Goal: Information Seeking & Learning: Learn about a topic

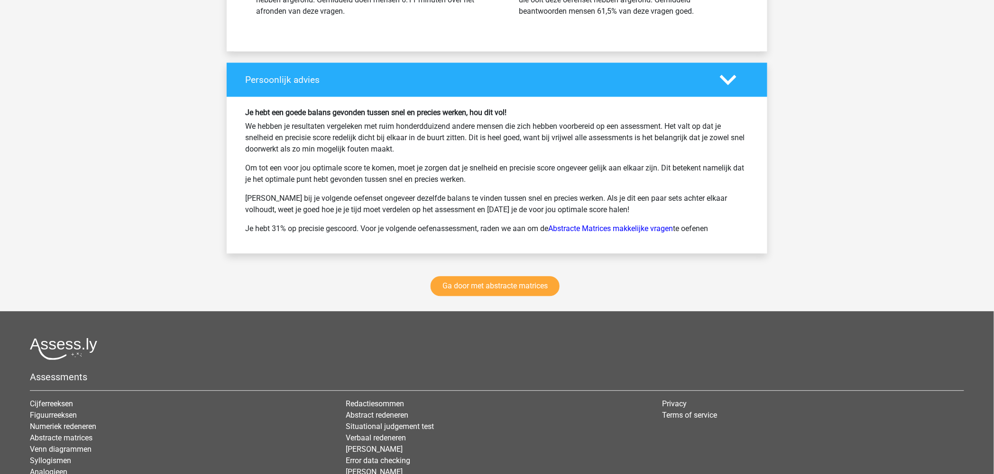
scroll to position [5371, 0]
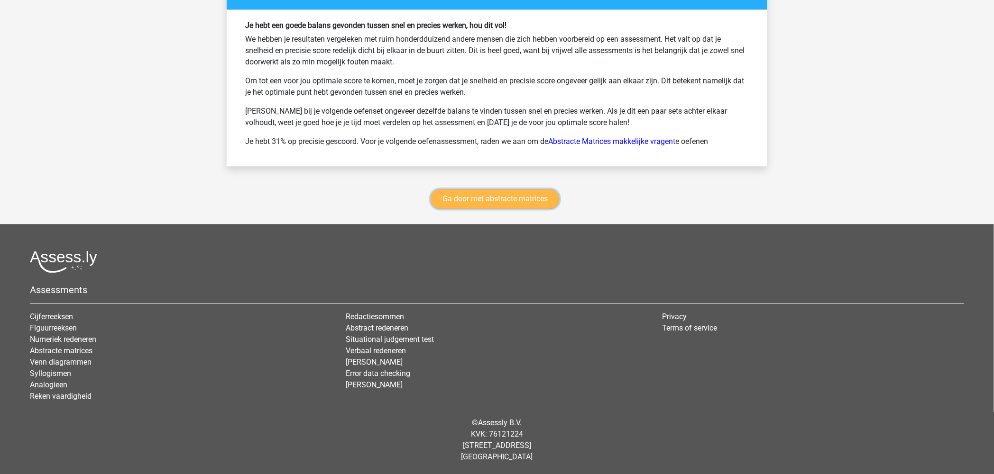
click at [487, 194] on link "Ga door met abstracte matrices" at bounding box center [494, 199] width 129 height 20
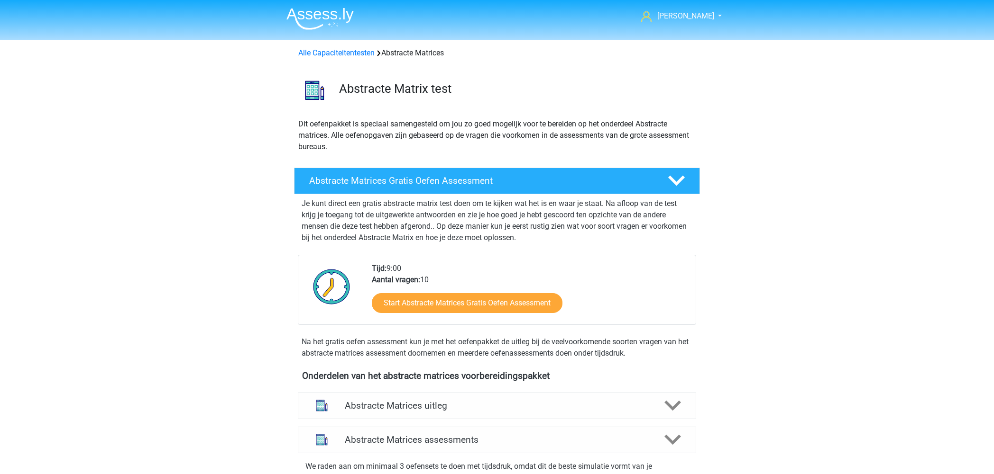
scroll to position [423, 0]
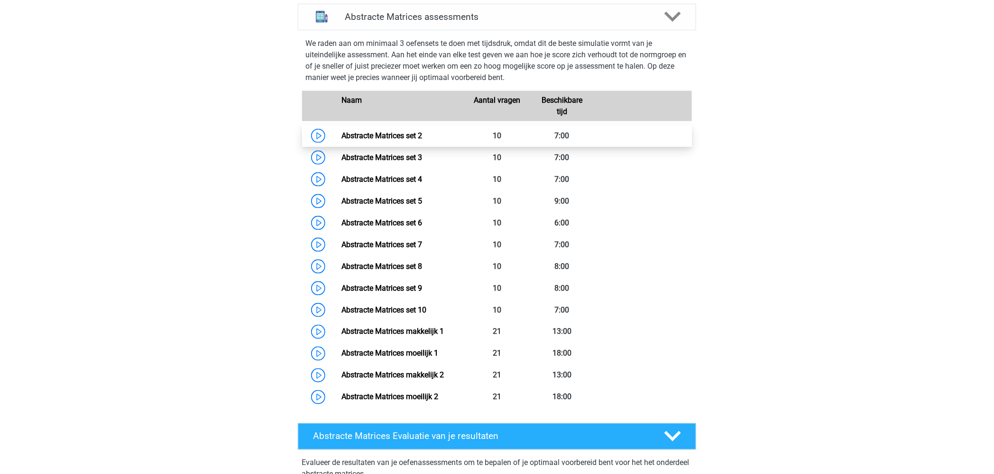
click at [393, 133] on link "Abstracte Matrices set 2" at bounding box center [381, 135] width 81 height 9
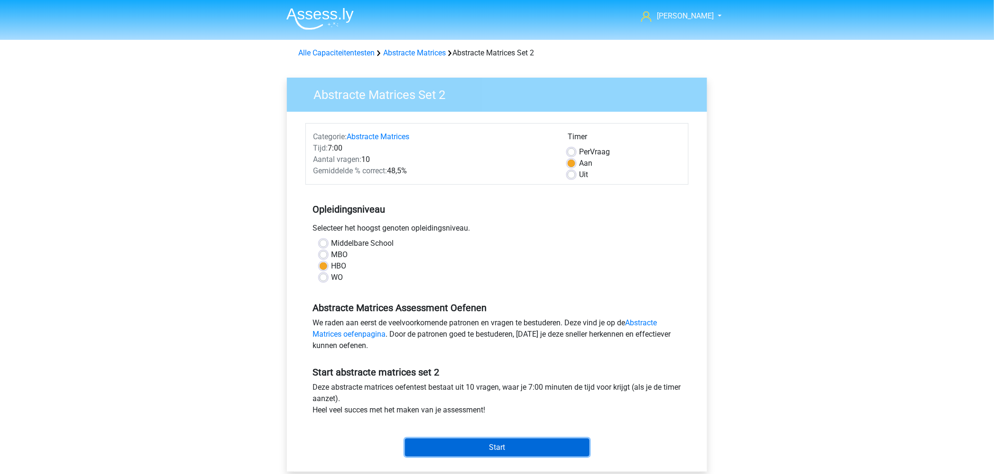
click at [507, 451] on input "Start" at bounding box center [497, 448] width 184 height 18
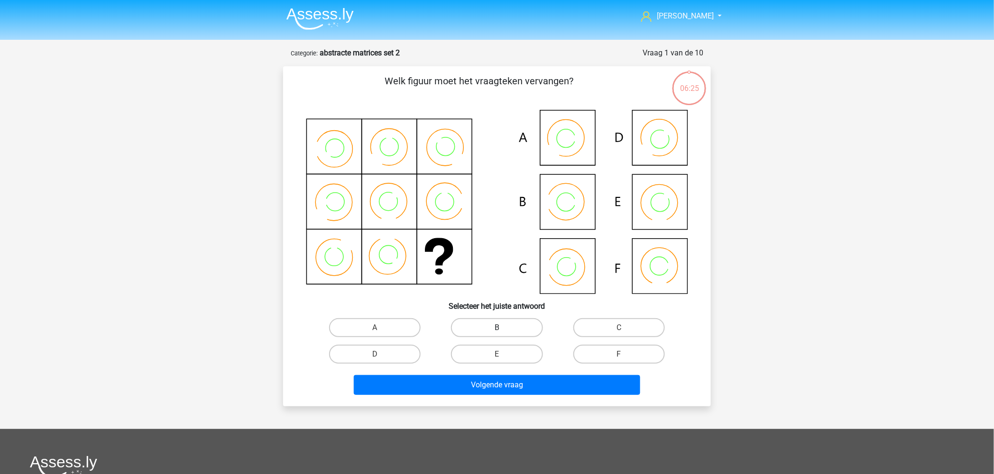
click at [484, 330] on label "B" at bounding box center [496, 328] width 91 height 19
click at [497, 330] on input "B" at bounding box center [500, 331] width 6 height 6
radio input "true"
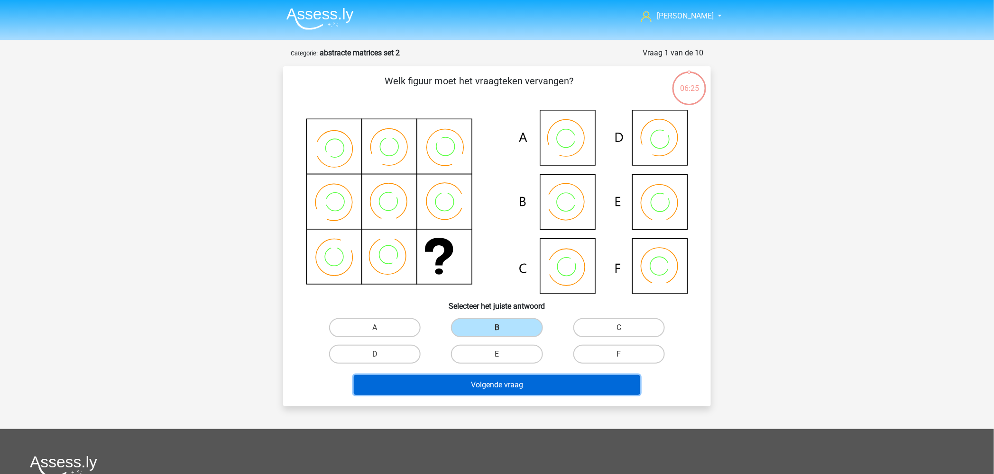
click at [502, 388] on button "Volgende vraag" at bounding box center [497, 385] width 287 height 20
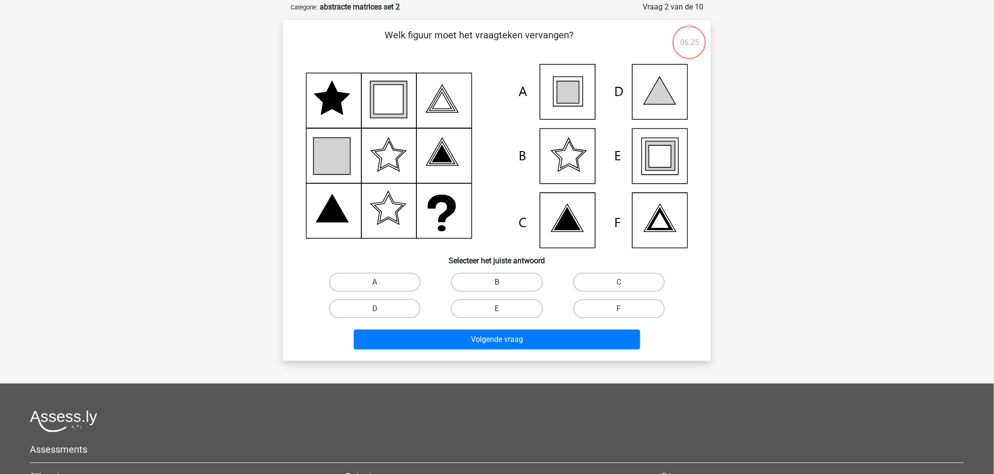
scroll to position [47, 0]
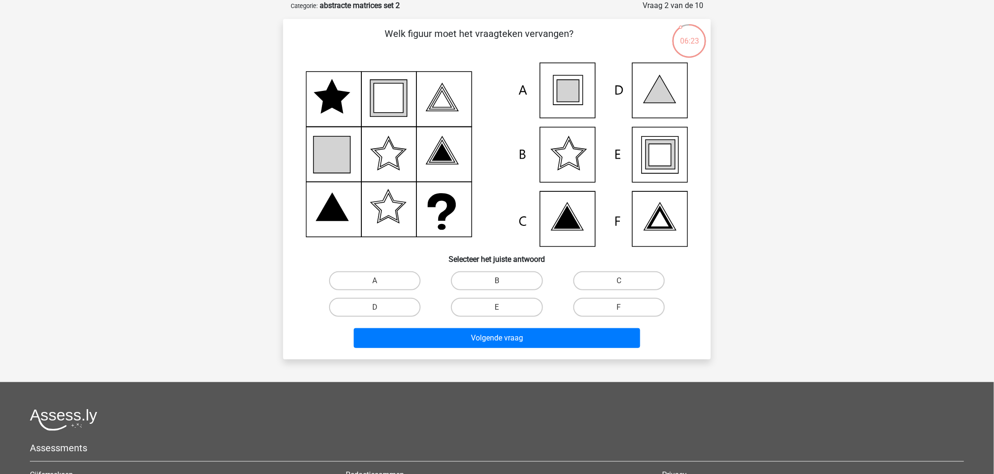
click at [666, 163] on icon at bounding box center [660, 155] width 22 height 22
click at [505, 306] on label "E" at bounding box center [496, 307] width 91 height 19
click at [503, 308] on input "E" at bounding box center [500, 311] width 6 height 6
radio input "true"
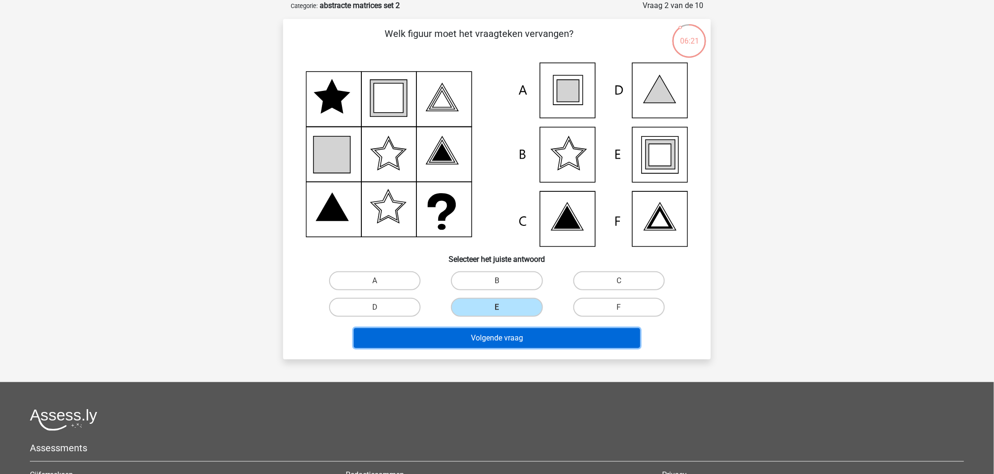
click at [476, 339] on button "Volgende vraag" at bounding box center [497, 338] width 287 height 20
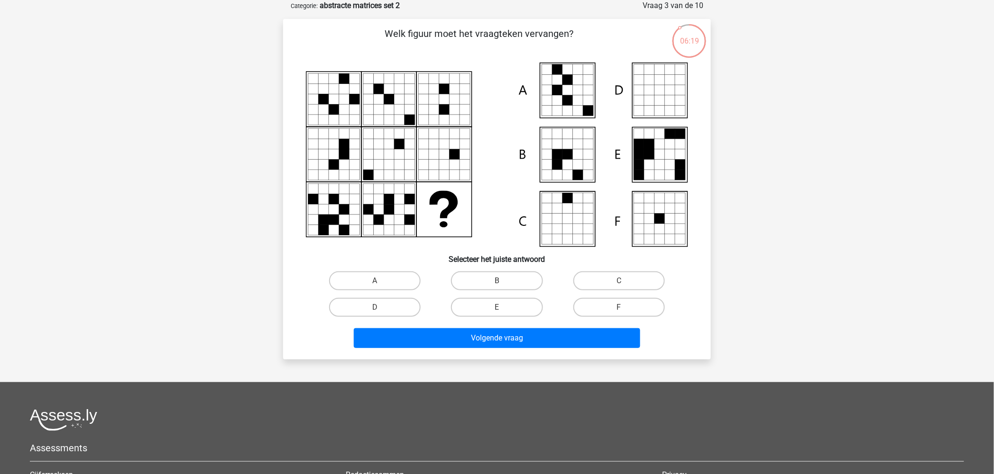
scroll to position [0, 0]
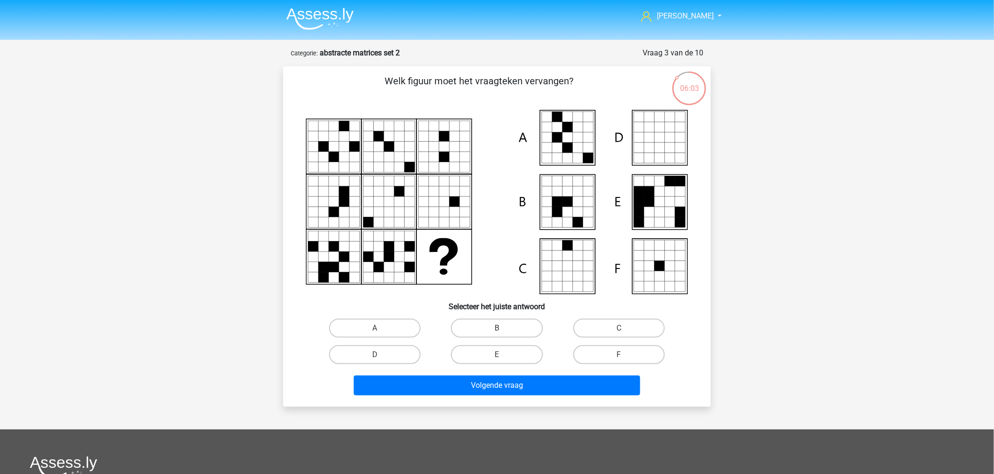
click at [581, 142] on icon at bounding box center [578, 138] width 10 height 10
click at [376, 323] on label "A" at bounding box center [374, 328] width 91 height 19
click at [376, 328] on input "A" at bounding box center [378, 331] width 6 height 6
radio input "true"
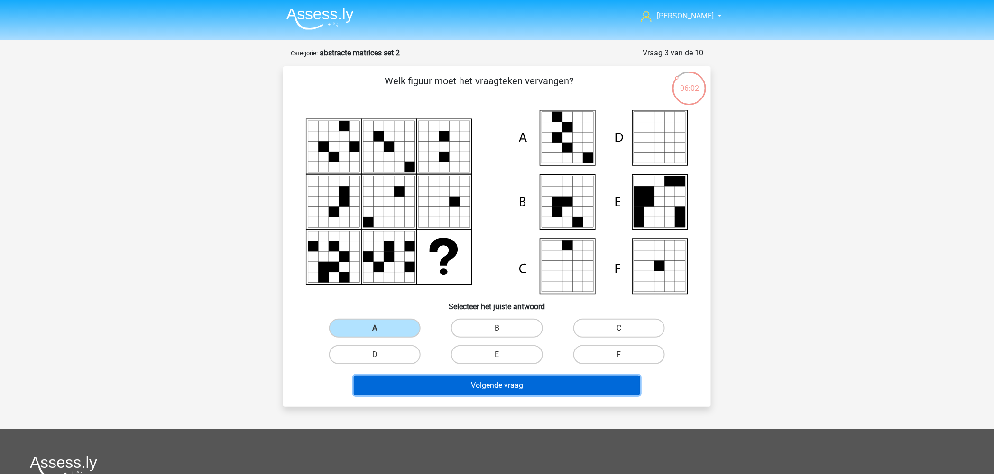
click at [467, 384] on button "Volgende vraag" at bounding box center [497, 386] width 287 height 20
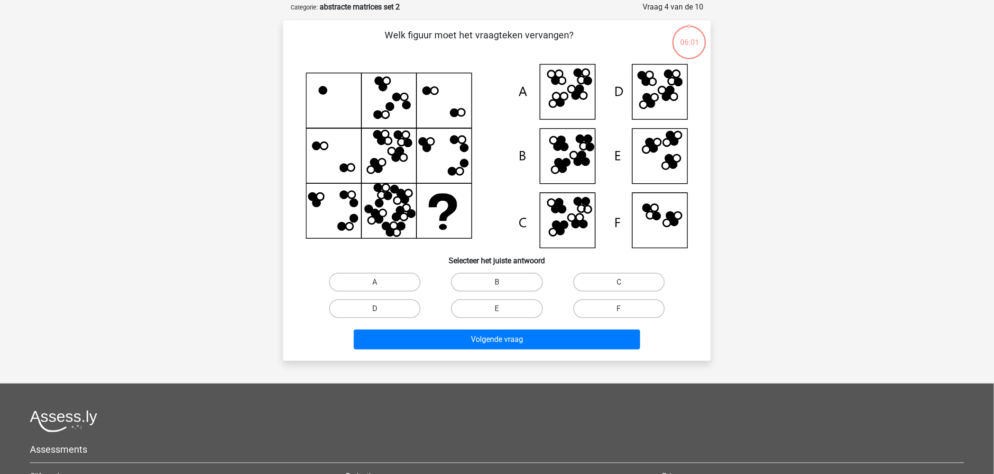
scroll to position [47, 0]
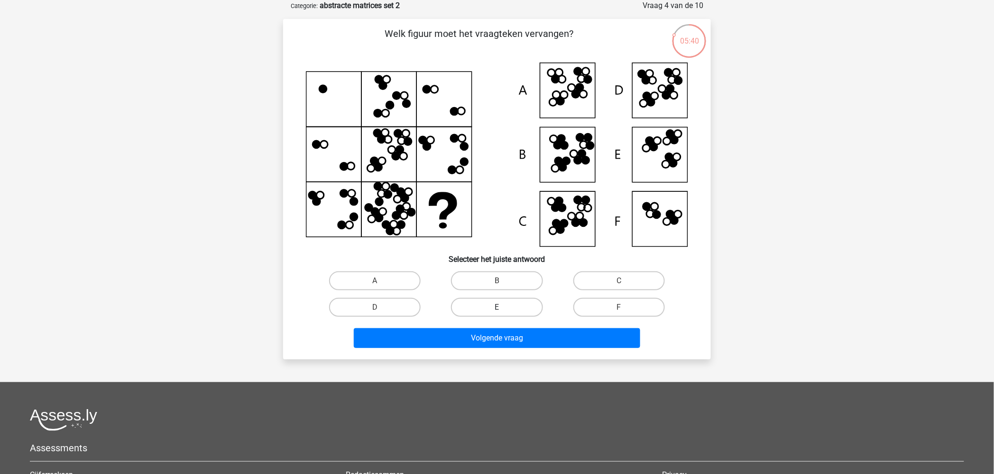
drag, startPoint x: 501, startPoint y: 300, endPoint x: 507, endPoint y: 306, distance: 9.4
click at [502, 300] on label "E" at bounding box center [496, 307] width 91 height 19
click at [502, 308] on input "E" at bounding box center [500, 311] width 6 height 6
radio input "true"
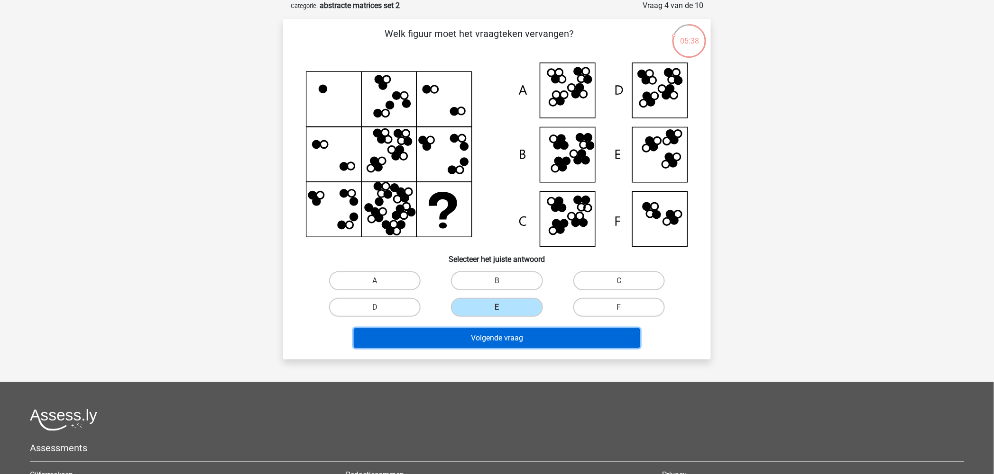
click at [490, 337] on button "Volgende vraag" at bounding box center [497, 338] width 287 height 20
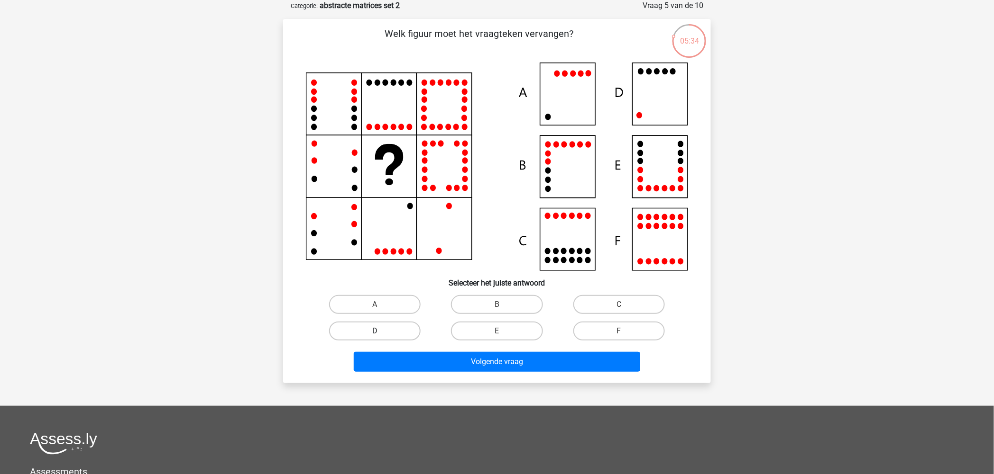
click at [380, 328] on label "D" at bounding box center [374, 331] width 91 height 19
click at [380, 331] on input "D" at bounding box center [378, 334] width 6 height 6
radio input "true"
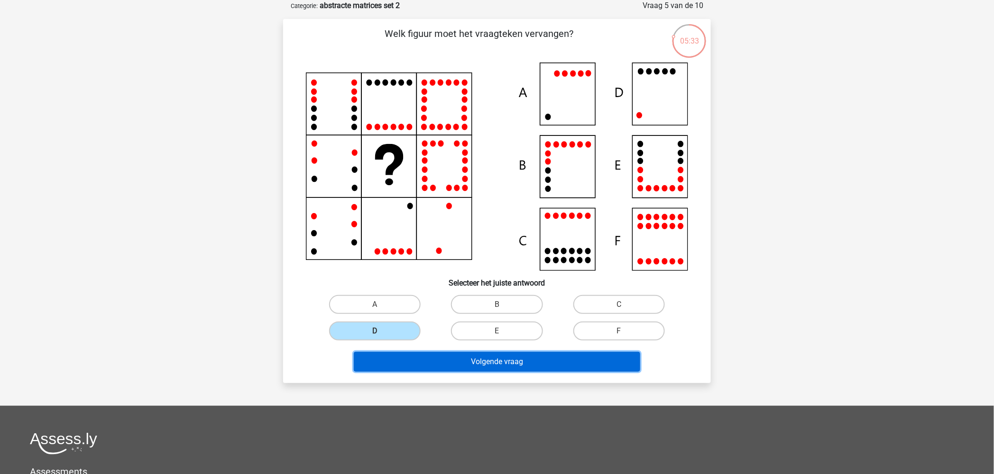
click at [508, 359] on button "Volgende vraag" at bounding box center [497, 362] width 287 height 20
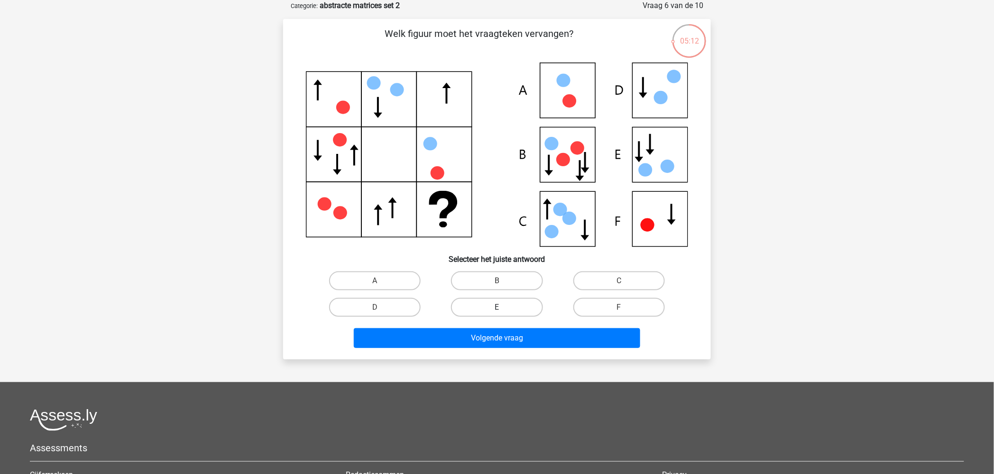
click at [492, 306] on label "E" at bounding box center [496, 307] width 91 height 19
click at [497, 308] on input "E" at bounding box center [500, 311] width 6 height 6
radio input "true"
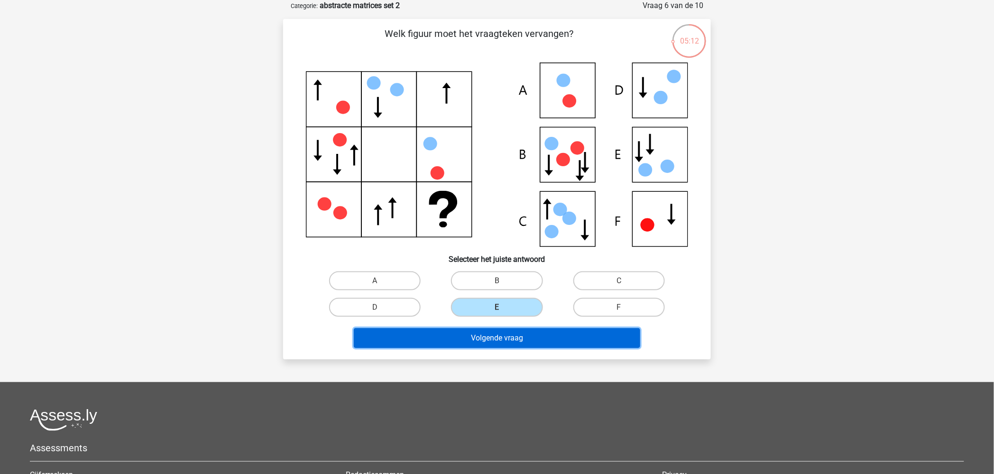
click at [501, 334] on button "Volgende vraag" at bounding box center [497, 338] width 287 height 20
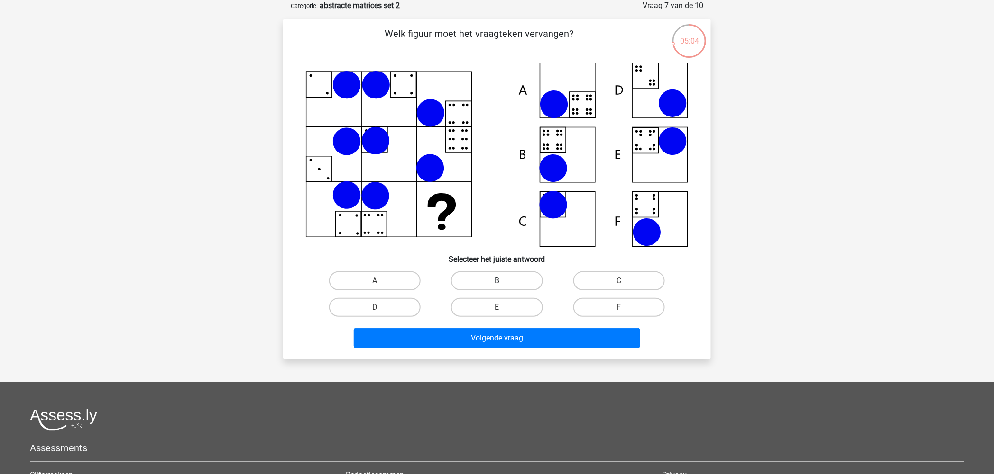
click at [481, 272] on label "B" at bounding box center [496, 281] width 91 height 19
click at [497, 281] on input "B" at bounding box center [500, 284] width 6 height 6
radio input "true"
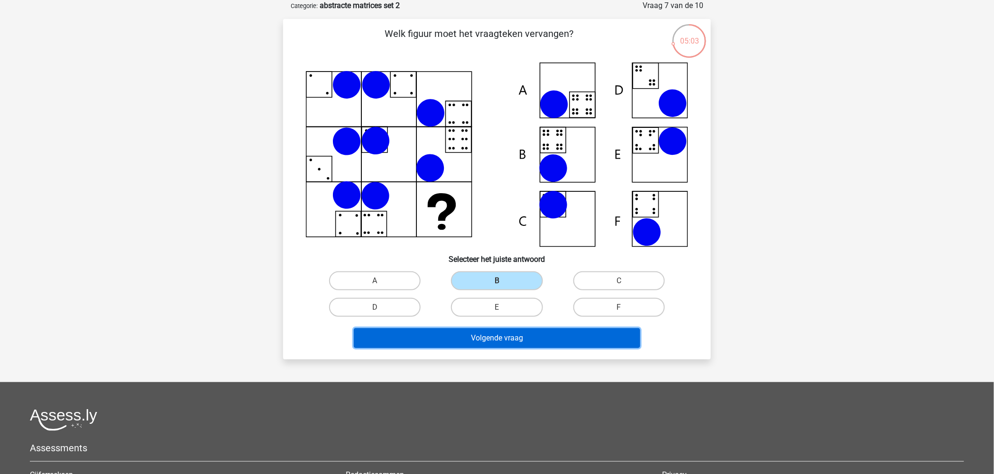
click at [475, 336] on button "Volgende vraag" at bounding box center [497, 338] width 287 height 20
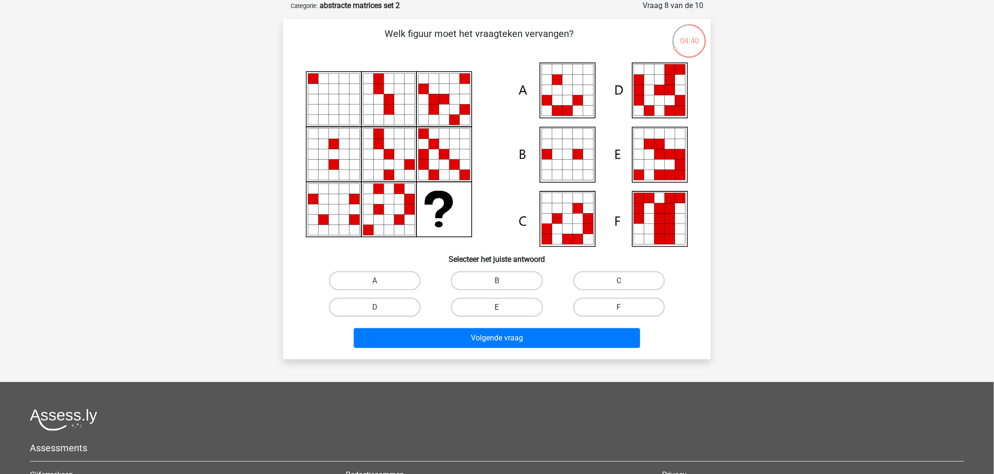
click at [511, 304] on label "E" at bounding box center [496, 307] width 91 height 19
click at [503, 308] on input "E" at bounding box center [500, 311] width 6 height 6
radio input "true"
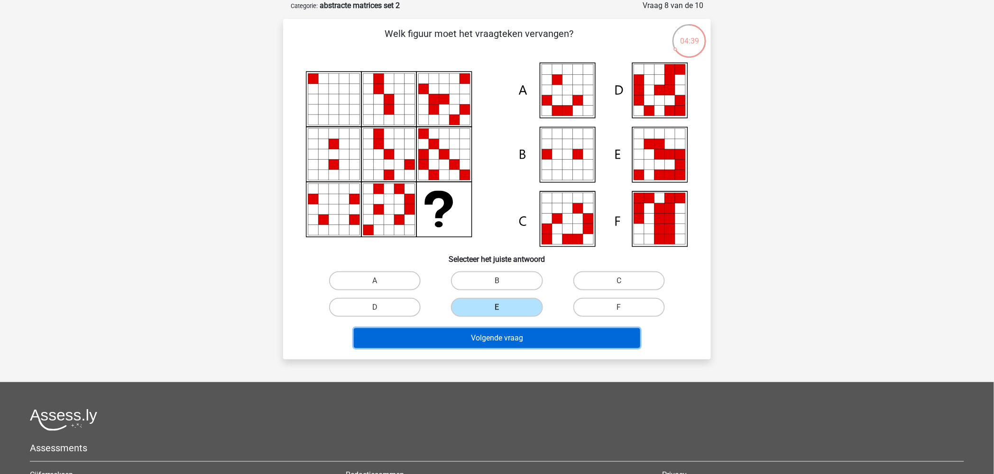
click at [512, 334] on button "Volgende vraag" at bounding box center [497, 338] width 287 height 20
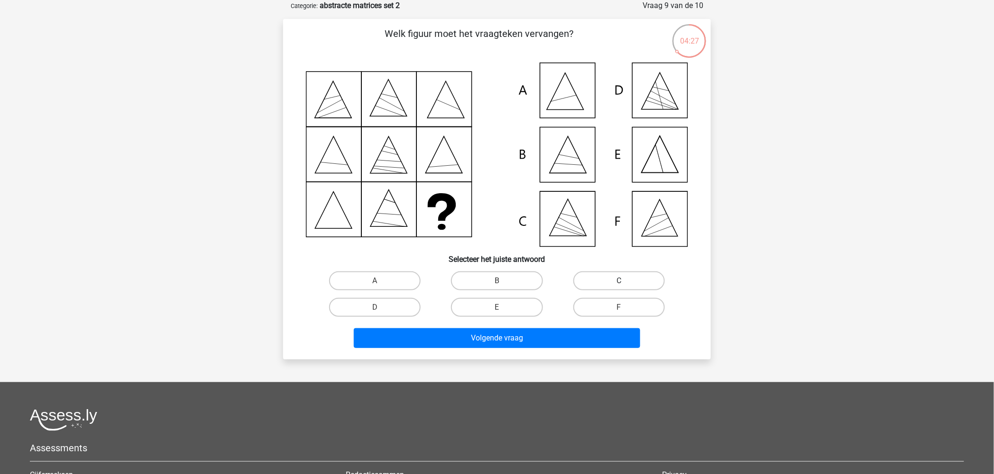
click at [614, 275] on label "C" at bounding box center [618, 281] width 91 height 19
click at [619, 281] on input "C" at bounding box center [622, 284] width 6 height 6
radio input "true"
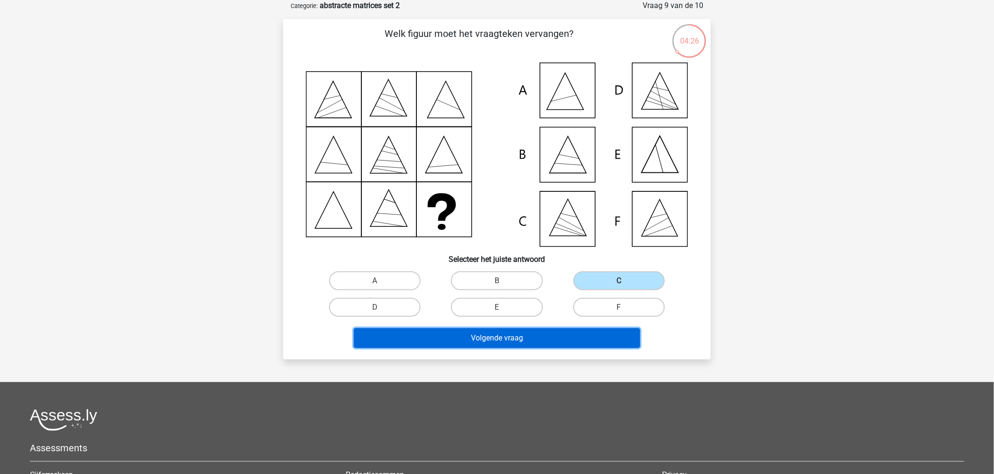
click at [514, 341] on button "Volgende vraag" at bounding box center [497, 338] width 287 height 20
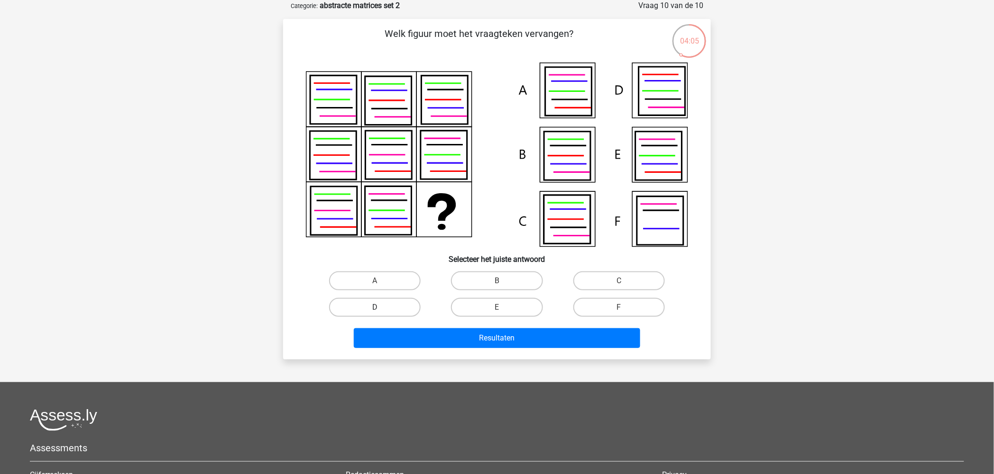
click at [390, 299] on label "D" at bounding box center [374, 307] width 91 height 19
click at [381, 308] on input "D" at bounding box center [378, 311] width 6 height 6
radio input "true"
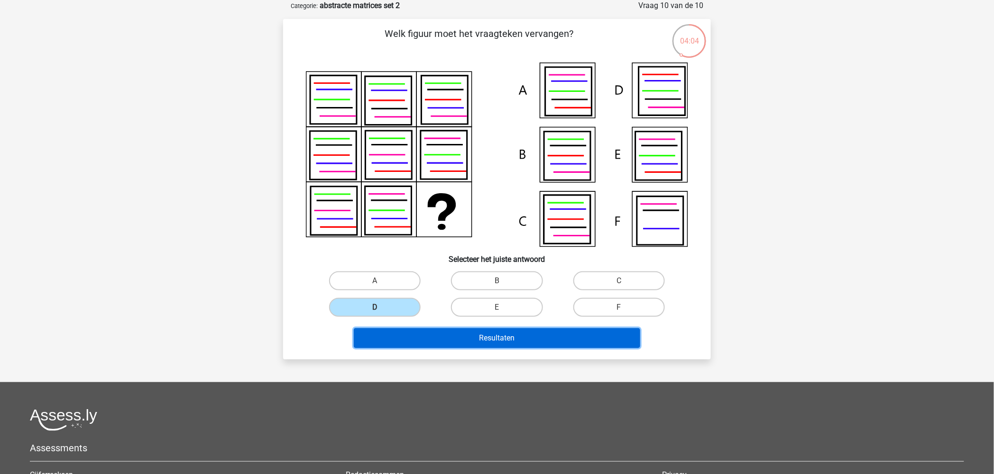
click at [472, 330] on button "Resultaten" at bounding box center [497, 338] width 287 height 20
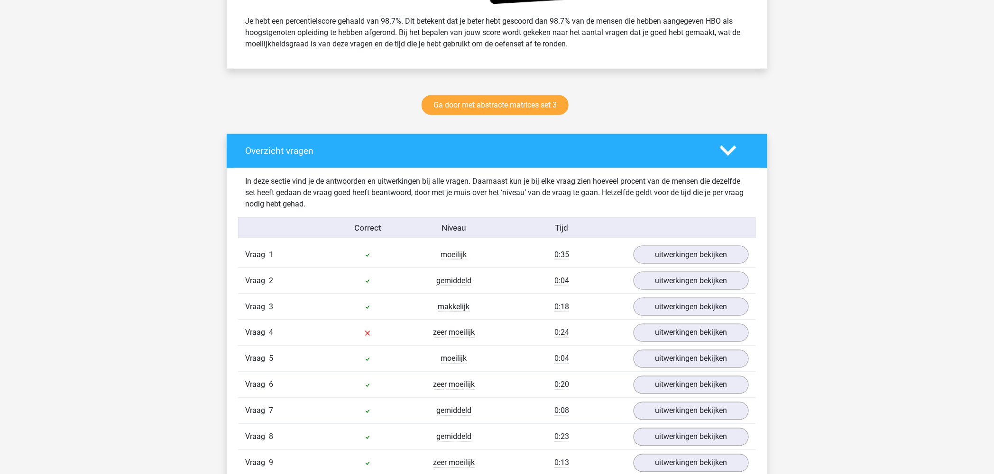
scroll to position [474, 0]
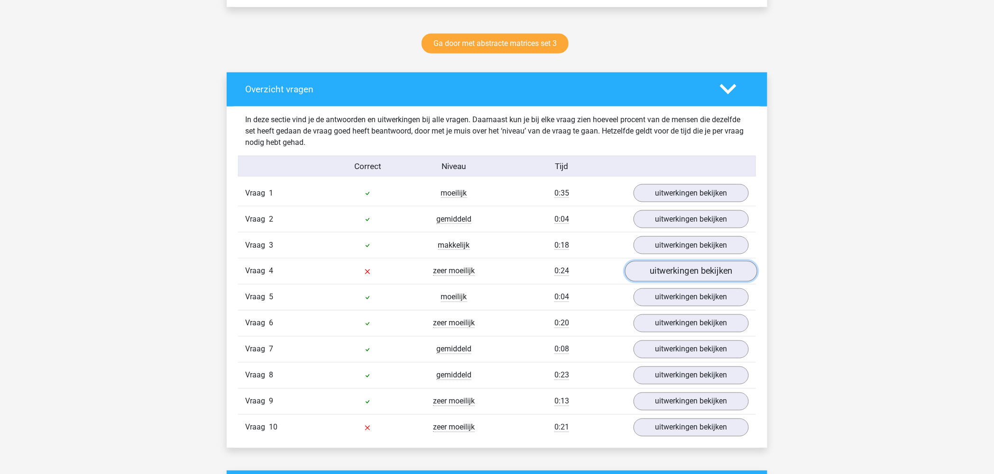
click at [688, 273] on link "uitwerkingen bekijken" at bounding box center [691, 271] width 132 height 21
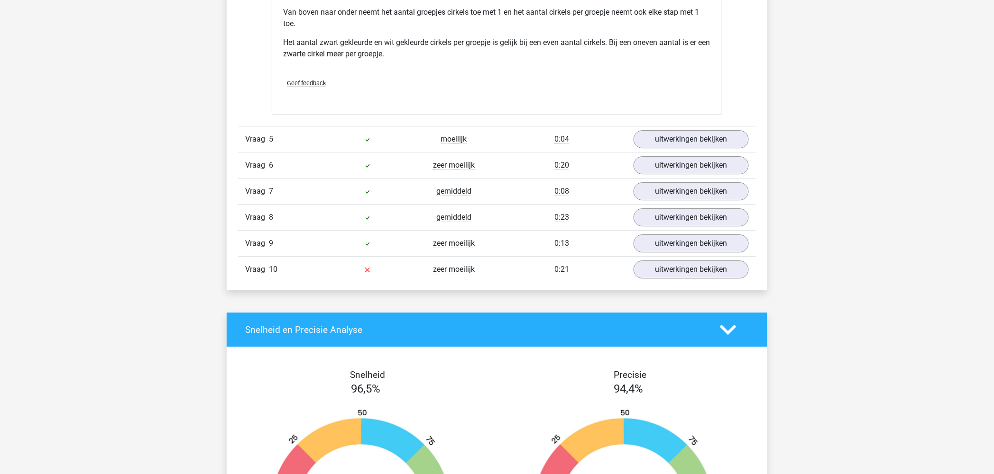
scroll to position [1106, 0]
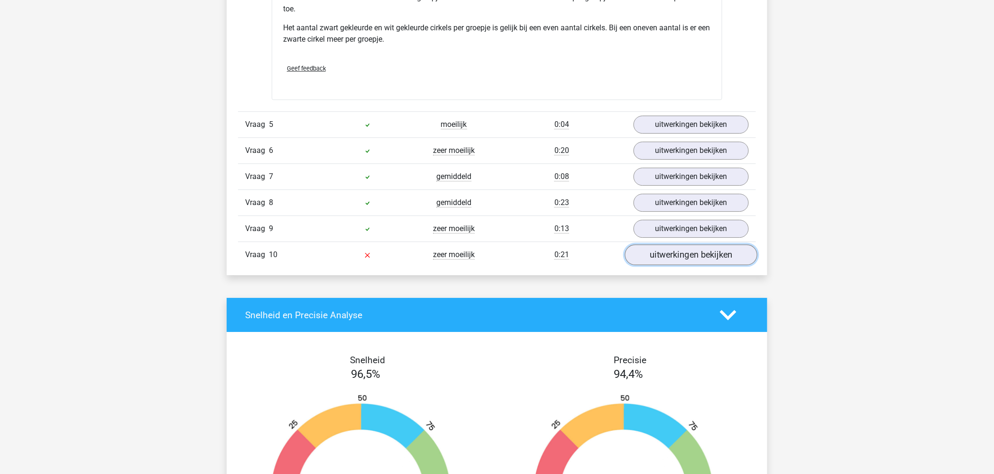
click at [690, 253] on link "uitwerkingen bekijken" at bounding box center [691, 255] width 132 height 21
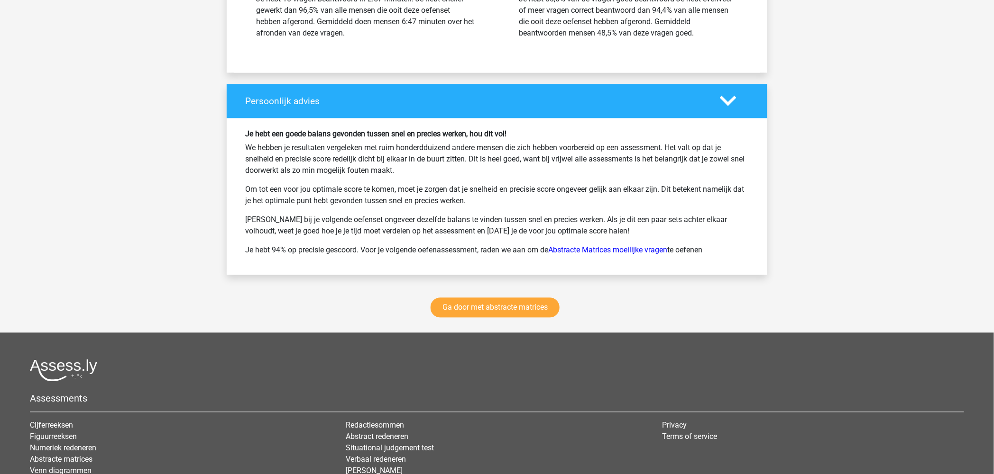
scroll to position [2212, 0]
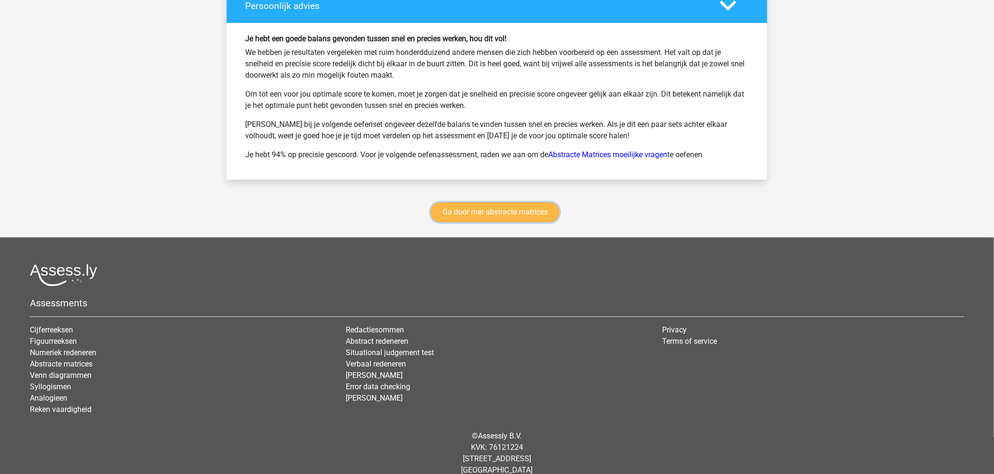
click at [537, 217] on link "Ga door met abstracte matrices" at bounding box center [494, 213] width 129 height 20
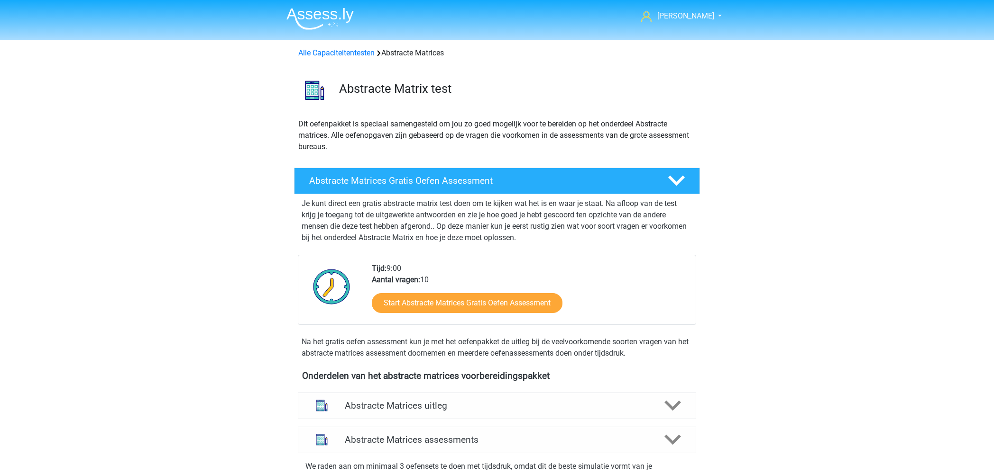
scroll to position [423, 0]
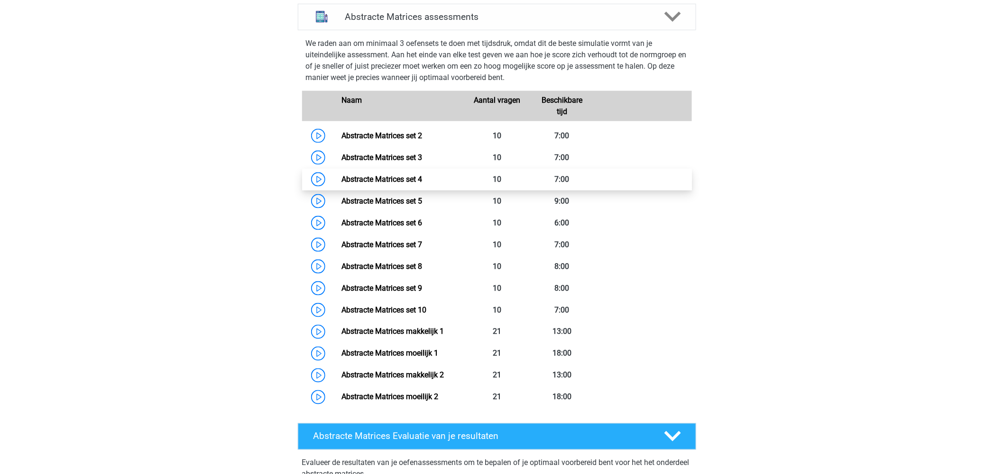
click at [400, 178] on link "Abstracte Matrices set 4" at bounding box center [381, 179] width 81 height 9
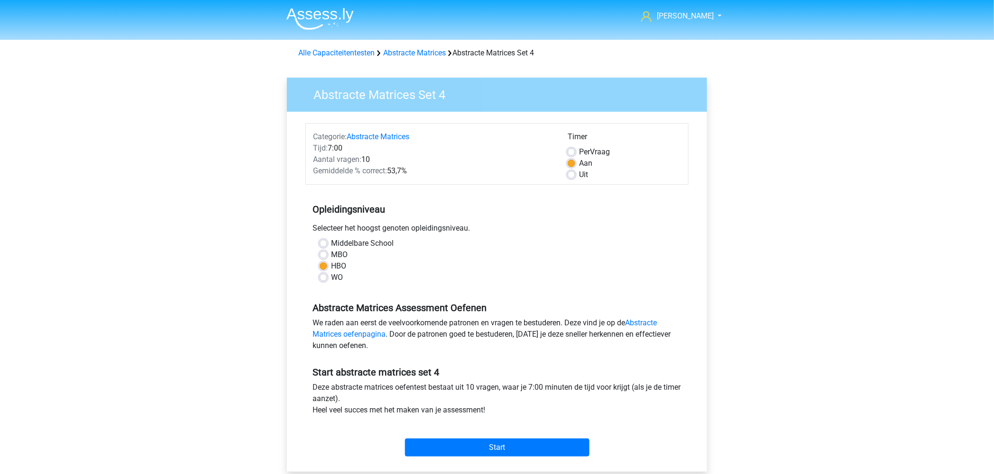
click at [920, 86] on div "Sam [EMAIL_ADDRESS][DOMAIN_NAME] Nederlands English" at bounding box center [497, 374] width 994 height 749
click at [487, 442] on input "Start" at bounding box center [497, 448] width 184 height 18
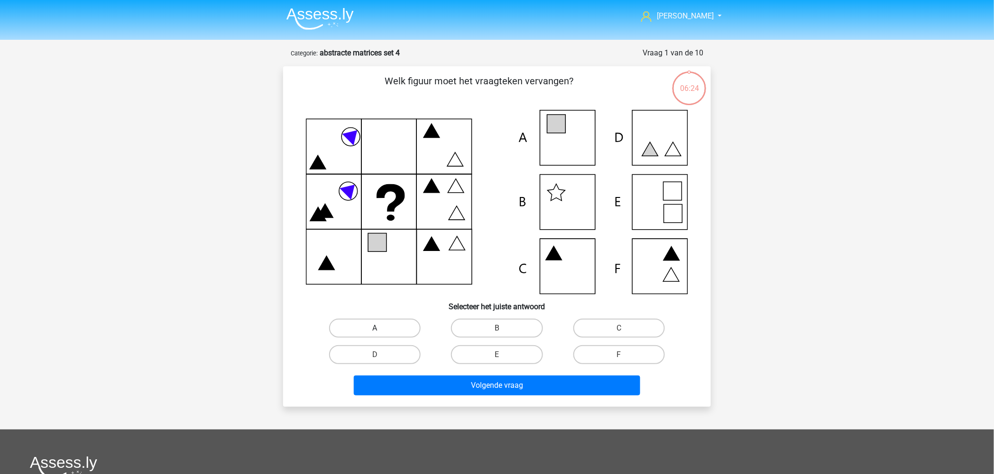
click at [372, 327] on label "A" at bounding box center [374, 328] width 91 height 19
click at [375, 328] on input "A" at bounding box center [378, 331] width 6 height 6
radio input "true"
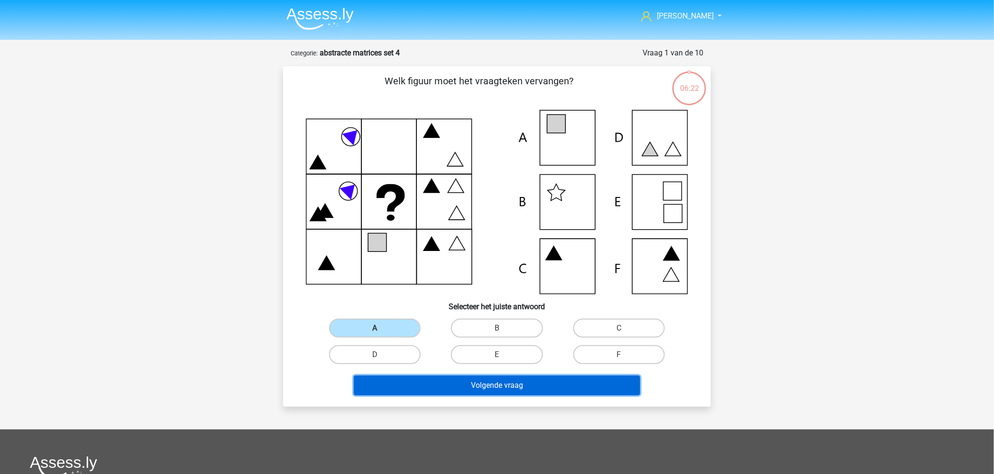
click at [399, 376] on button "Volgende vraag" at bounding box center [497, 386] width 287 height 20
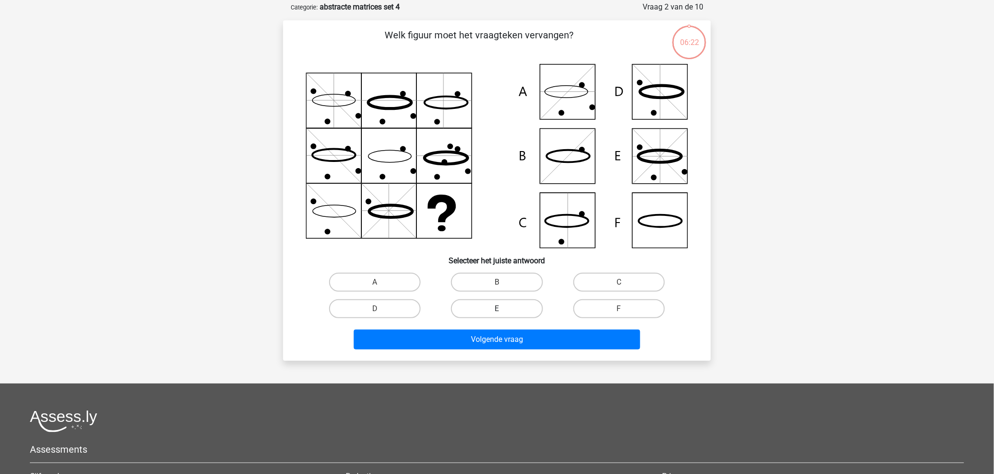
scroll to position [47, 0]
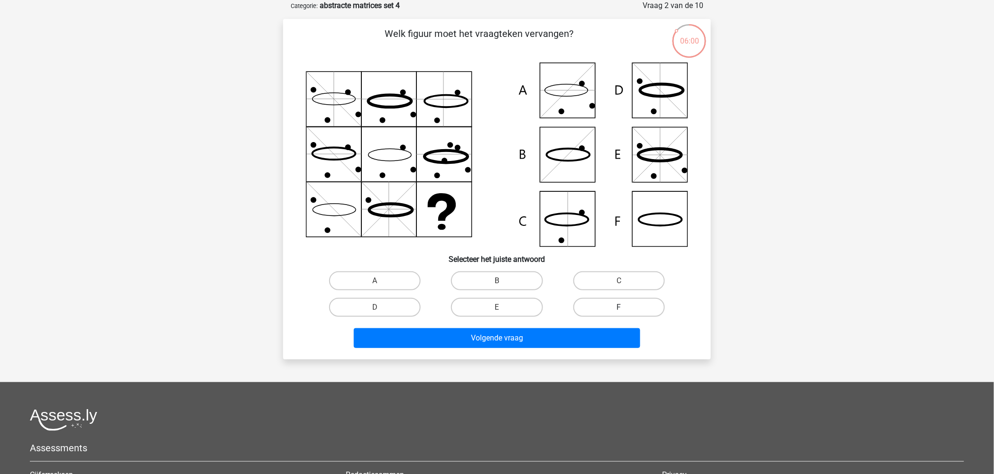
click at [610, 310] on label "F" at bounding box center [618, 307] width 91 height 19
click at [619, 310] on input "F" at bounding box center [622, 311] width 6 height 6
radio input "true"
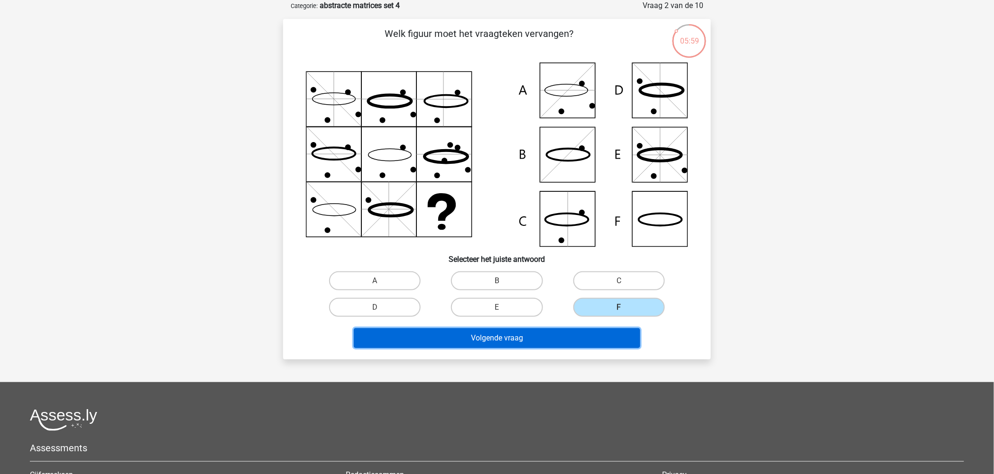
click at [502, 328] on button "Volgende vraag" at bounding box center [497, 338] width 287 height 20
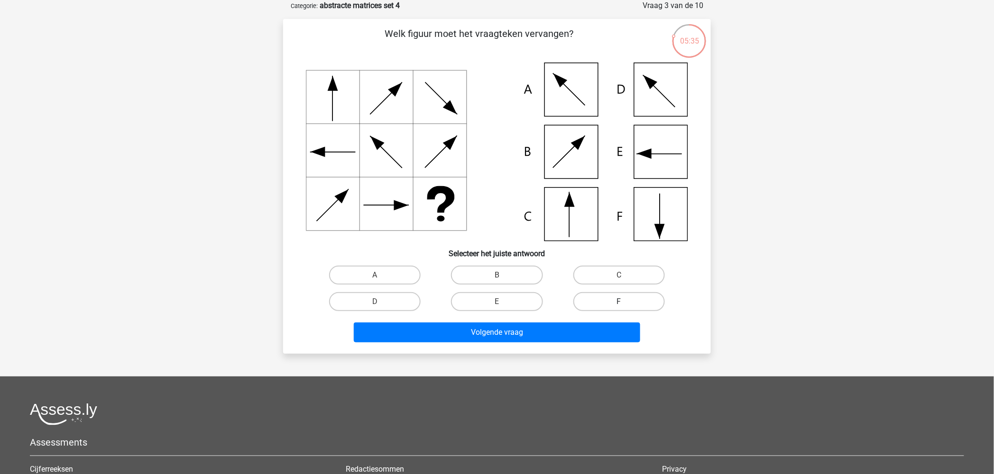
click at [606, 296] on label "F" at bounding box center [618, 301] width 91 height 19
click at [619, 302] on input "F" at bounding box center [622, 305] width 6 height 6
radio input "true"
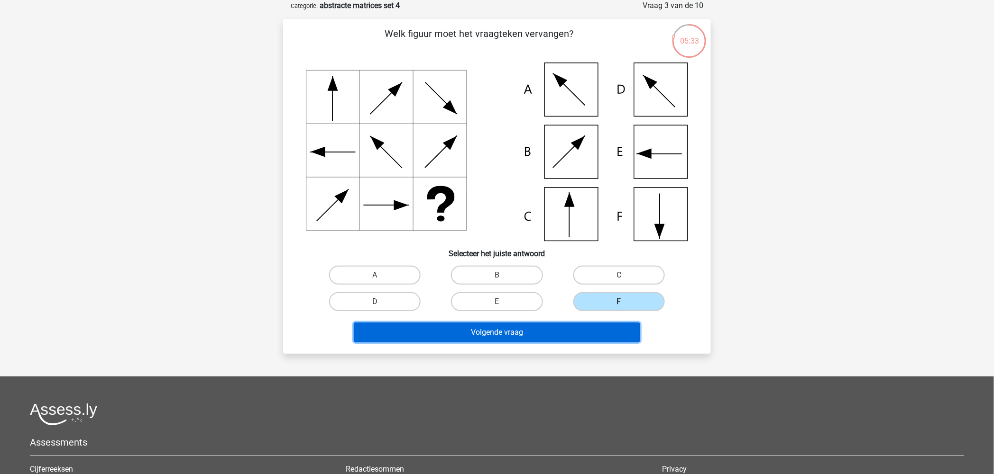
click at [536, 333] on button "Volgende vraag" at bounding box center [497, 333] width 287 height 20
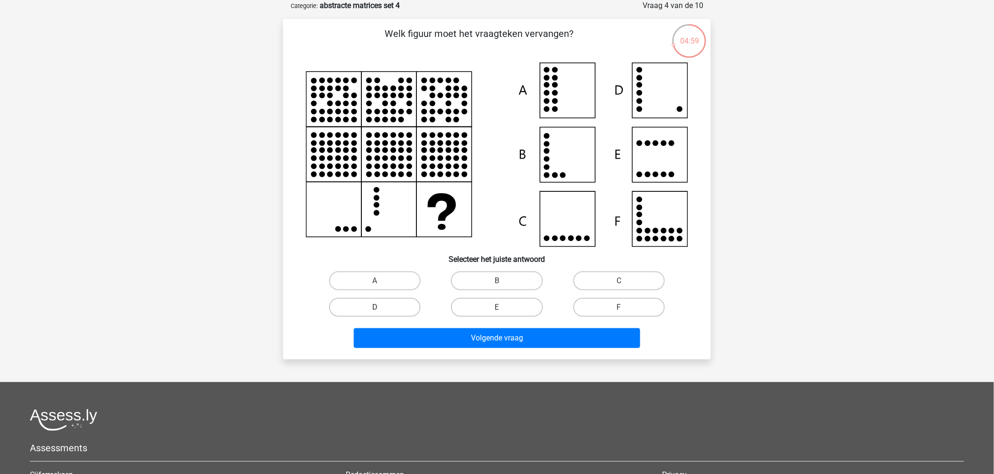
click at [402, 306] on label "D" at bounding box center [374, 307] width 91 height 19
click at [381, 308] on input "D" at bounding box center [378, 311] width 6 height 6
radio input "true"
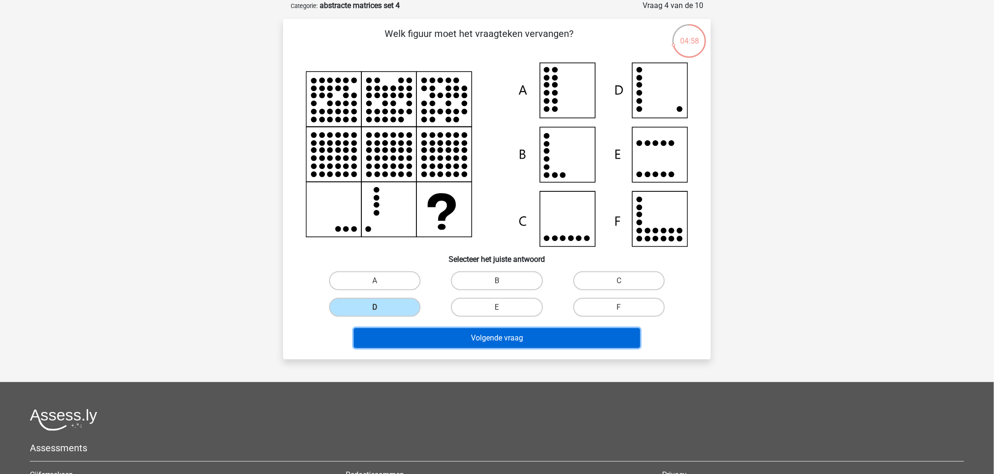
click at [510, 335] on button "Volgende vraag" at bounding box center [497, 338] width 287 height 20
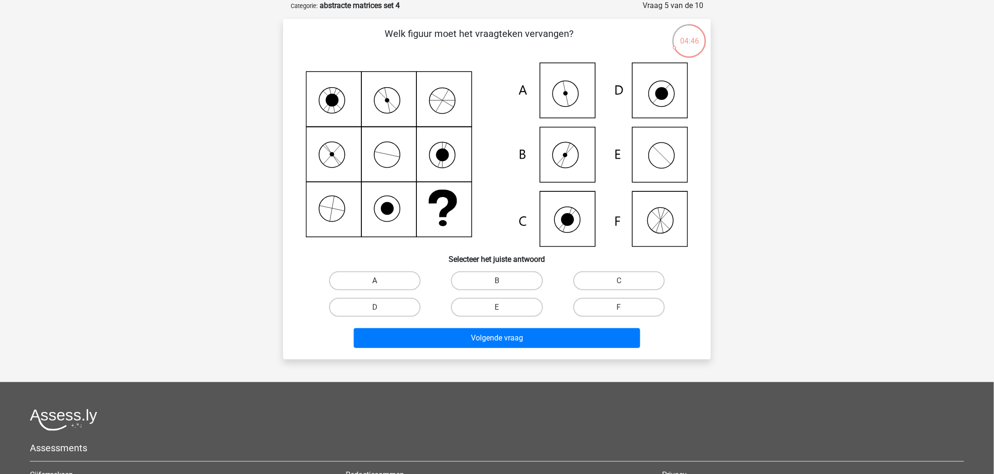
click at [390, 280] on label "A" at bounding box center [374, 281] width 91 height 19
click at [381, 281] on input "A" at bounding box center [378, 284] width 6 height 6
radio input "true"
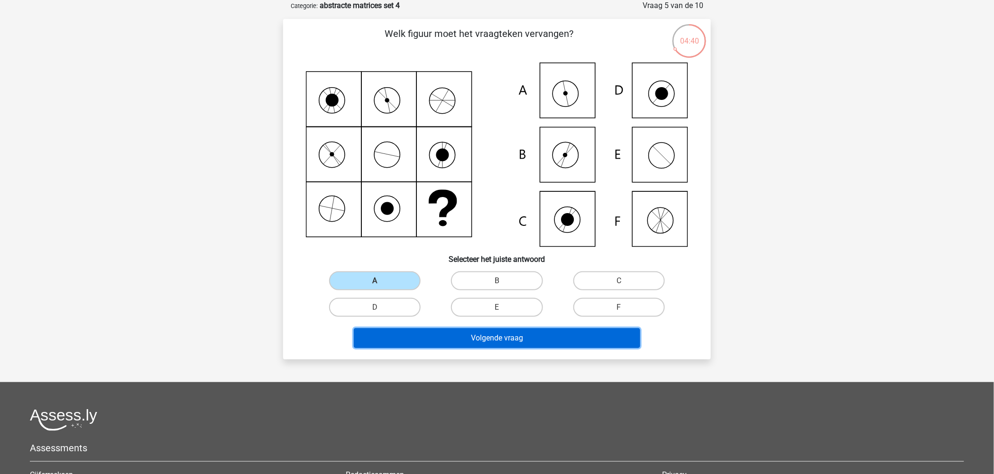
click at [454, 342] on button "Volgende vraag" at bounding box center [497, 338] width 287 height 20
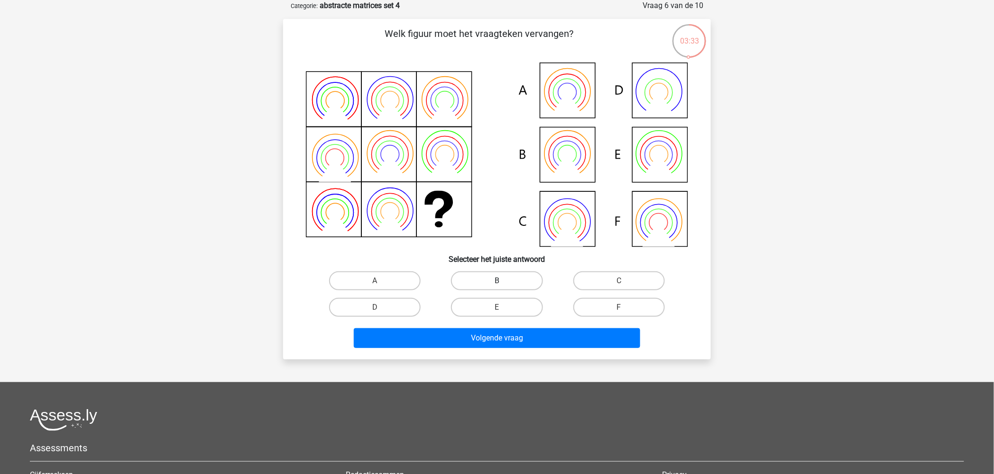
click at [497, 279] on label "B" at bounding box center [496, 281] width 91 height 19
click at [497, 281] on input "B" at bounding box center [500, 284] width 6 height 6
radio input "true"
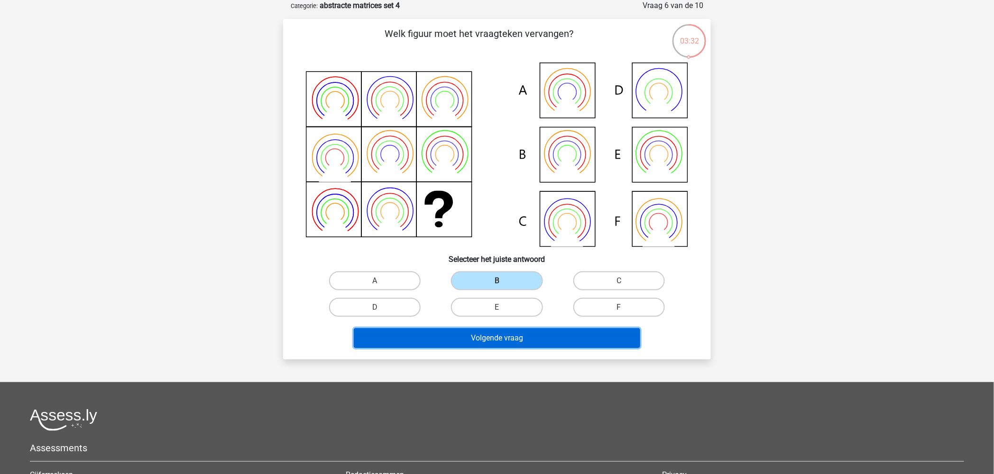
click at [476, 337] on button "Volgende vraag" at bounding box center [497, 338] width 287 height 20
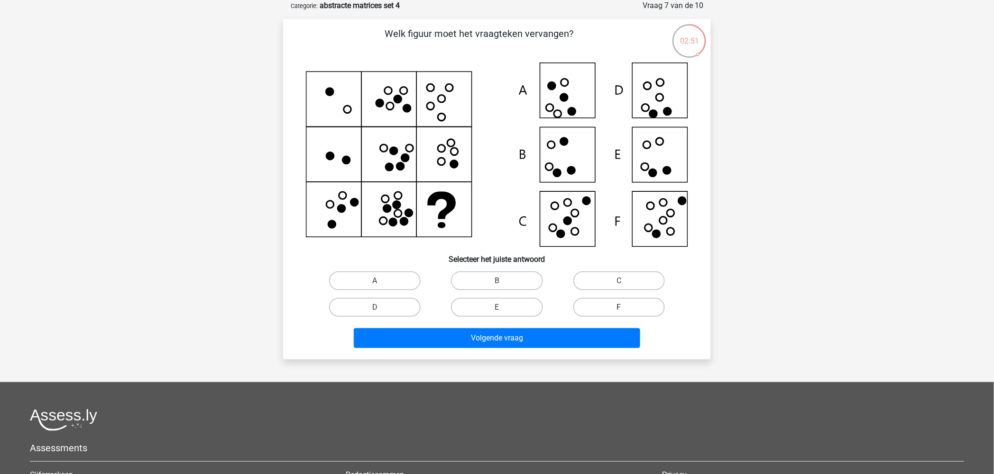
click at [600, 309] on label "F" at bounding box center [618, 307] width 91 height 19
click at [619, 309] on input "F" at bounding box center [622, 311] width 6 height 6
radio input "true"
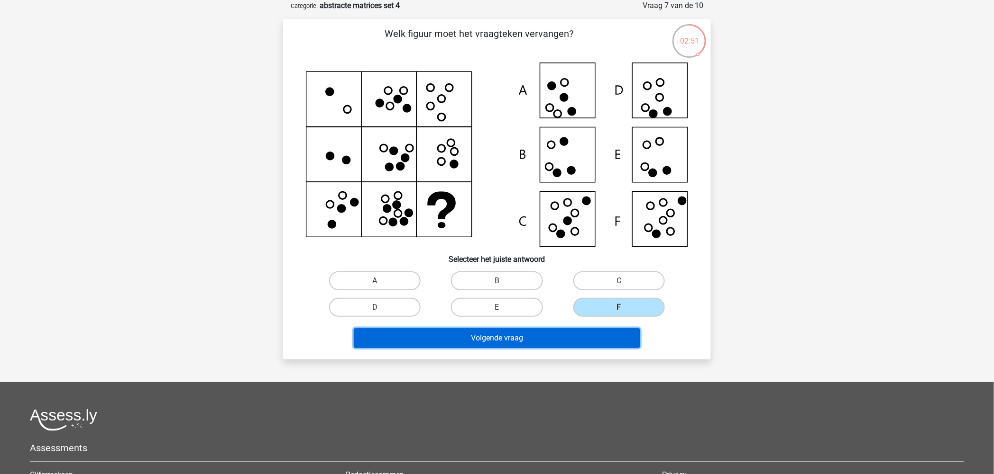
click at [575, 338] on button "Volgende vraag" at bounding box center [497, 338] width 287 height 20
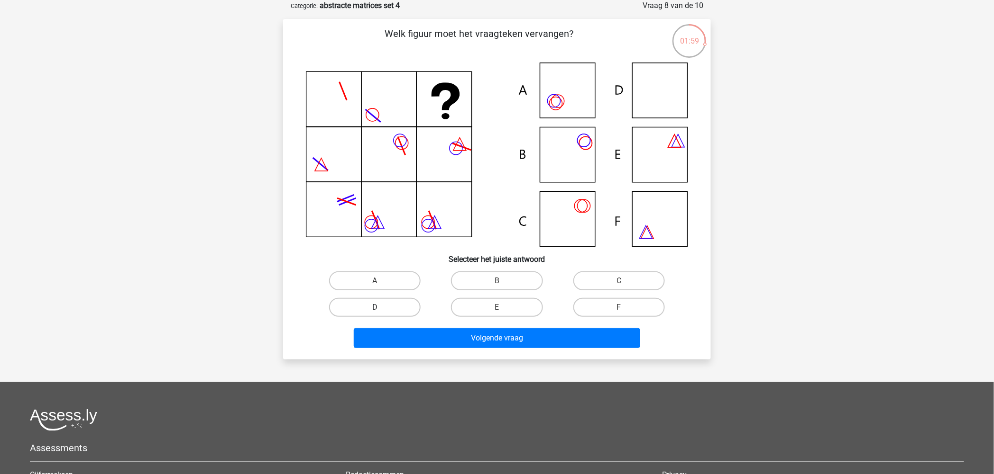
click at [391, 310] on label "D" at bounding box center [374, 307] width 91 height 19
click at [381, 310] on input "D" at bounding box center [378, 311] width 6 height 6
radio input "true"
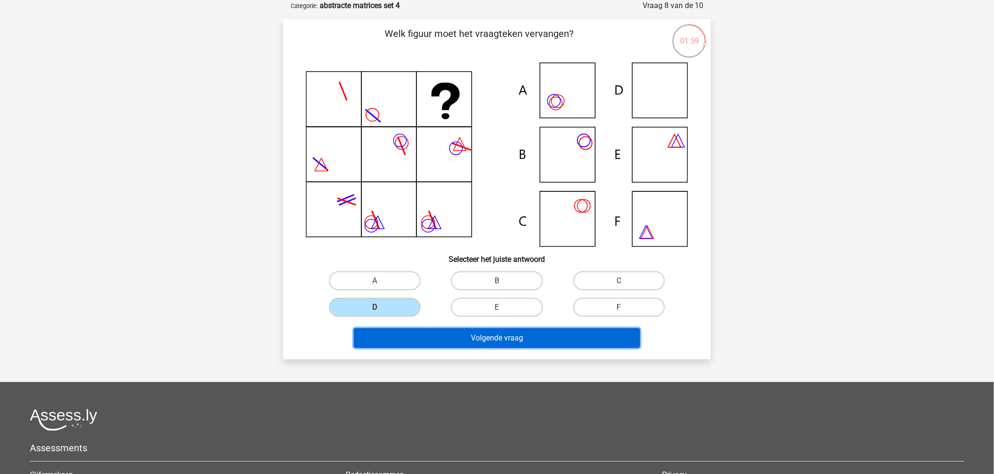
click at [454, 333] on button "Volgende vraag" at bounding box center [497, 338] width 287 height 20
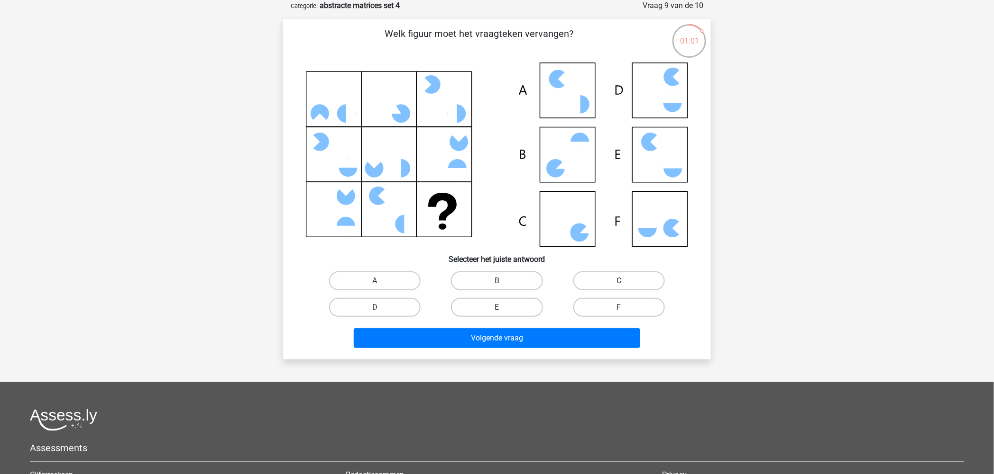
click at [612, 278] on label "C" at bounding box center [618, 281] width 91 height 19
click at [619, 281] on input "C" at bounding box center [622, 284] width 6 height 6
radio input "true"
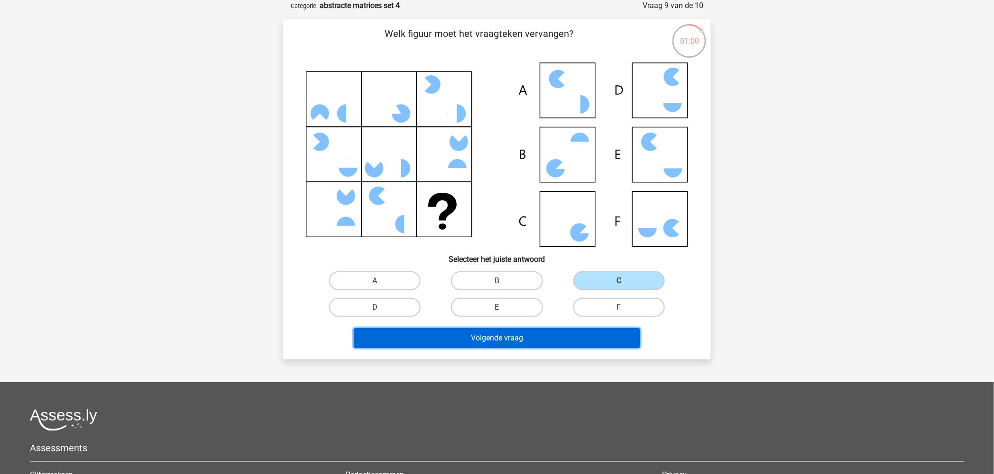
click at [505, 338] on button "Volgende vraag" at bounding box center [497, 338] width 287 height 20
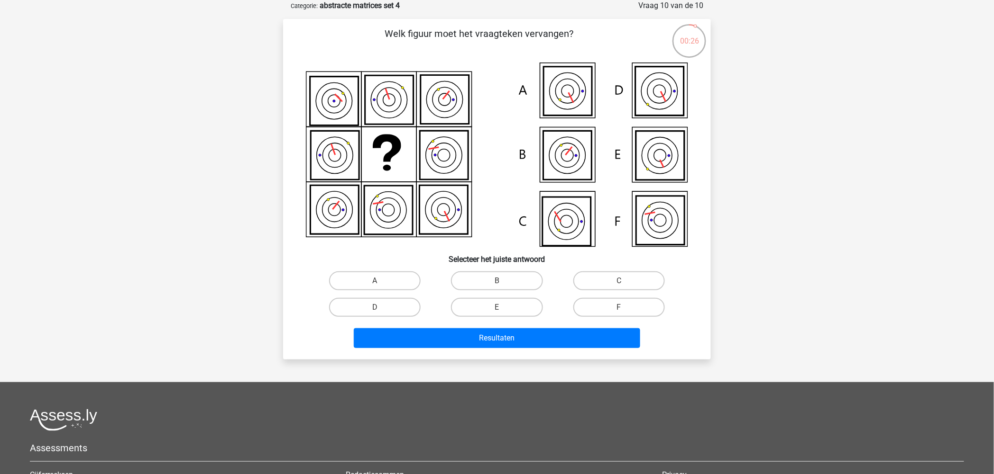
click at [319, 100] on icon at bounding box center [334, 101] width 48 height 49
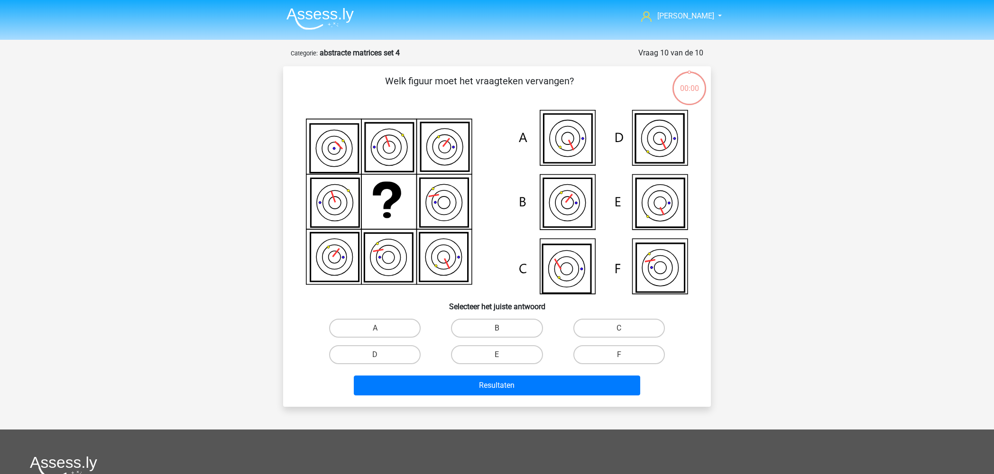
scroll to position [47, 0]
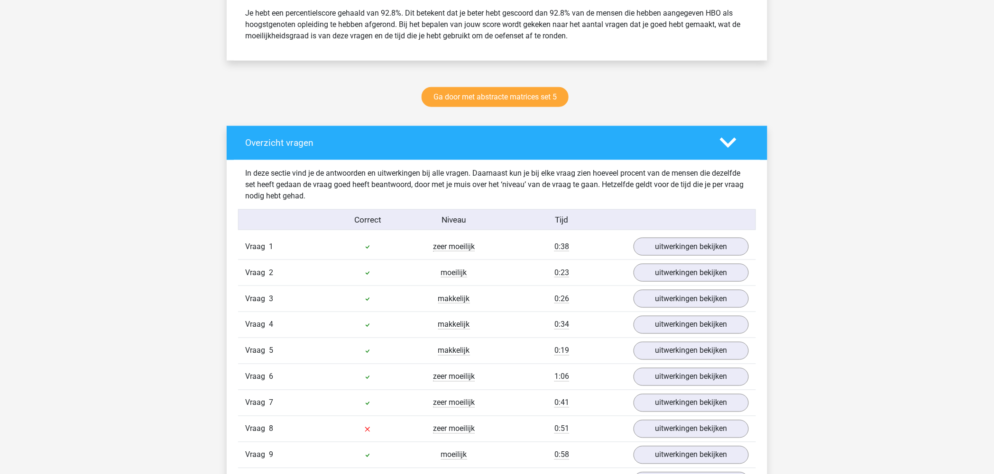
scroll to position [474, 0]
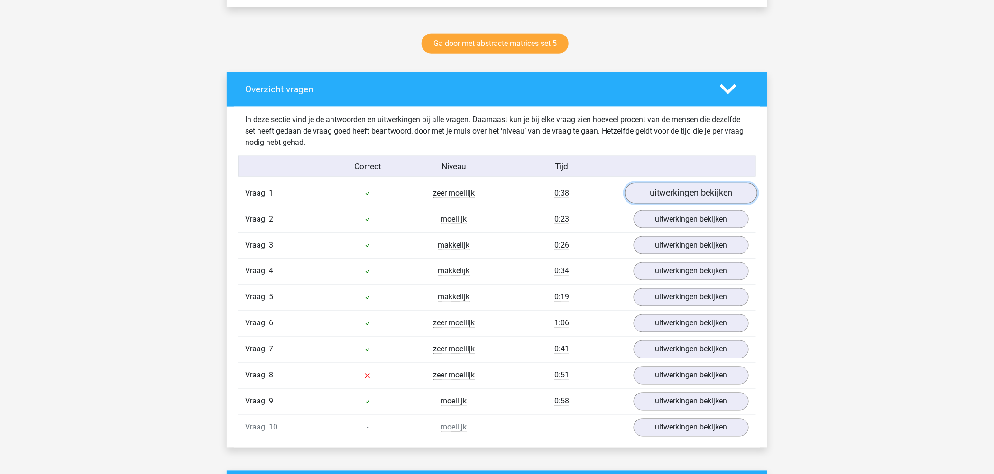
click at [672, 190] on link "uitwerkingen bekijken" at bounding box center [691, 193] width 132 height 21
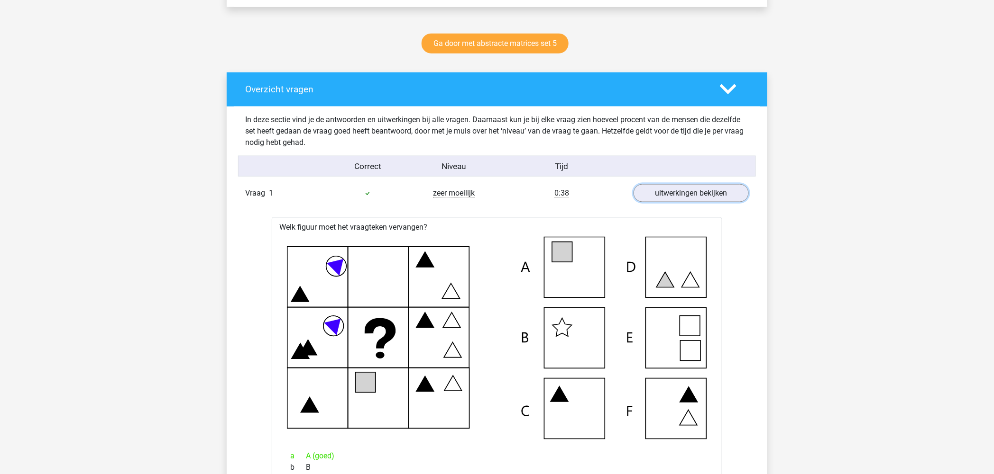
scroll to position [632, 0]
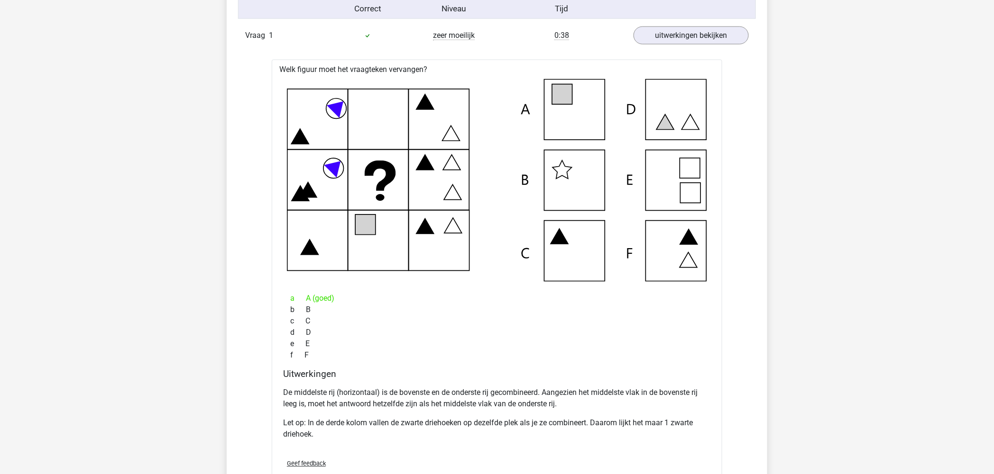
click at [477, 373] on h4 "Uitwerkingen" at bounding box center [497, 374] width 428 height 11
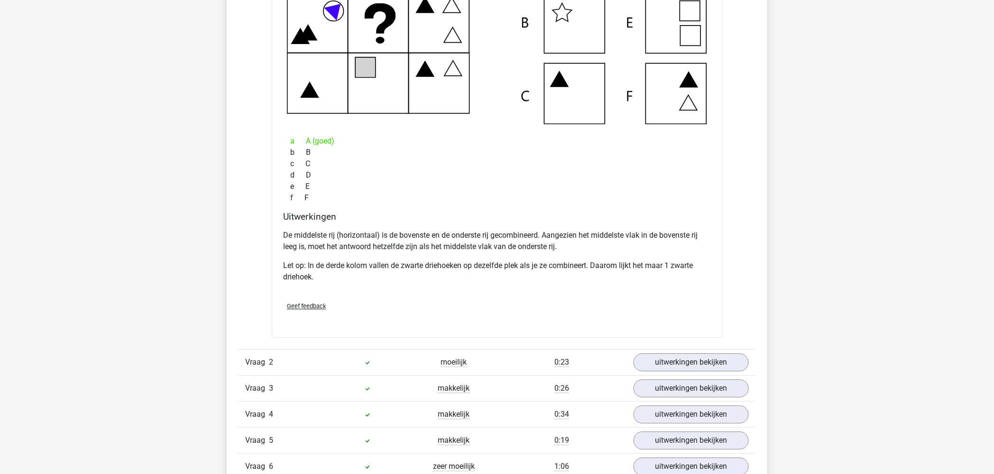
scroll to position [948, 0]
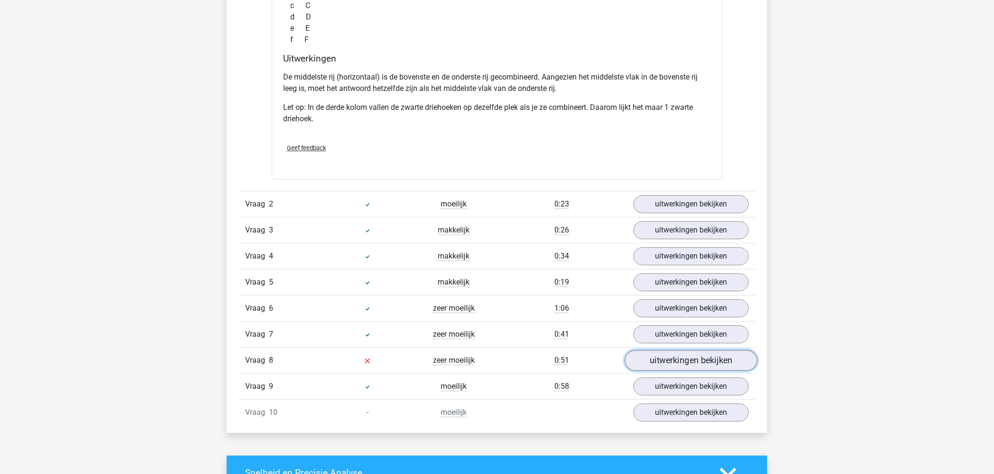
click at [681, 358] on link "uitwerkingen bekijken" at bounding box center [691, 360] width 132 height 21
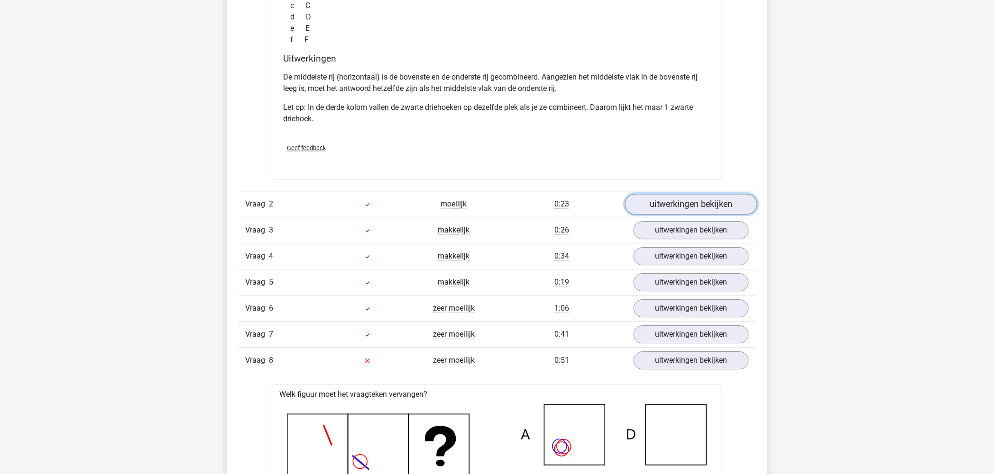
click at [698, 201] on link "uitwerkingen bekijken" at bounding box center [691, 204] width 132 height 21
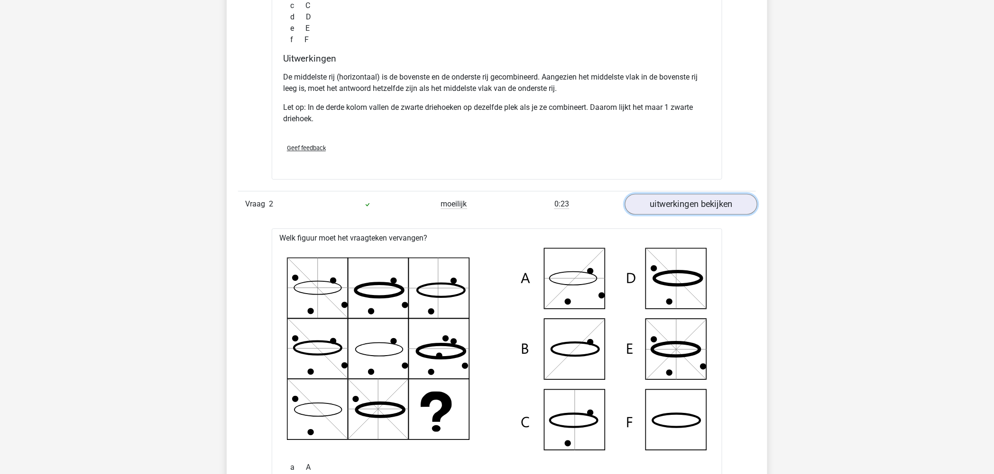
click at [672, 203] on link "uitwerkingen bekijken" at bounding box center [691, 204] width 132 height 21
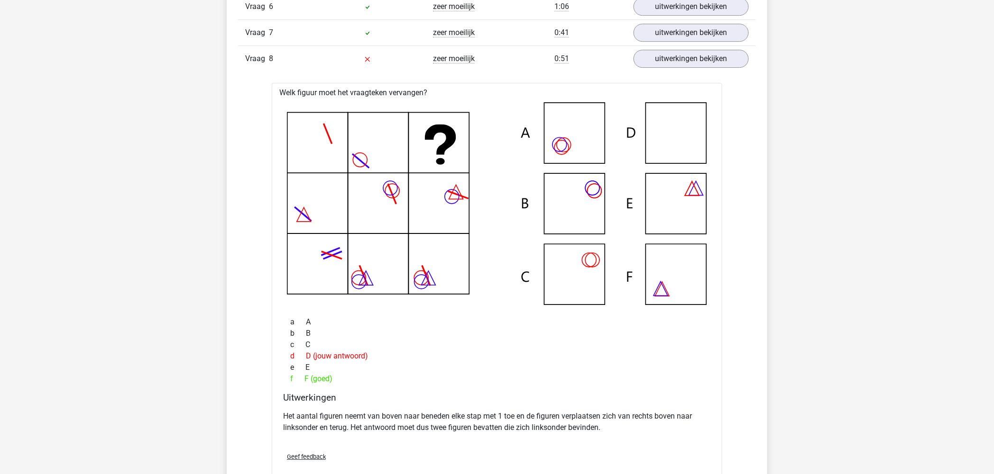
scroll to position [1264, 0]
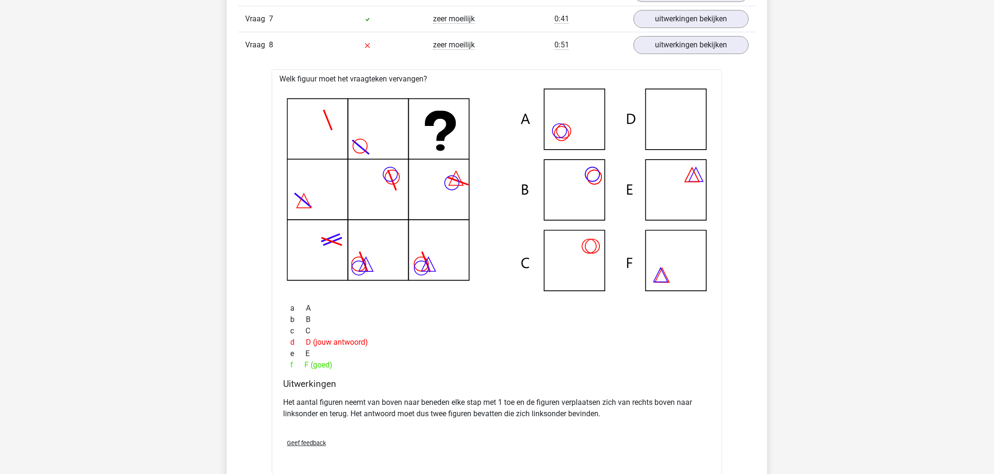
click at [429, 370] on div "f F (goed)" at bounding box center [497, 365] width 428 height 11
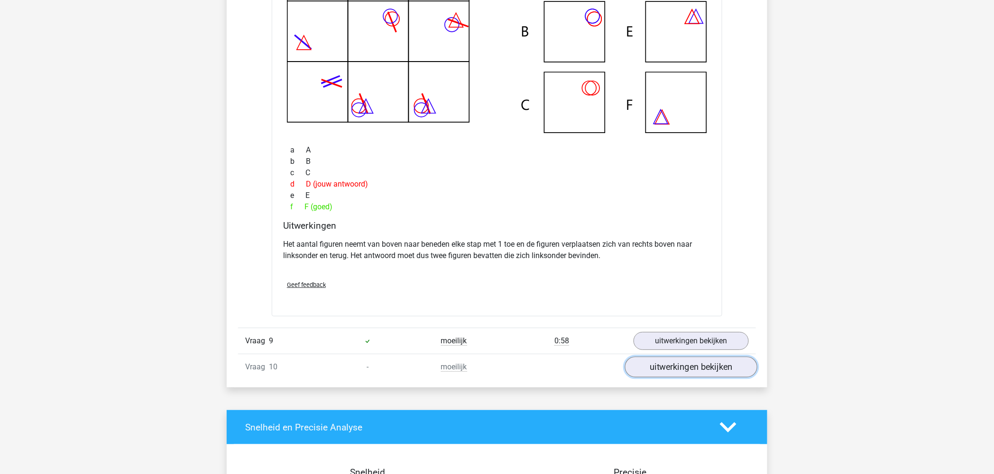
click at [724, 368] on link "uitwerkingen bekijken" at bounding box center [691, 367] width 132 height 21
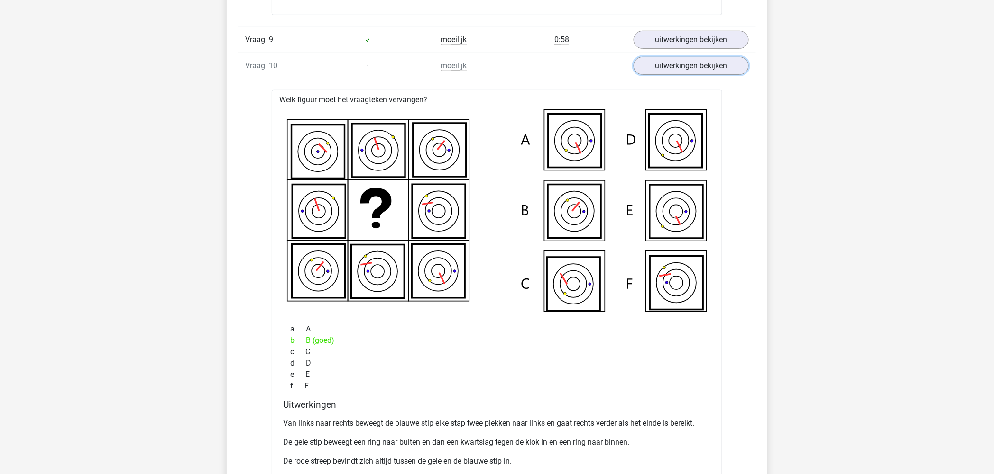
scroll to position [1738, 0]
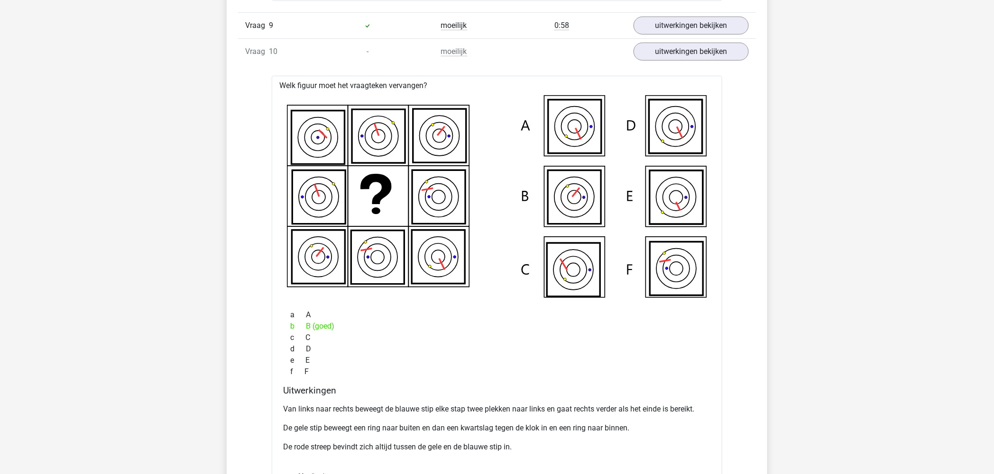
click at [349, 352] on div "d D" at bounding box center [497, 349] width 428 height 11
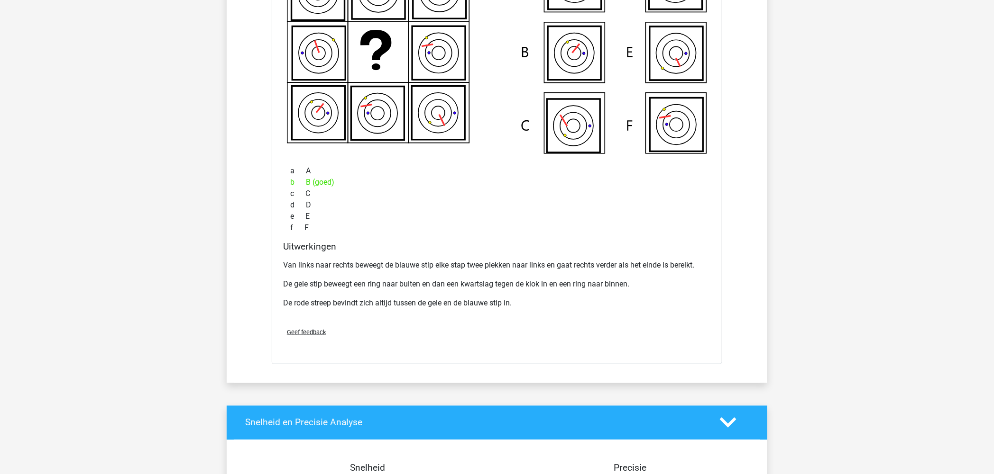
scroll to position [1896, 0]
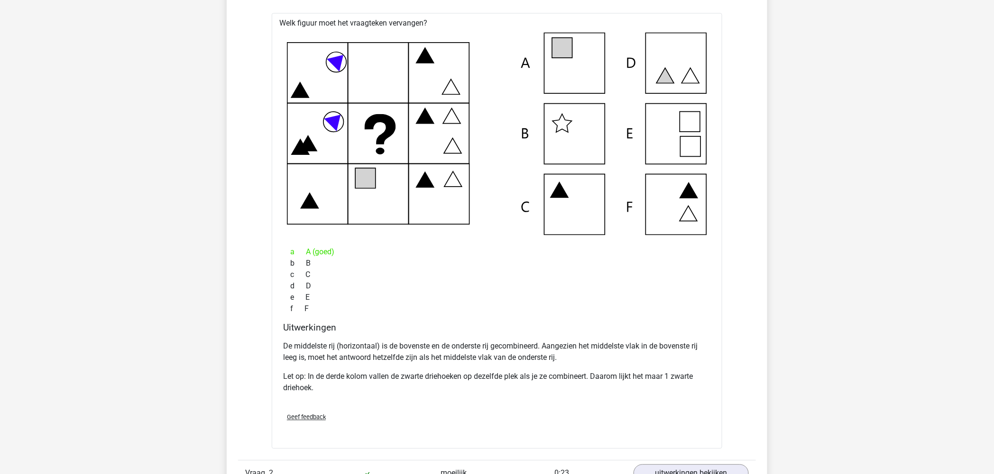
scroll to position [474, 0]
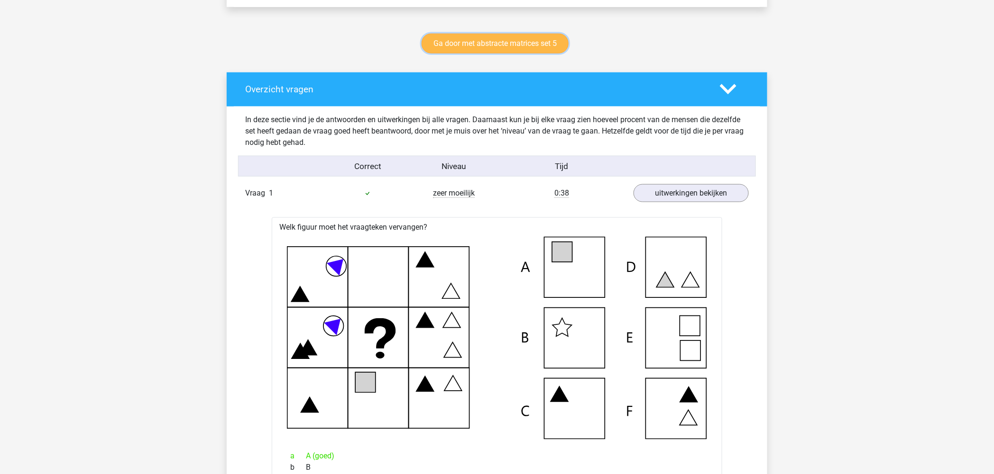
click at [488, 40] on link "Ga door met abstracte matrices set 5" at bounding box center [494, 44] width 147 height 20
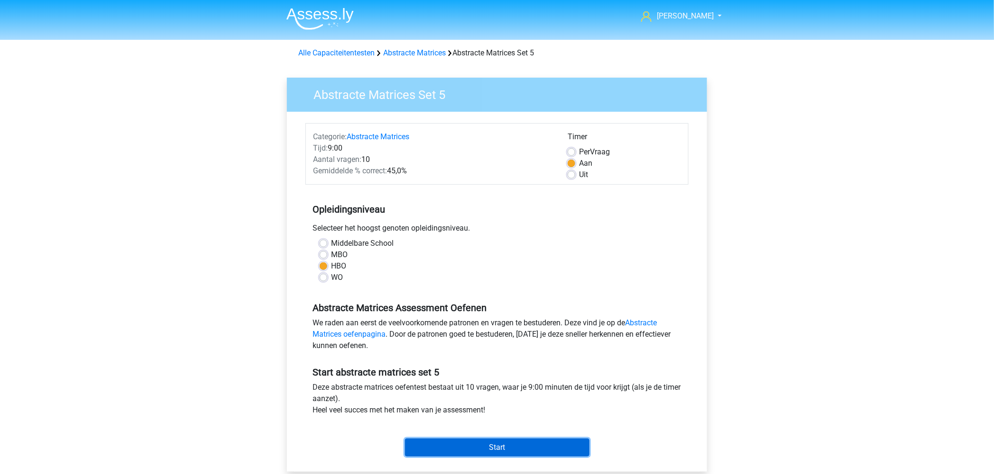
click at [496, 448] on input "Start" at bounding box center [497, 448] width 184 height 18
click at [515, 443] on input "Start" at bounding box center [497, 448] width 184 height 18
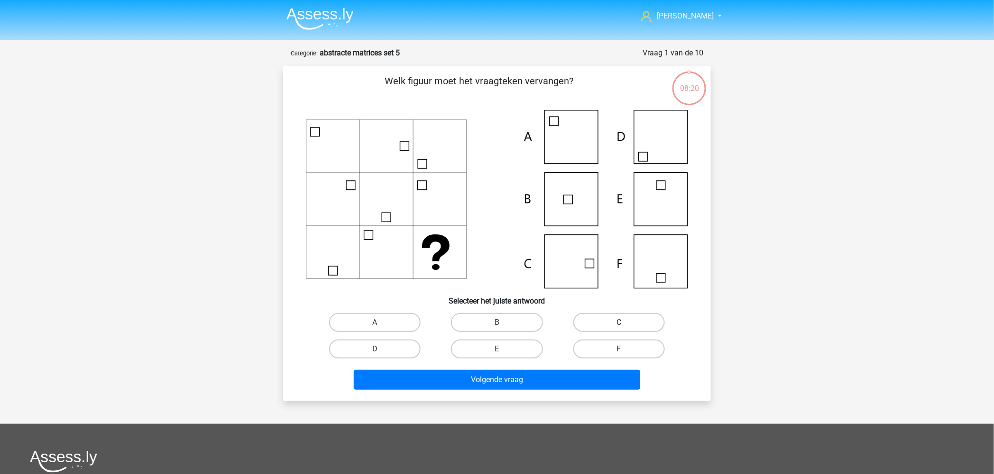
click at [608, 323] on label "C" at bounding box center [618, 322] width 91 height 19
click at [619, 323] on input "C" at bounding box center [622, 326] width 6 height 6
radio input "true"
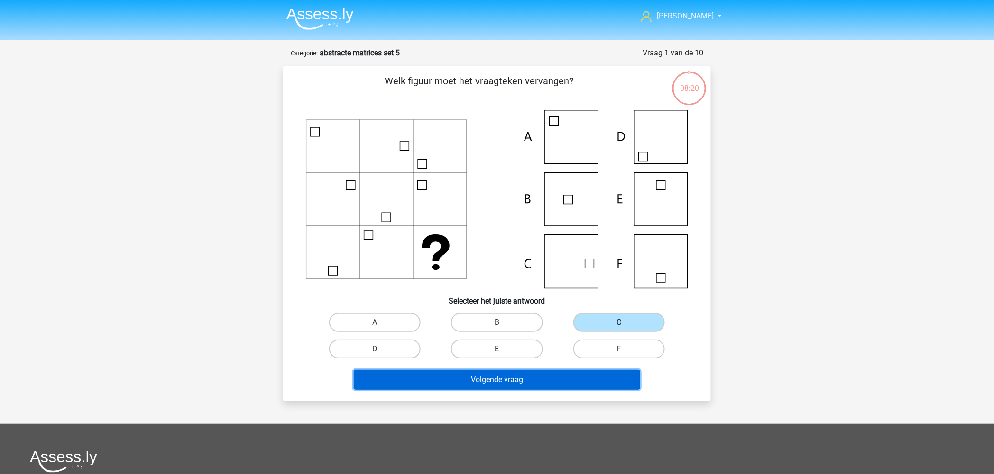
click at [550, 374] on button "Volgende vraag" at bounding box center [497, 380] width 287 height 20
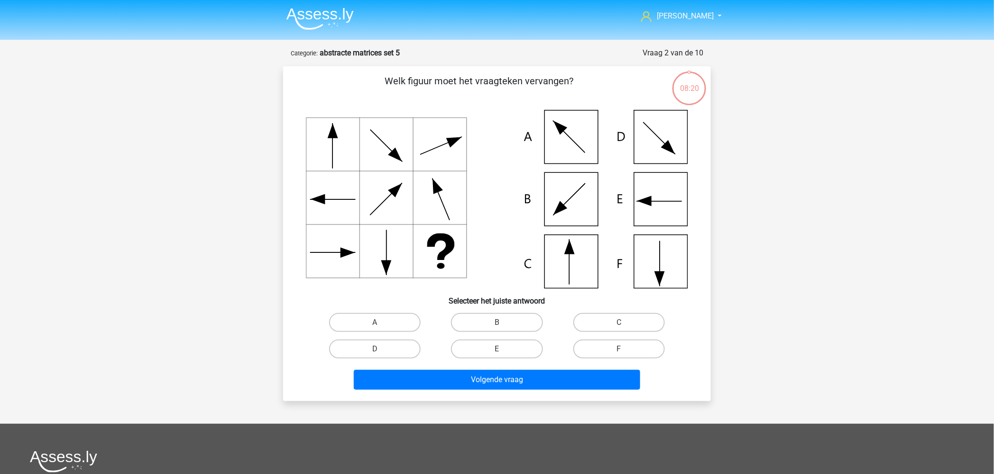
scroll to position [47, 0]
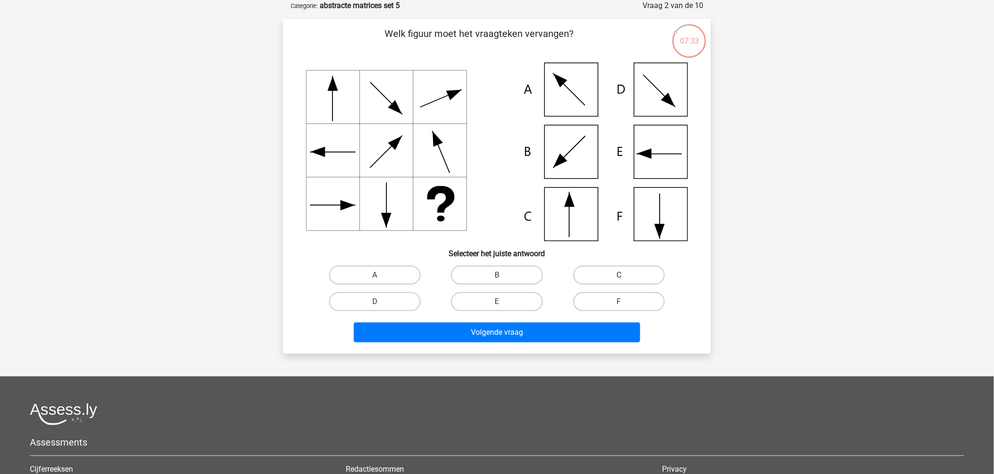
click at [599, 278] on label "C" at bounding box center [618, 275] width 91 height 19
click at [619, 278] on input "C" at bounding box center [622, 278] width 6 height 6
radio input "true"
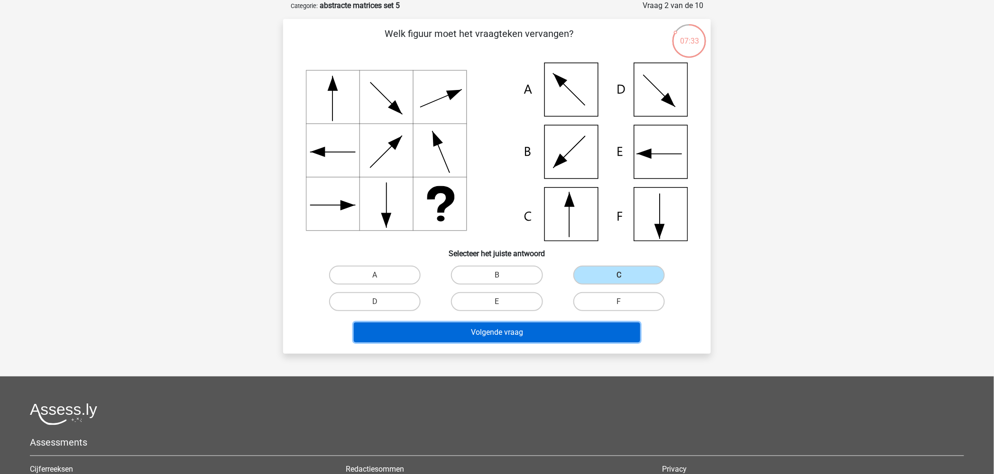
click at [533, 328] on button "Volgende vraag" at bounding box center [497, 333] width 287 height 20
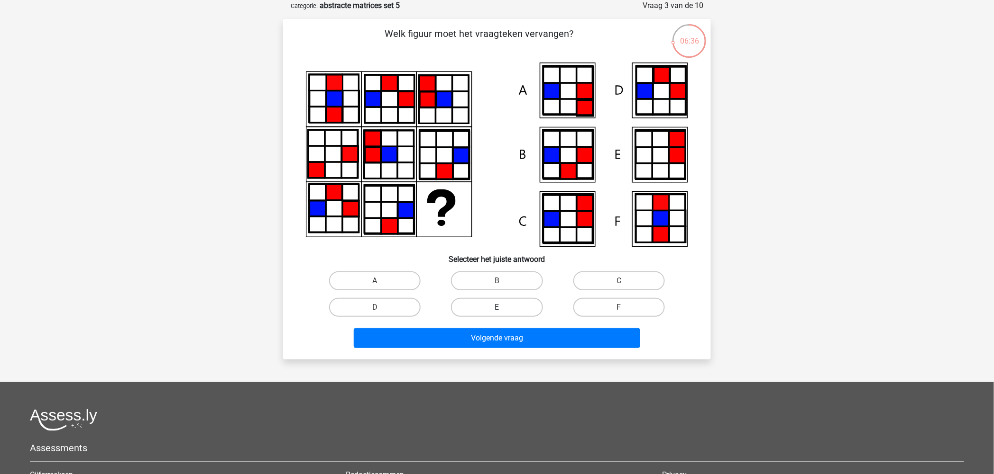
click at [525, 305] on label "E" at bounding box center [496, 307] width 91 height 19
click at [503, 308] on input "E" at bounding box center [500, 311] width 6 height 6
radio input "true"
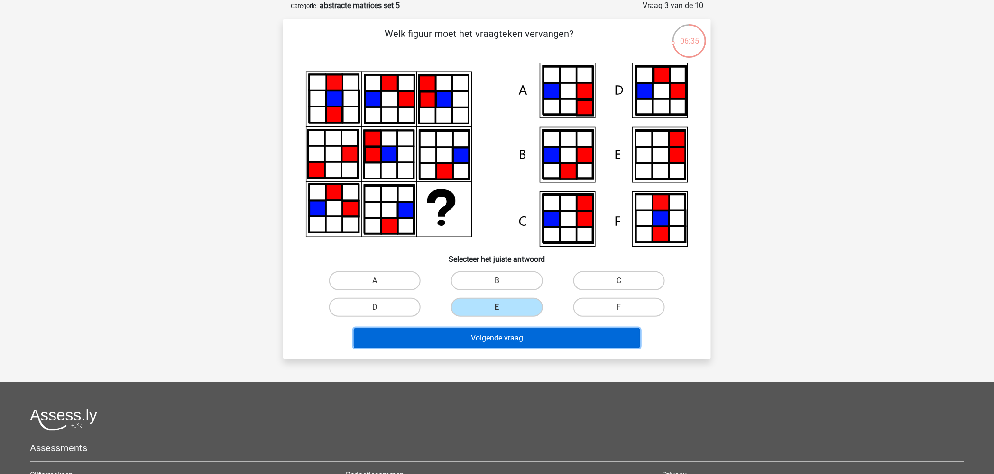
click at [492, 330] on button "Volgende vraag" at bounding box center [497, 338] width 287 height 20
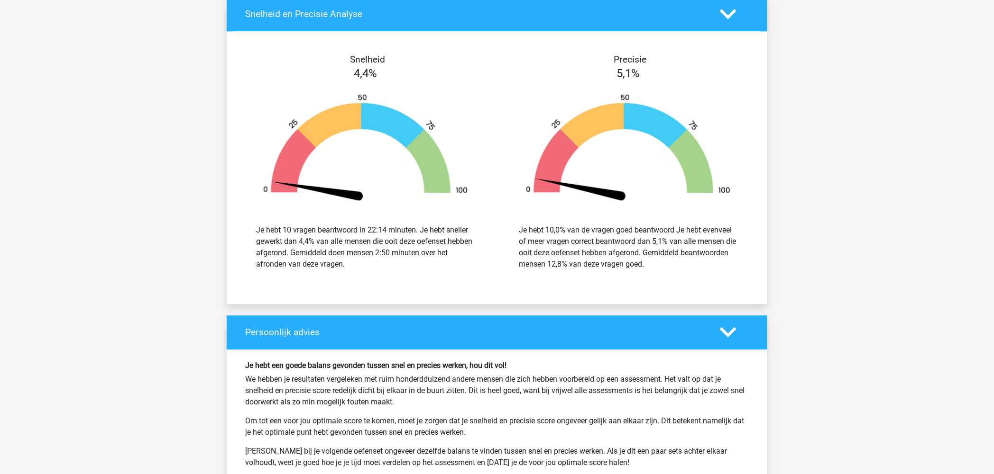
scroll to position [1290, 0]
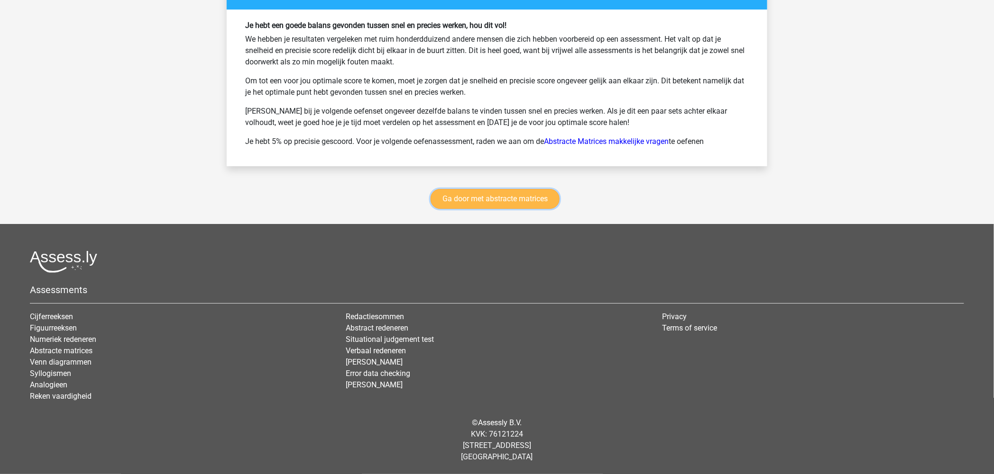
click at [524, 195] on link "Ga door met abstracte matrices" at bounding box center [494, 199] width 129 height 20
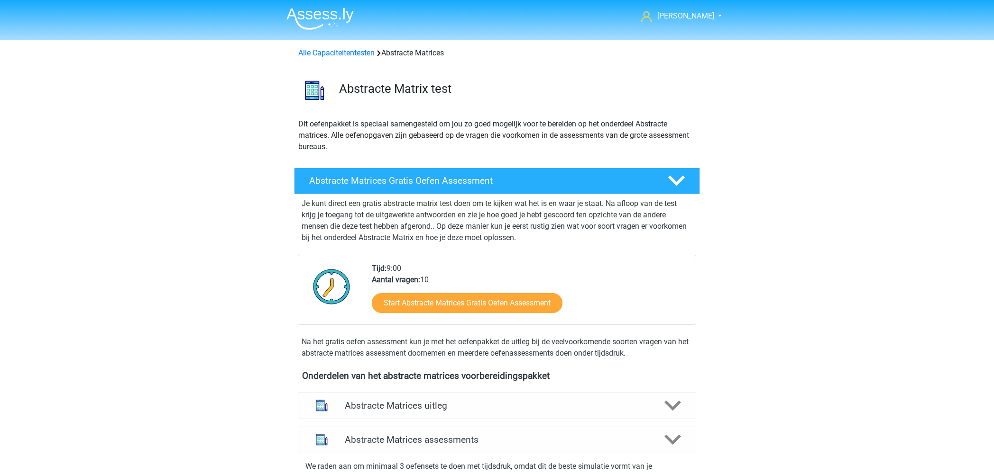
scroll to position [423, 0]
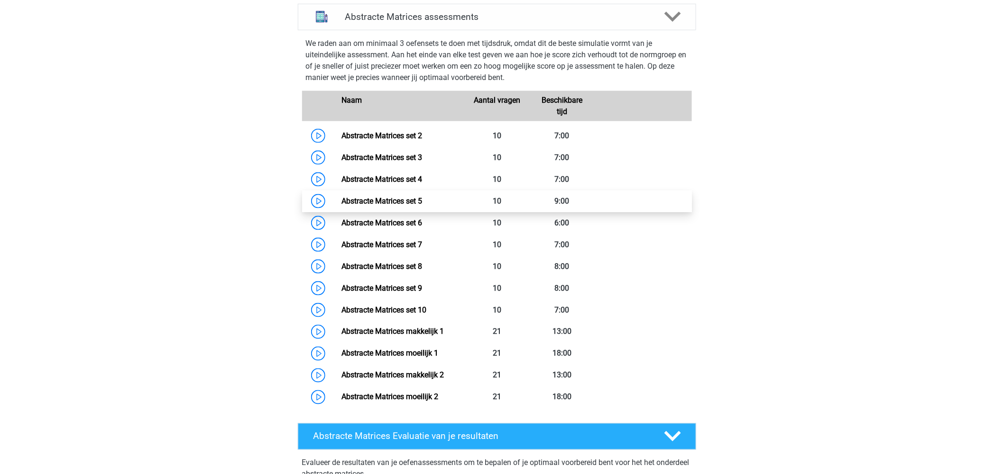
click at [377, 198] on link "Abstracte Matrices set 5" at bounding box center [381, 201] width 81 height 9
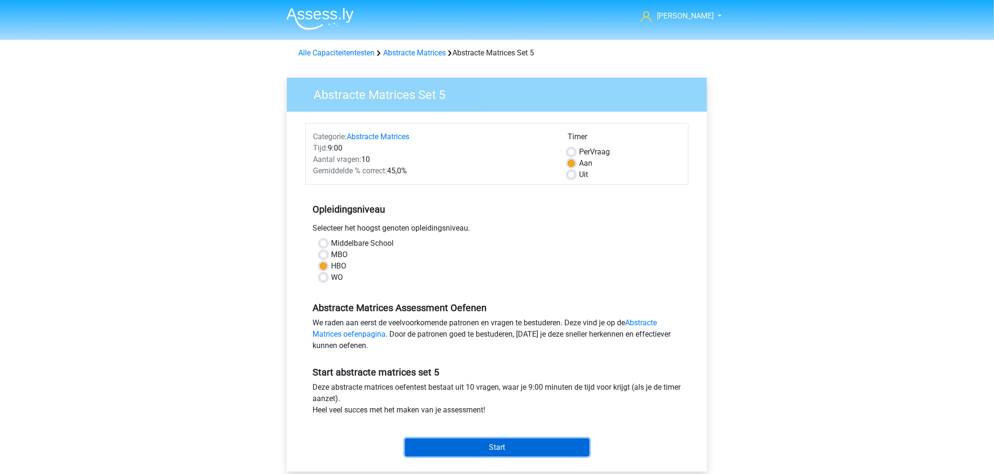
click at [508, 444] on input "Start" at bounding box center [497, 448] width 184 height 18
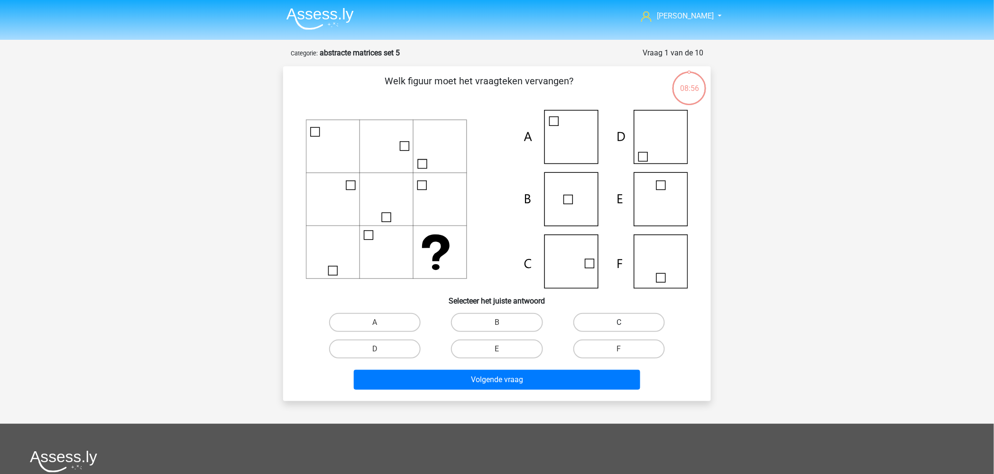
click at [602, 322] on label "C" at bounding box center [618, 322] width 91 height 19
click at [619, 323] on input "C" at bounding box center [622, 326] width 6 height 6
radio input "true"
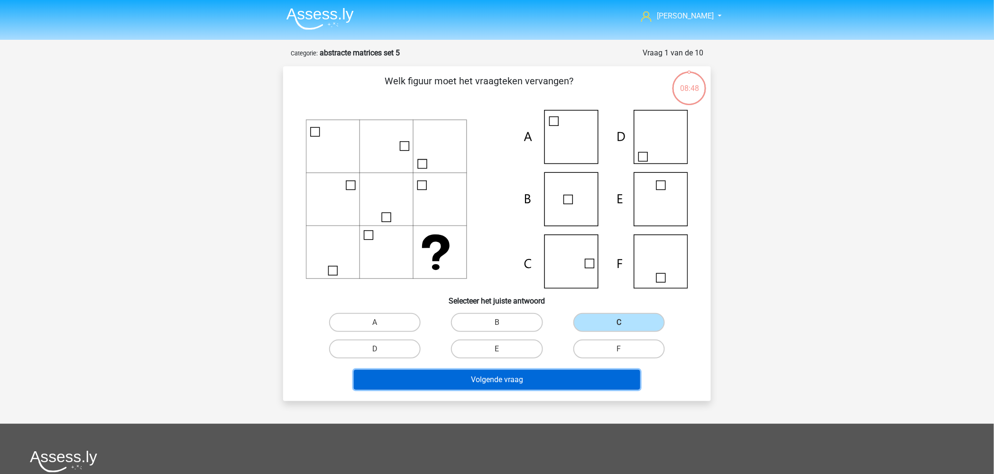
click at [465, 379] on button "Volgende vraag" at bounding box center [497, 380] width 287 height 20
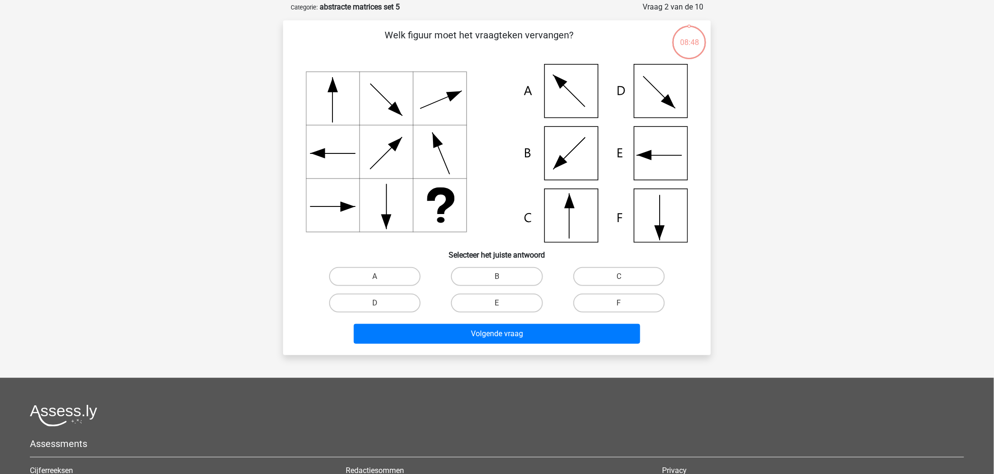
scroll to position [47, 0]
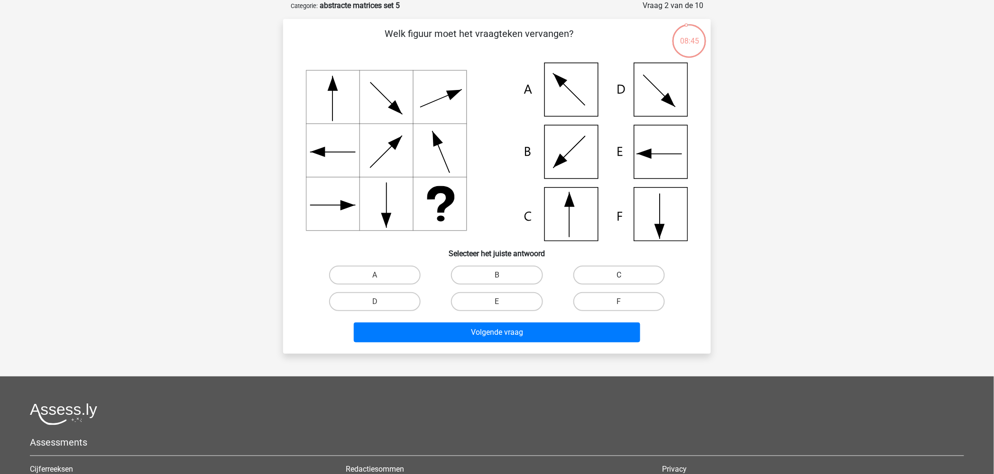
click at [613, 272] on label "C" at bounding box center [618, 275] width 91 height 19
click at [619, 275] on input "C" at bounding box center [622, 278] width 6 height 6
radio input "true"
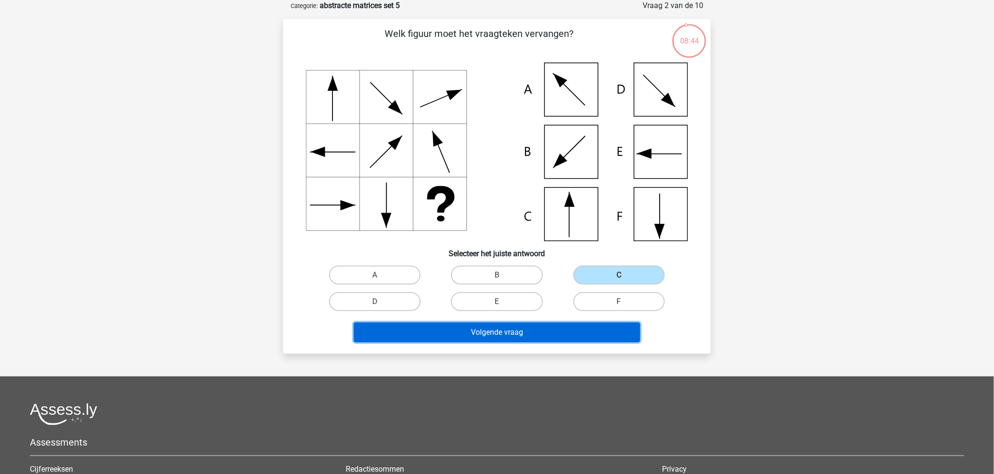
click at [520, 333] on button "Volgende vraag" at bounding box center [497, 333] width 287 height 20
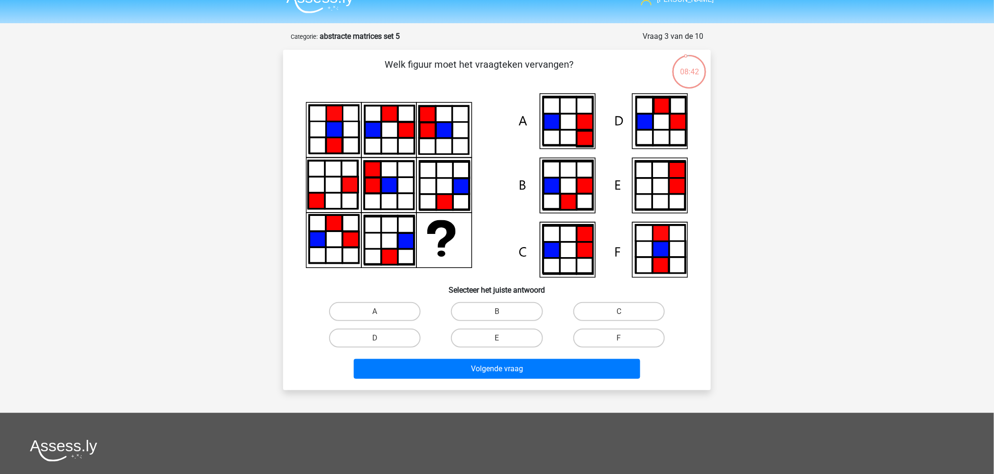
scroll to position [0, 0]
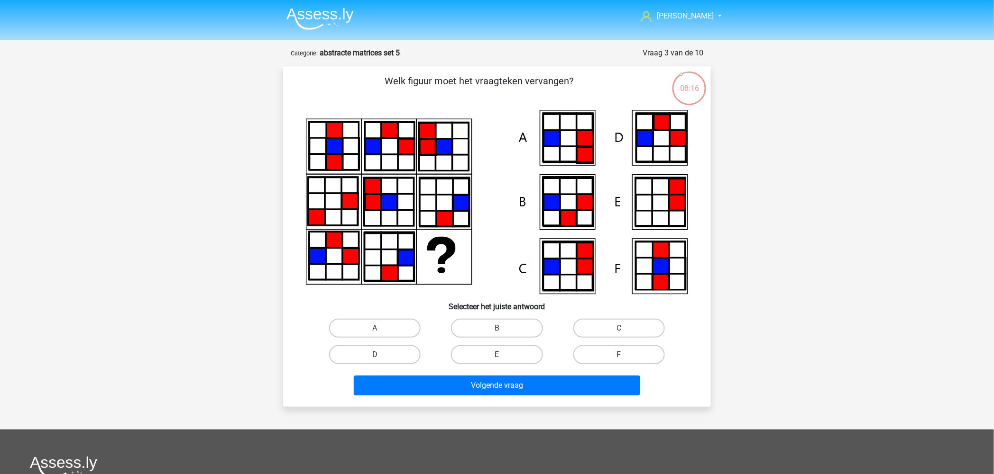
click at [507, 349] on label "E" at bounding box center [496, 355] width 91 height 19
click at [503, 355] on input "E" at bounding box center [500, 358] width 6 height 6
radio input "true"
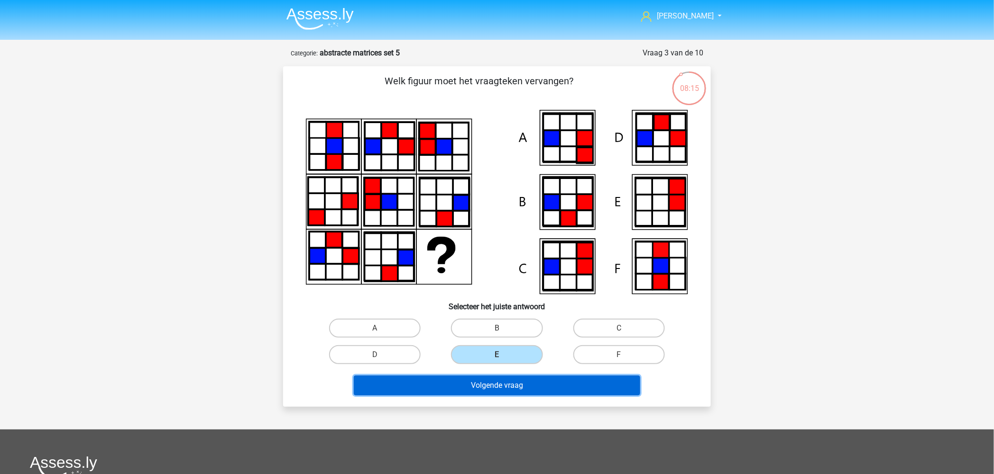
click at [513, 386] on button "Volgende vraag" at bounding box center [497, 386] width 287 height 20
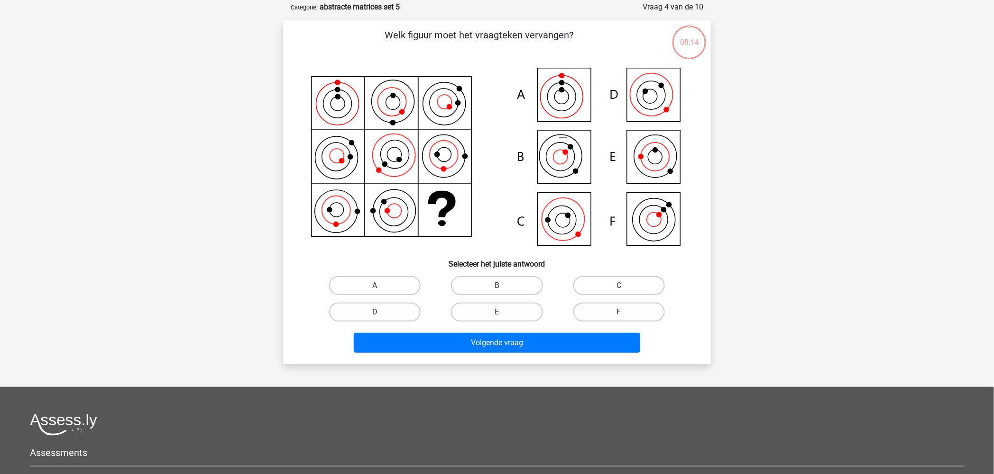
scroll to position [47, 0]
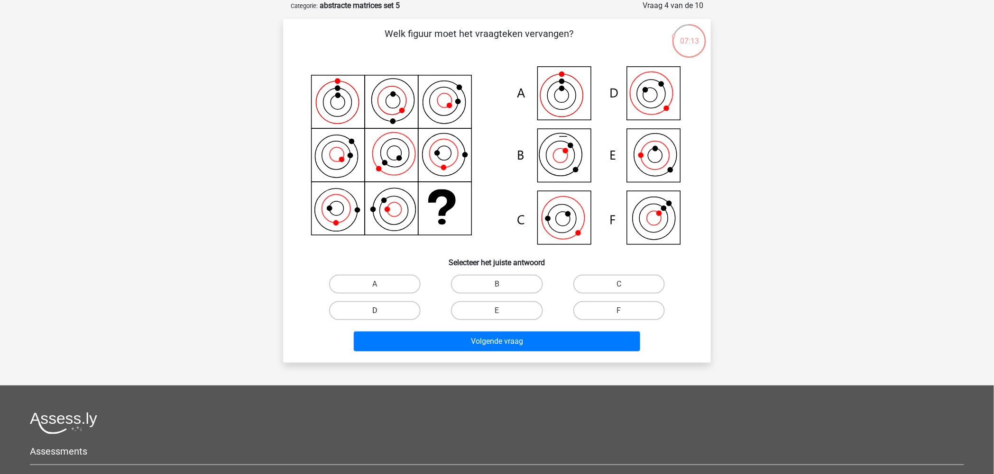
click at [391, 310] on label "D" at bounding box center [374, 310] width 91 height 19
click at [381, 311] on input "D" at bounding box center [378, 314] width 6 height 6
radio input "true"
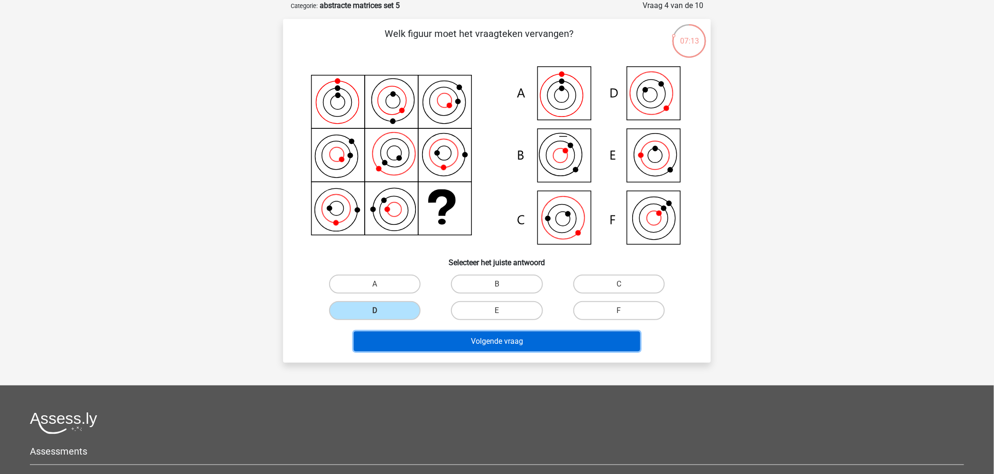
click at [465, 341] on button "Volgende vraag" at bounding box center [497, 342] width 287 height 20
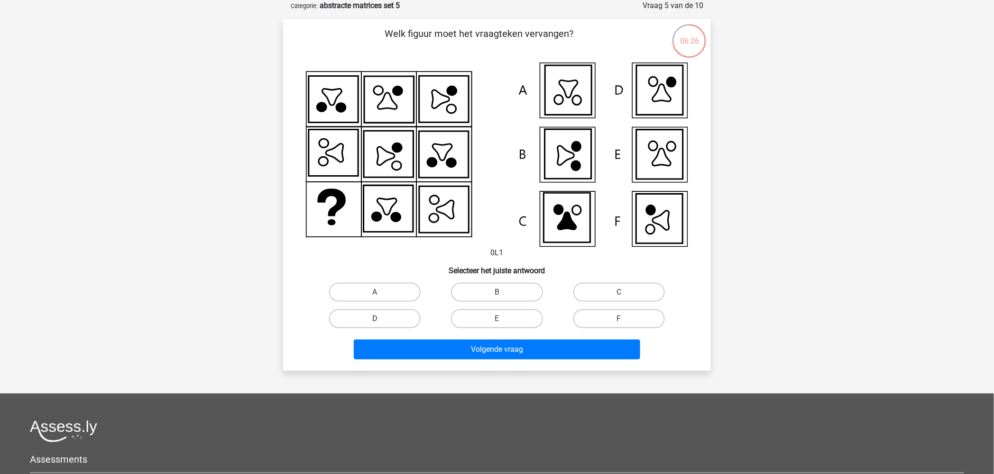
click at [383, 315] on label "D" at bounding box center [374, 319] width 91 height 19
click at [381, 319] on input "D" at bounding box center [378, 322] width 6 height 6
radio input "true"
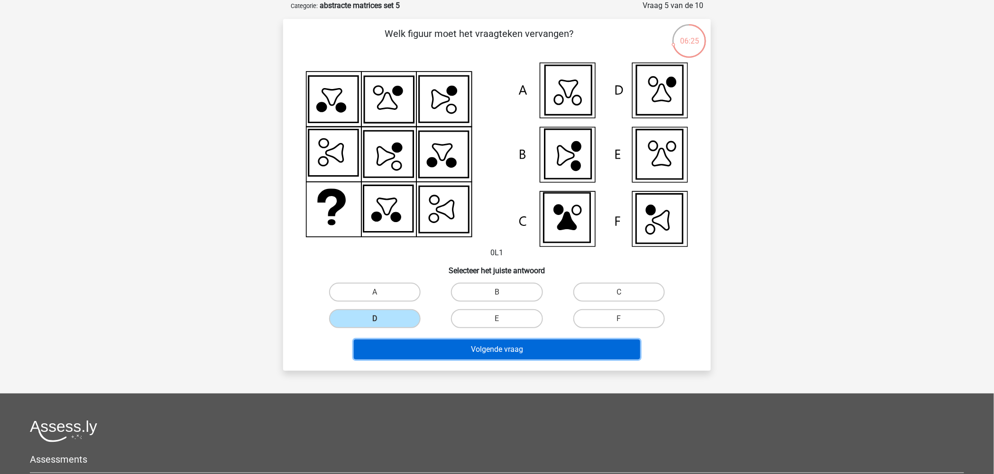
click at [502, 342] on button "Volgende vraag" at bounding box center [497, 350] width 287 height 20
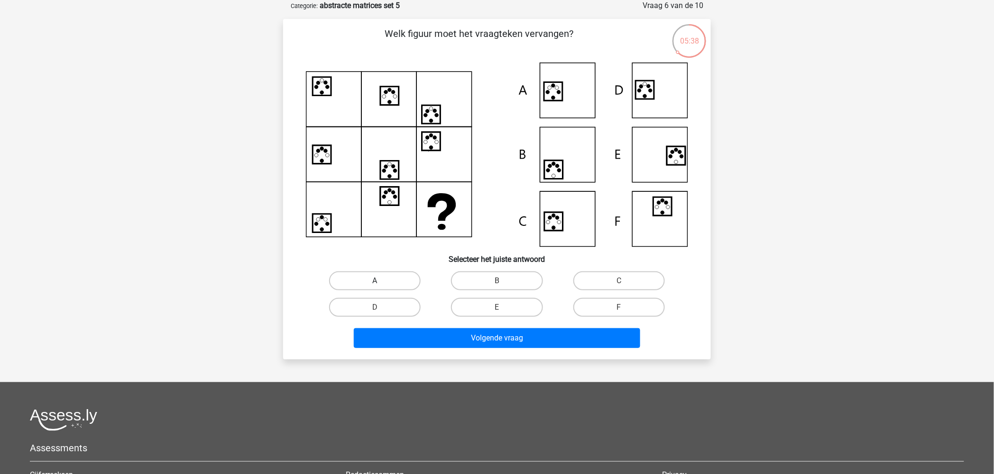
click at [368, 276] on label "A" at bounding box center [374, 281] width 91 height 19
click at [375, 281] on input "A" at bounding box center [378, 284] width 6 height 6
radio input "true"
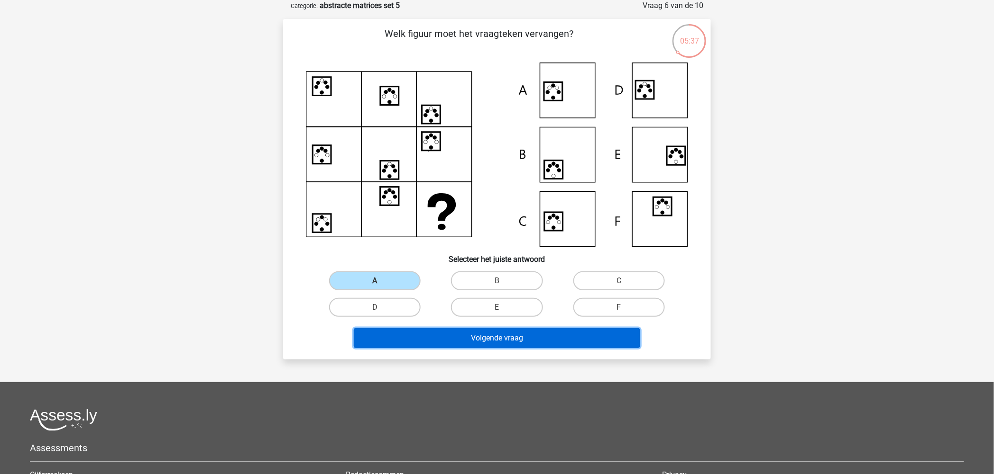
click at [477, 342] on button "Volgende vraag" at bounding box center [497, 338] width 287 height 20
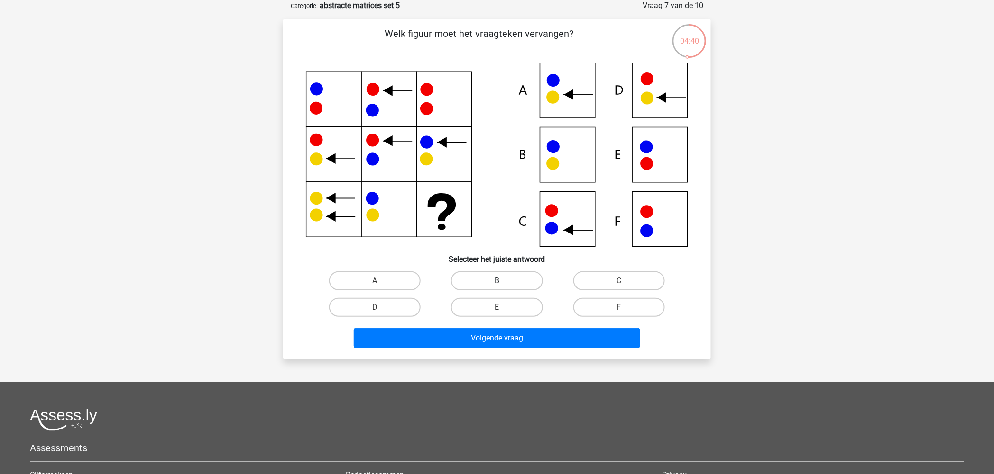
click at [486, 278] on label "B" at bounding box center [496, 281] width 91 height 19
click at [497, 281] on input "B" at bounding box center [500, 284] width 6 height 6
radio input "true"
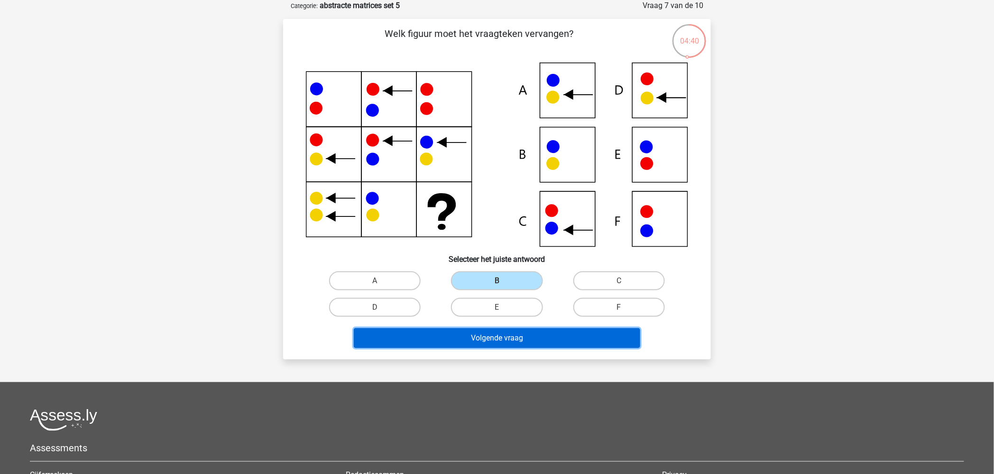
click at [523, 333] on button "Volgende vraag" at bounding box center [497, 338] width 287 height 20
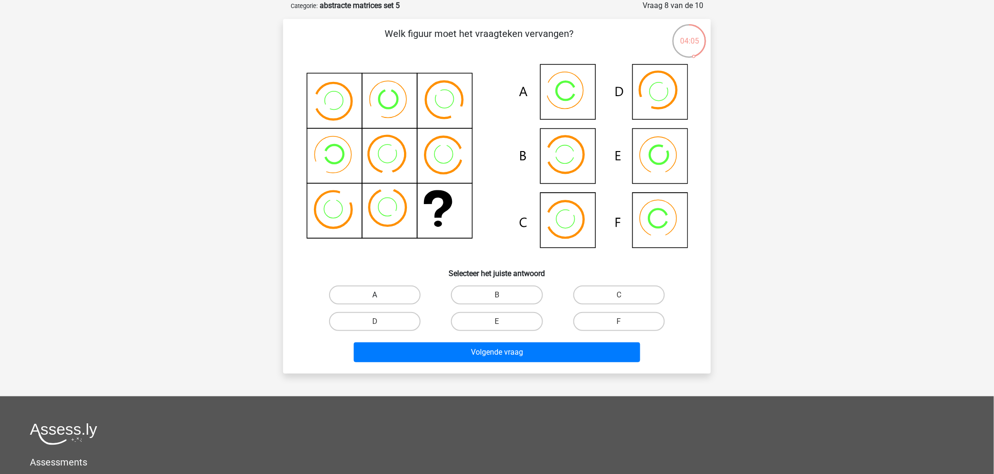
click at [375, 292] on label "A" at bounding box center [374, 295] width 91 height 19
click at [375, 295] on input "A" at bounding box center [378, 298] width 6 height 6
radio input "true"
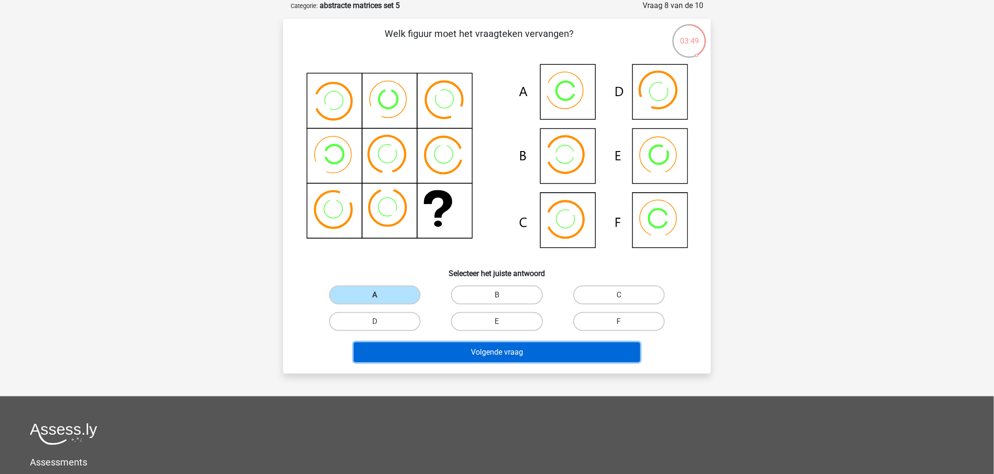
click at [465, 352] on button "Volgende vraag" at bounding box center [497, 353] width 287 height 20
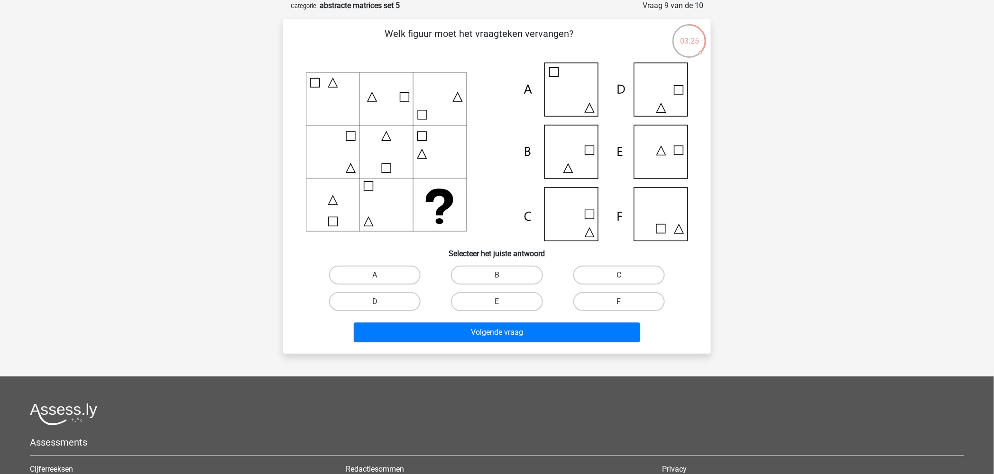
click at [380, 269] on label "A" at bounding box center [374, 275] width 91 height 19
click at [380, 275] on input "A" at bounding box center [378, 278] width 6 height 6
radio input "true"
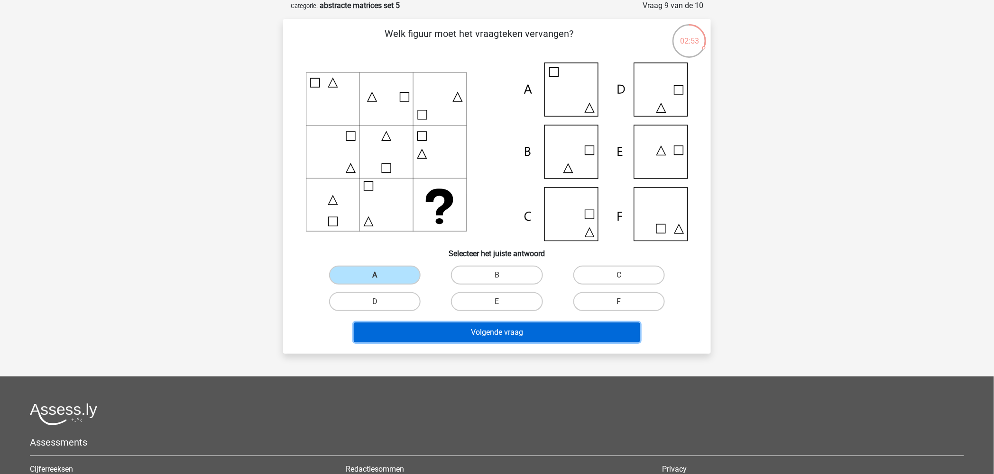
click at [504, 325] on button "Volgende vraag" at bounding box center [497, 333] width 287 height 20
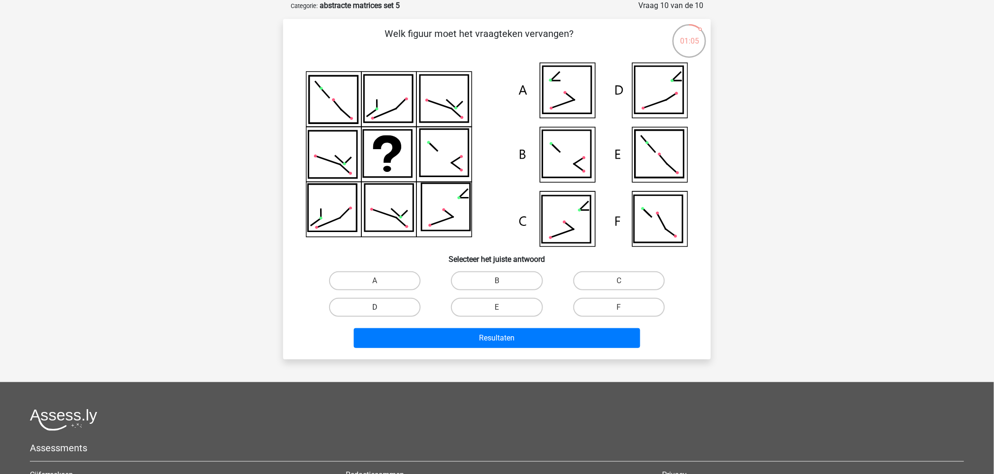
click at [383, 307] on label "D" at bounding box center [374, 307] width 91 height 19
click at [381, 308] on input "D" at bounding box center [378, 311] width 6 height 6
radio input "true"
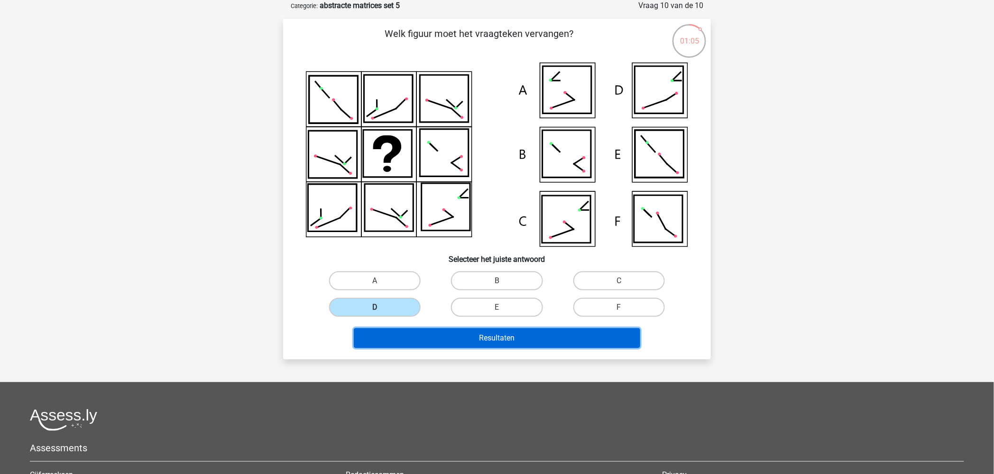
click at [477, 334] on button "Resultaten" at bounding box center [497, 338] width 287 height 20
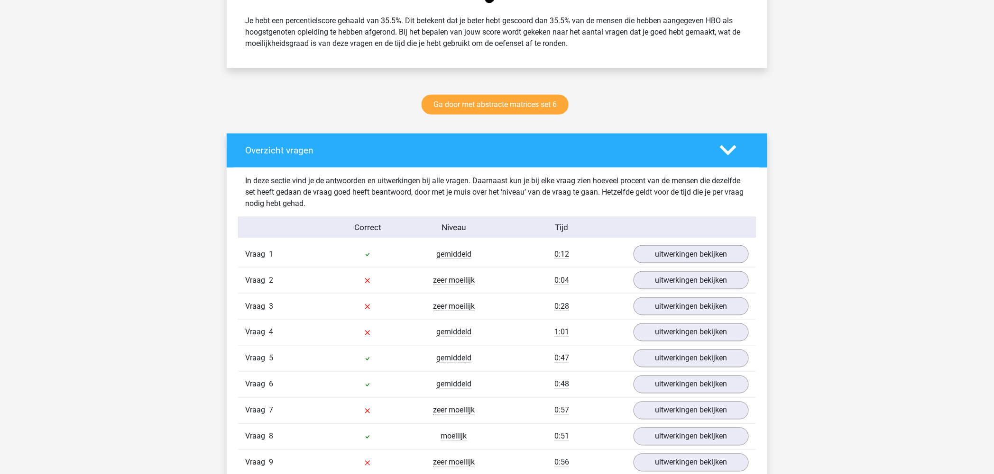
scroll to position [474, 0]
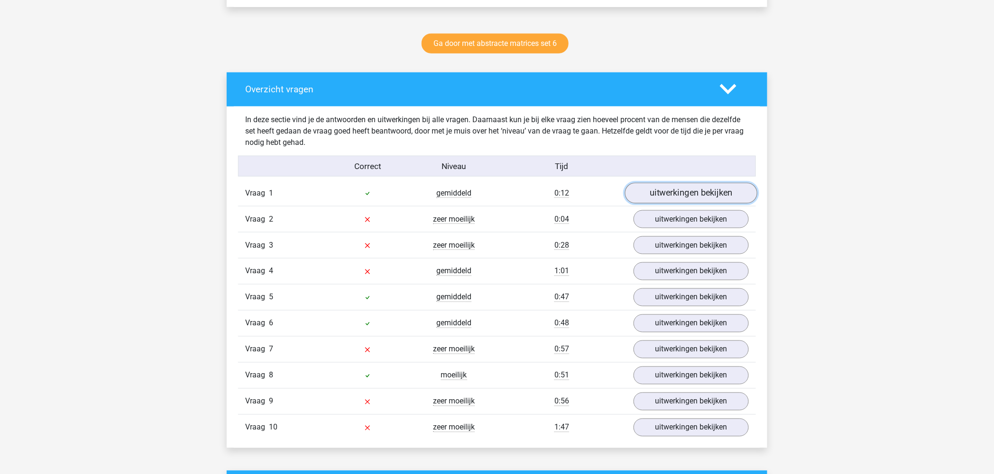
click at [683, 183] on link "uitwerkingen bekijken" at bounding box center [691, 193] width 132 height 21
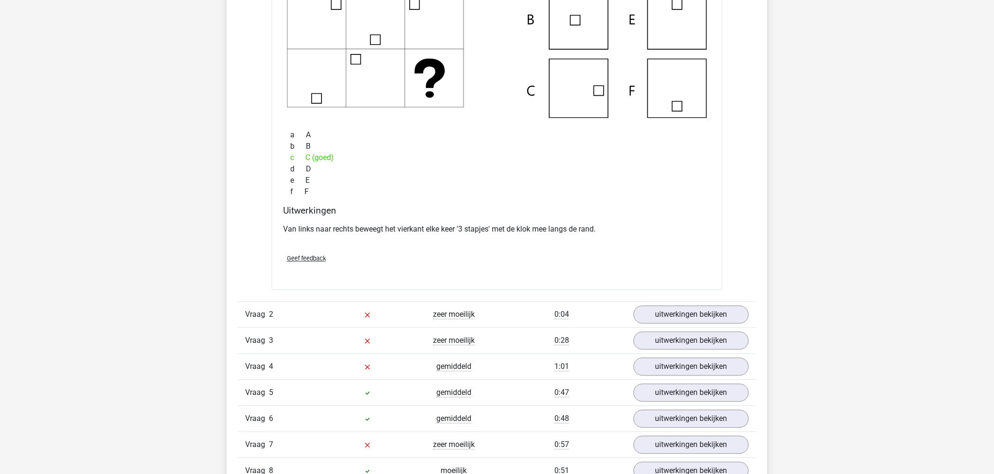
scroll to position [948, 0]
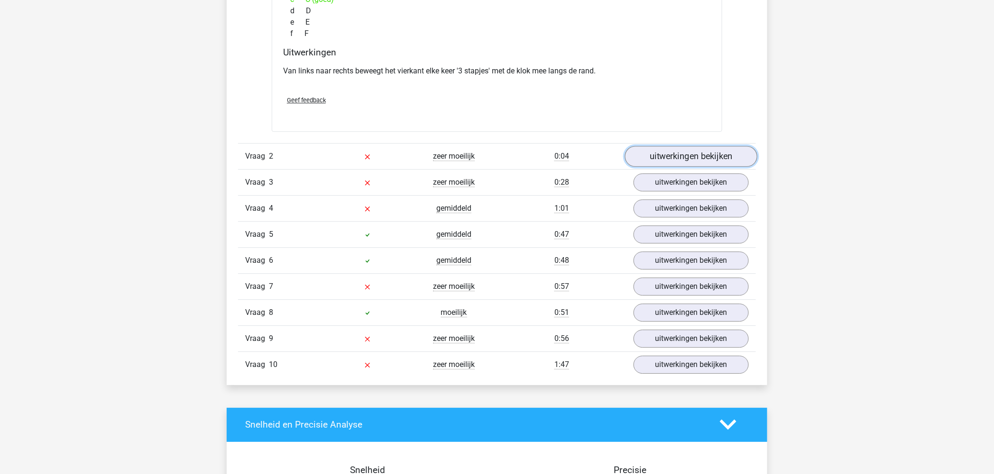
click at [674, 160] on link "uitwerkingen bekijken" at bounding box center [691, 156] width 132 height 21
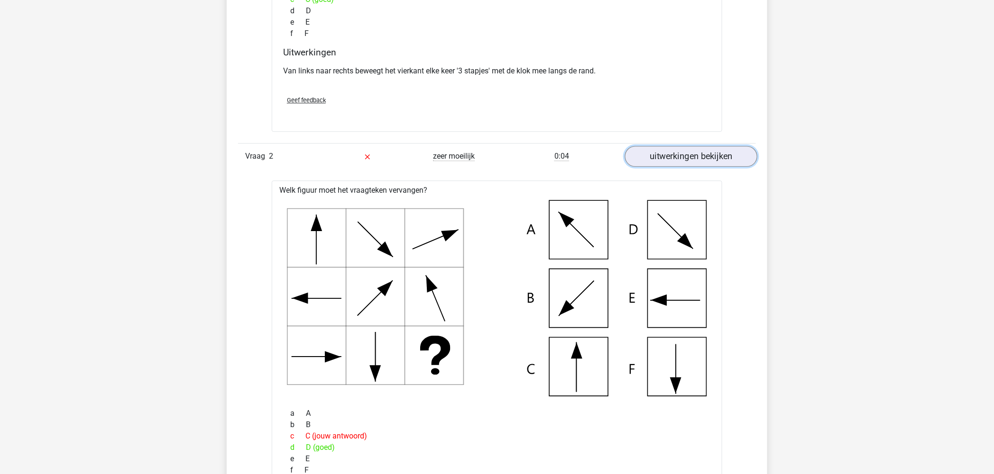
click at [685, 152] on link "uitwerkingen bekijken" at bounding box center [691, 156] width 132 height 21
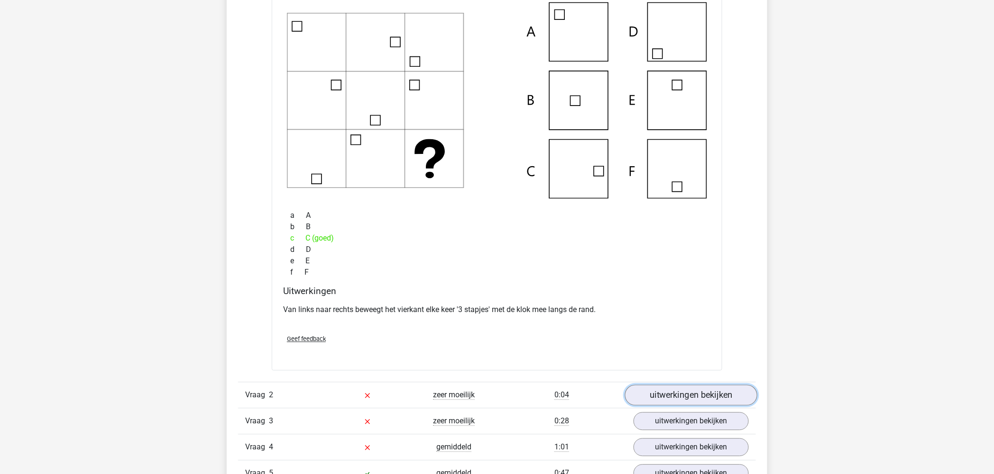
scroll to position [632, 0]
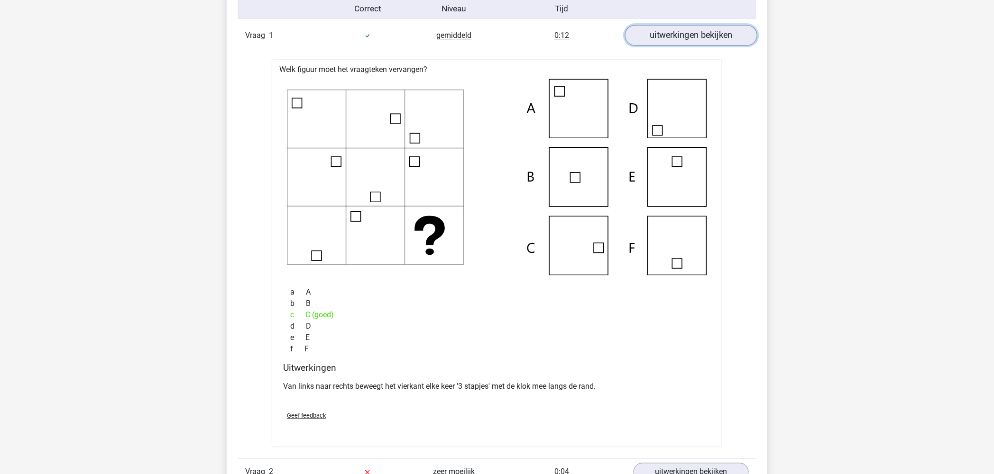
click at [688, 27] on link "uitwerkingen bekijken" at bounding box center [691, 35] width 132 height 21
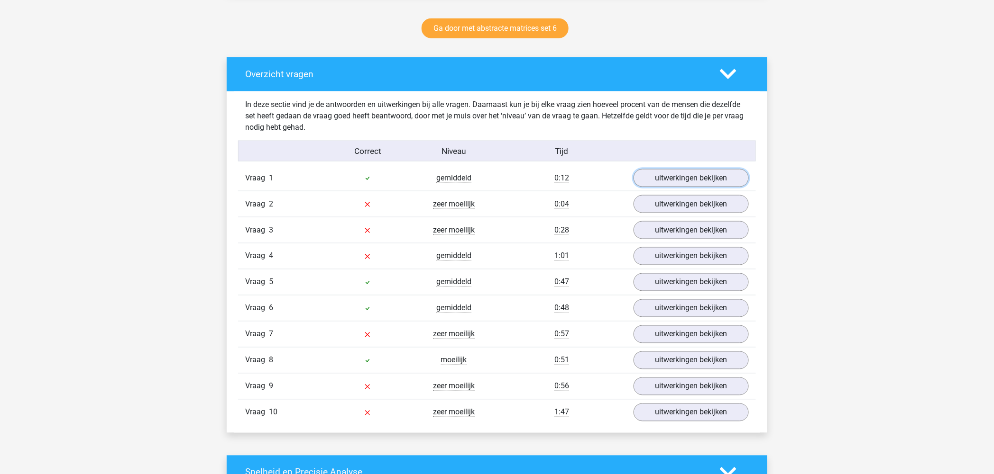
scroll to position [474, 0]
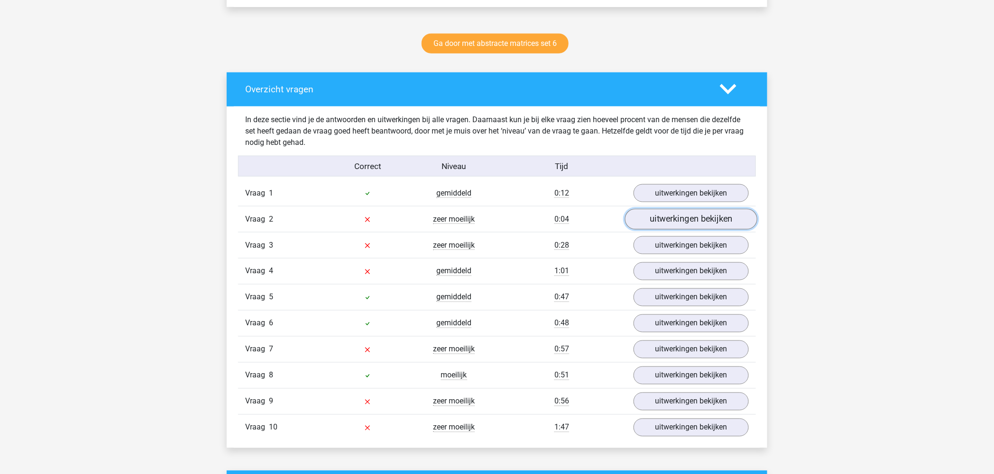
click at [660, 215] on link "uitwerkingen bekijken" at bounding box center [691, 219] width 132 height 21
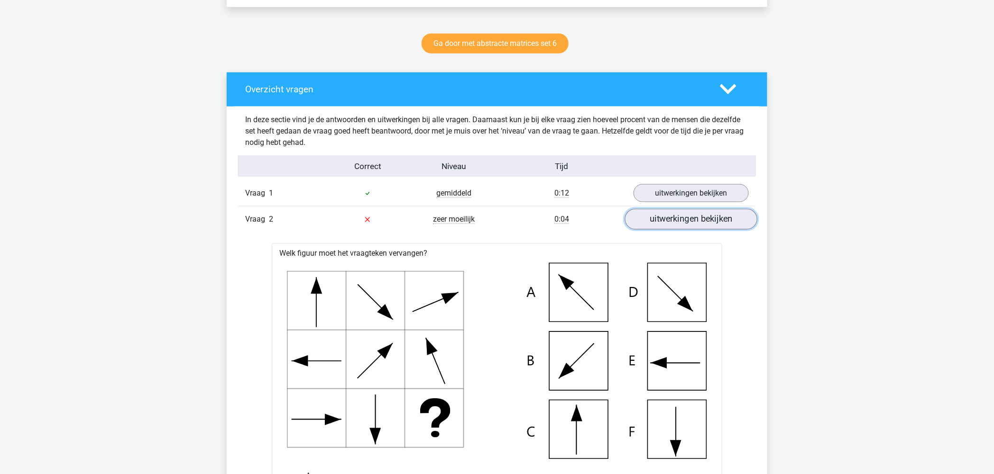
click at [685, 217] on link "uitwerkingen bekijken" at bounding box center [691, 219] width 132 height 21
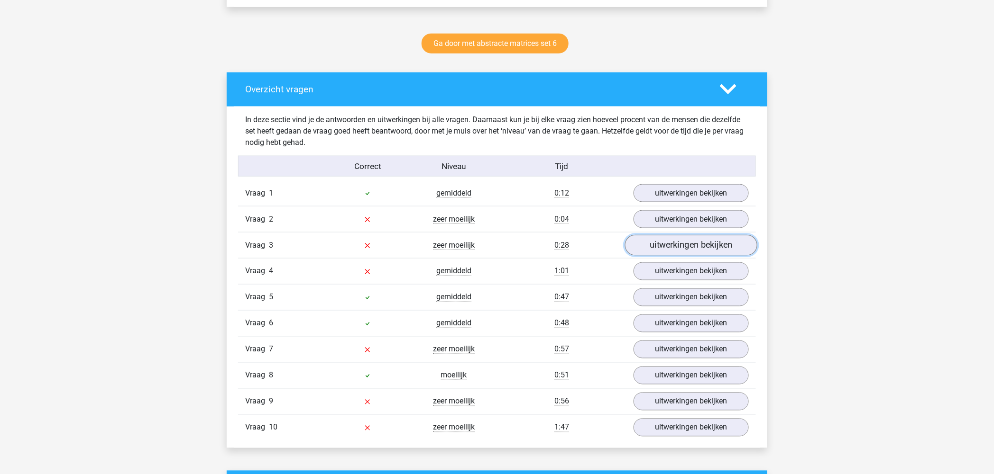
click at [690, 246] on link "uitwerkingen bekijken" at bounding box center [691, 245] width 132 height 21
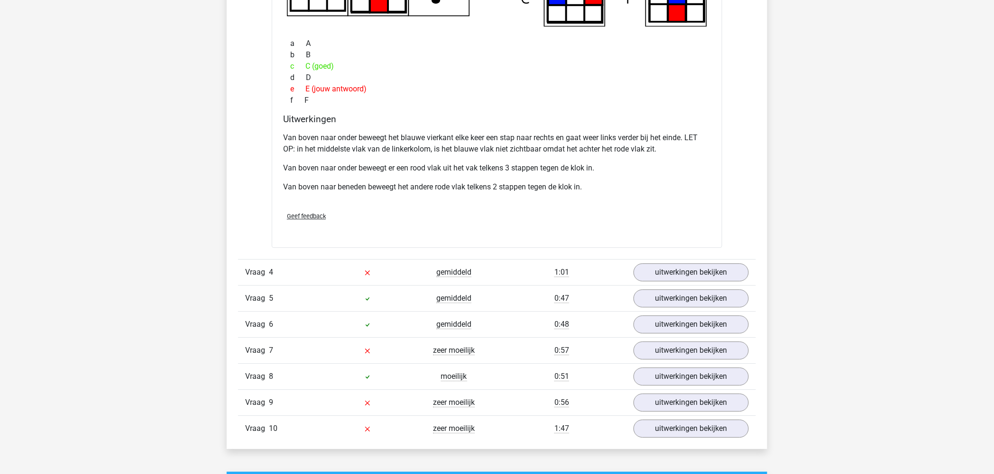
scroll to position [948, 0]
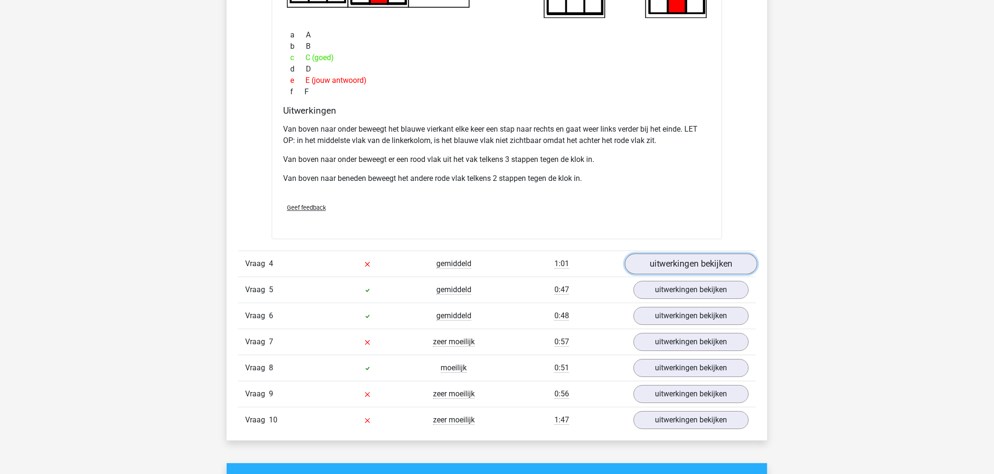
click at [714, 269] on link "uitwerkingen bekijken" at bounding box center [691, 264] width 132 height 21
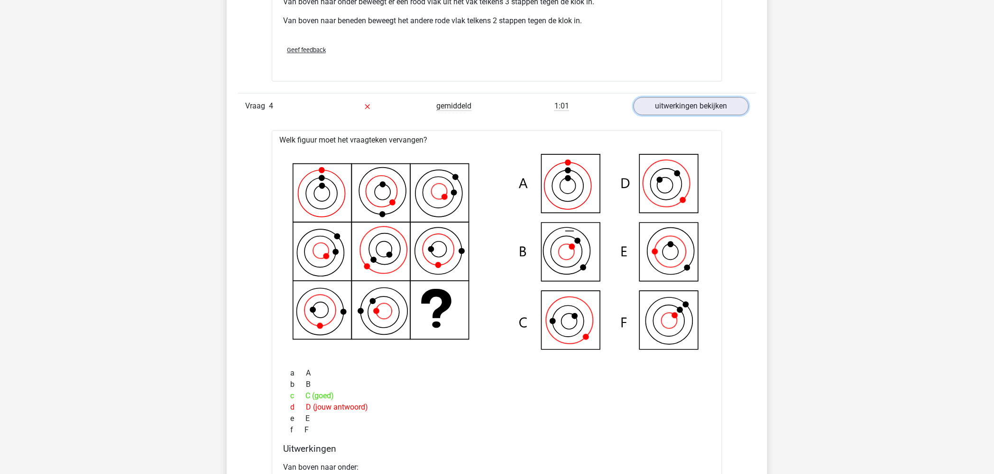
scroll to position [1264, 0]
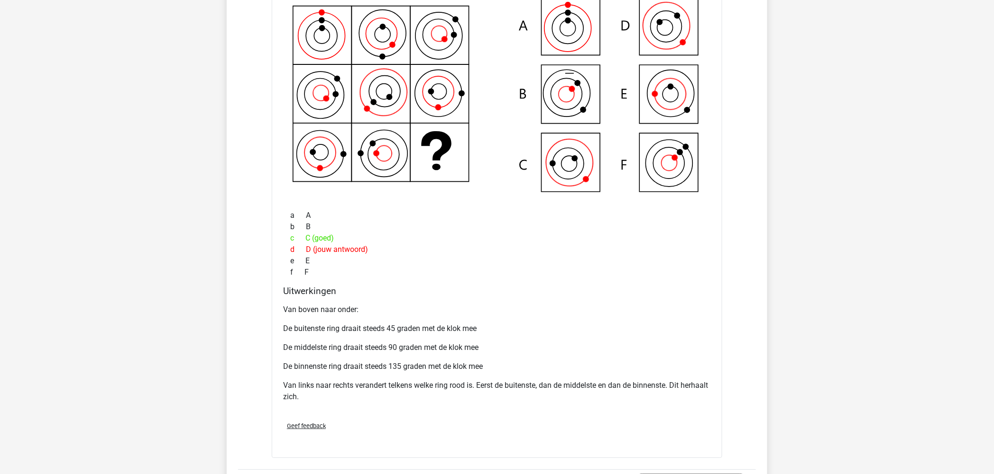
click at [789, 404] on div "Sam sam.hoogland@gmail.com" at bounding box center [497, 105] width 994 height 2738
click at [419, 290] on h4 "Uitwerkingen" at bounding box center [497, 291] width 428 height 11
click at [472, 319] on div "Van boven naar onder: De buitenste ring draait steeds 45 graden met de klok mee…" at bounding box center [497, 358] width 428 height 114
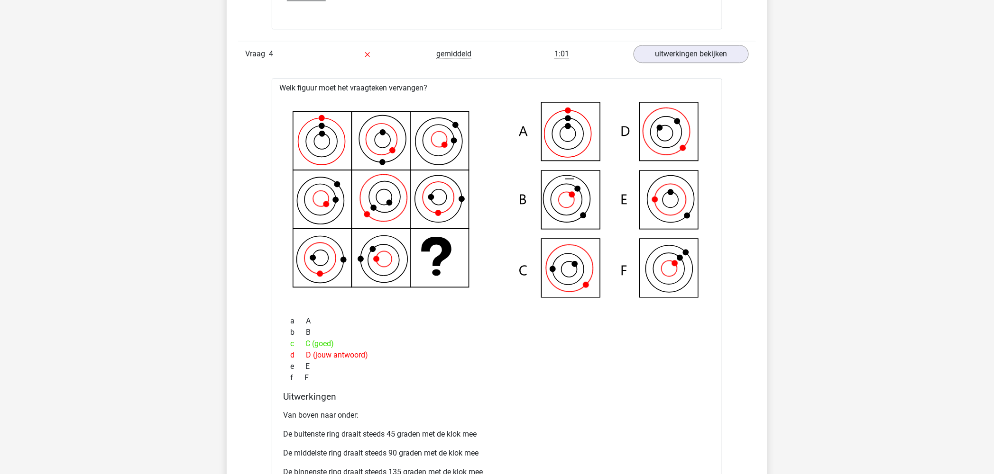
scroll to position [1106, 0]
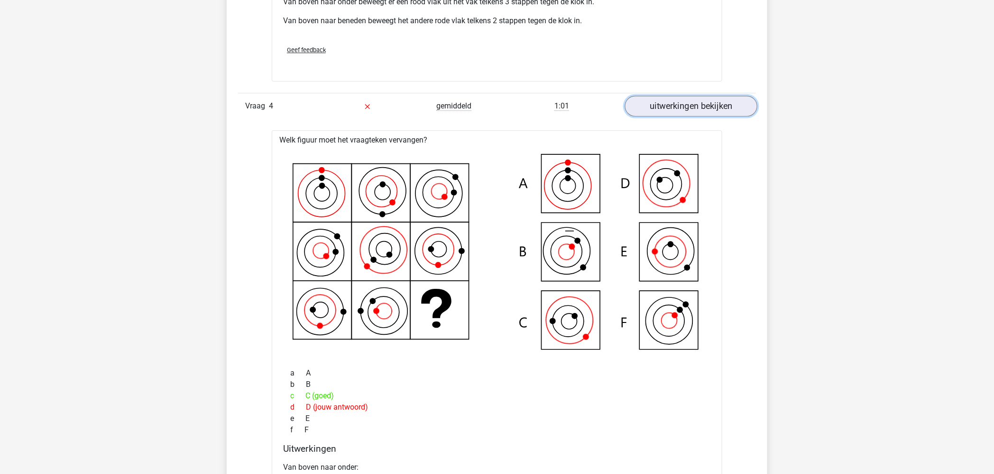
click at [701, 101] on link "uitwerkingen bekijken" at bounding box center [691, 106] width 132 height 21
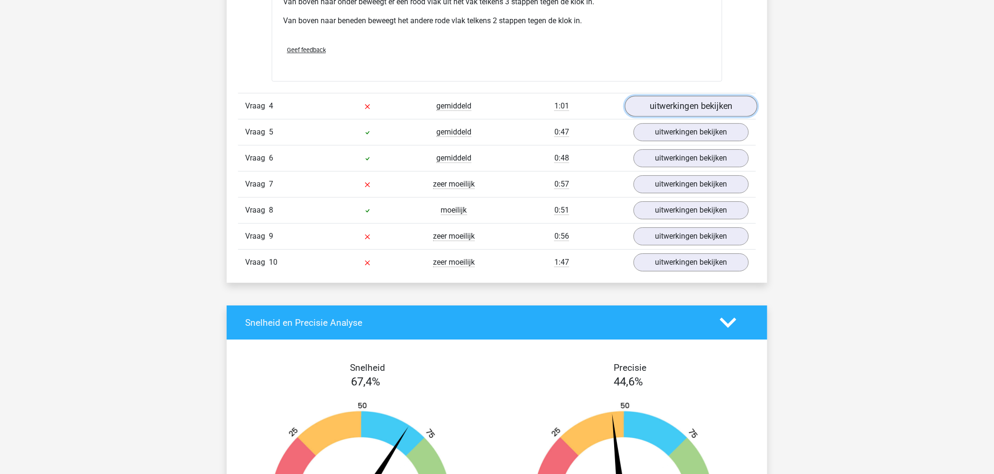
click at [664, 109] on link "uitwerkingen bekijken" at bounding box center [691, 106] width 132 height 21
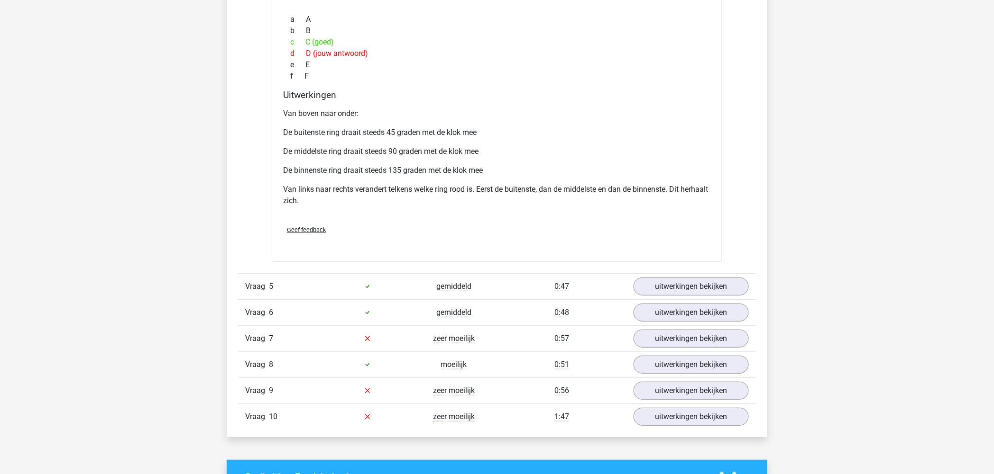
scroll to position [1580, 0]
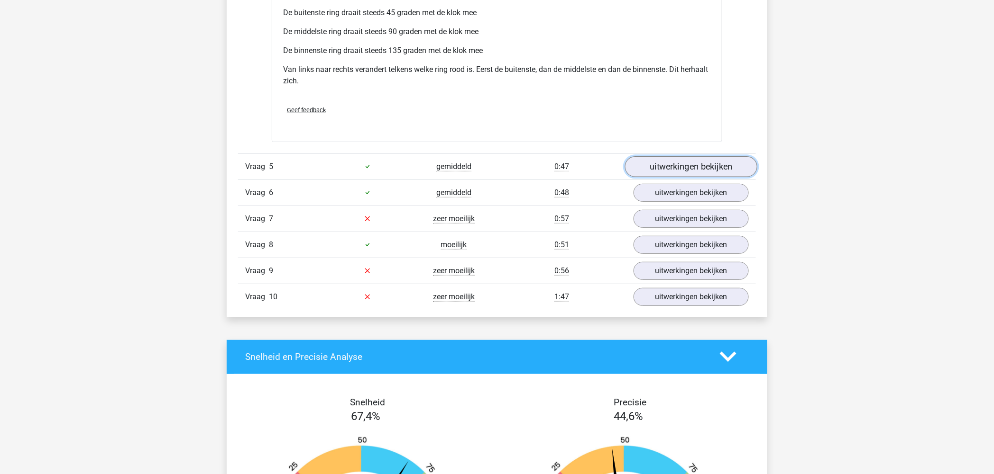
click at [681, 166] on link "uitwerkingen bekijken" at bounding box center [691, 166] width 132 height 21
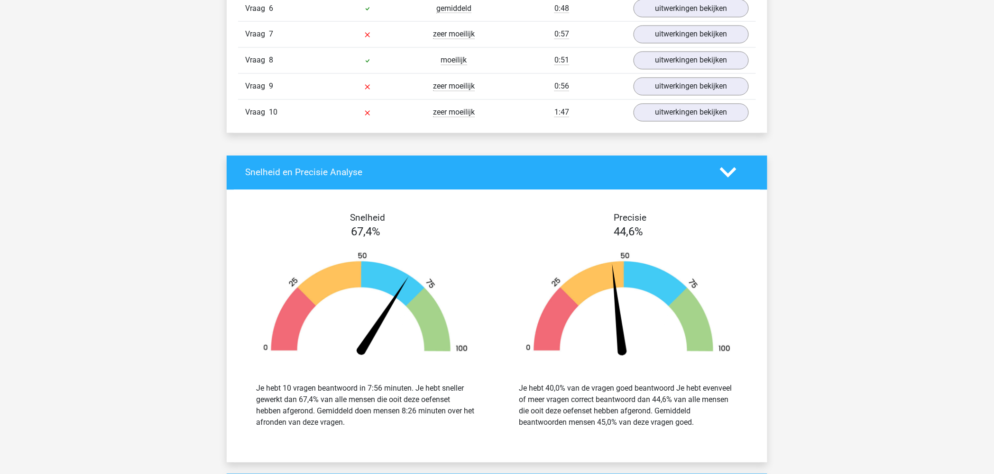
scroll to position [2054, 0]
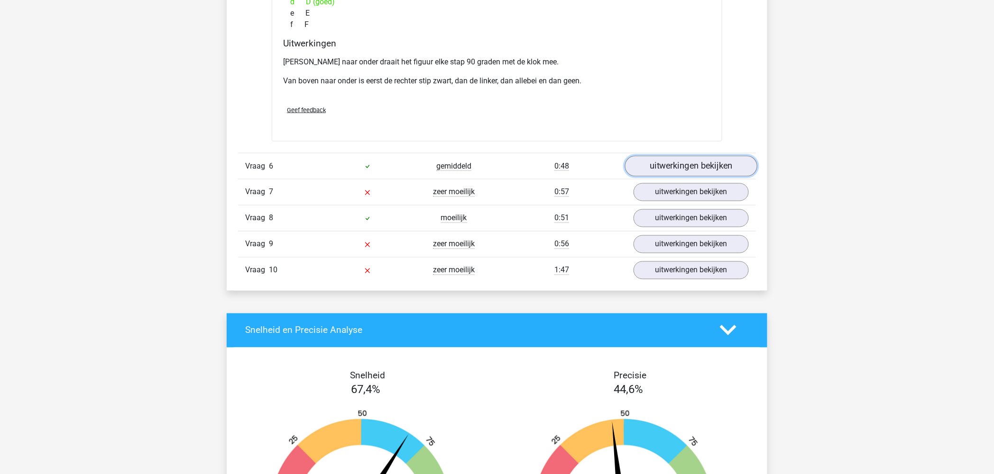
click at [697, 166] on link "uitwerkingen bekijken" at bounding box center [691, 166] width 132 height 21
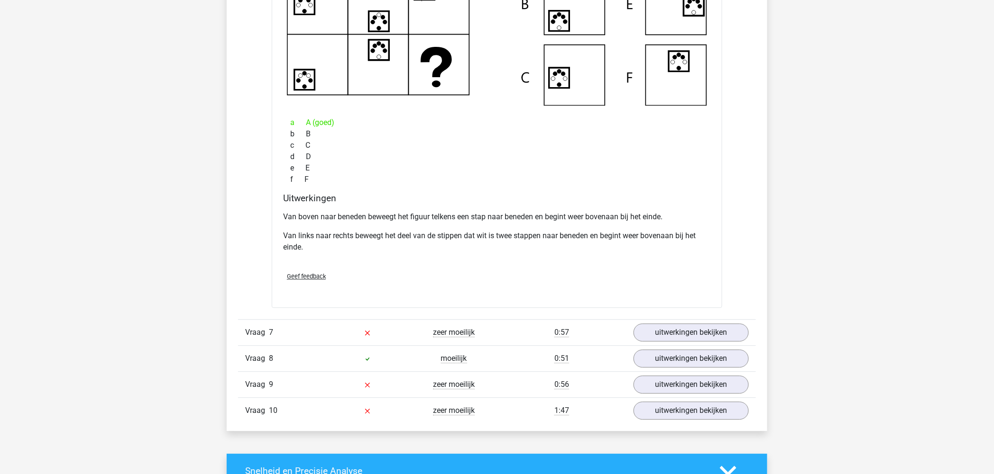
scroll to position [2370, 0]
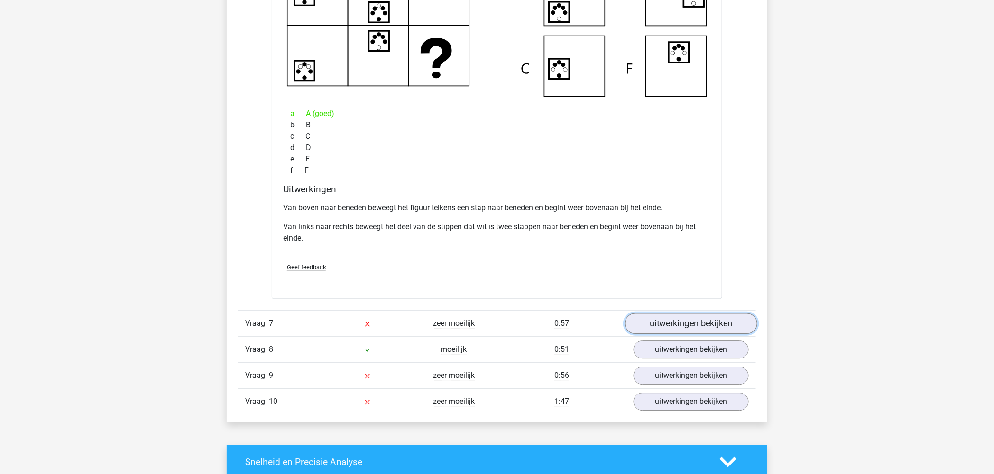
click at [679, 330] on link "uitwerkingen bekijken" at bounding box center [691, 323] width 132 height 21
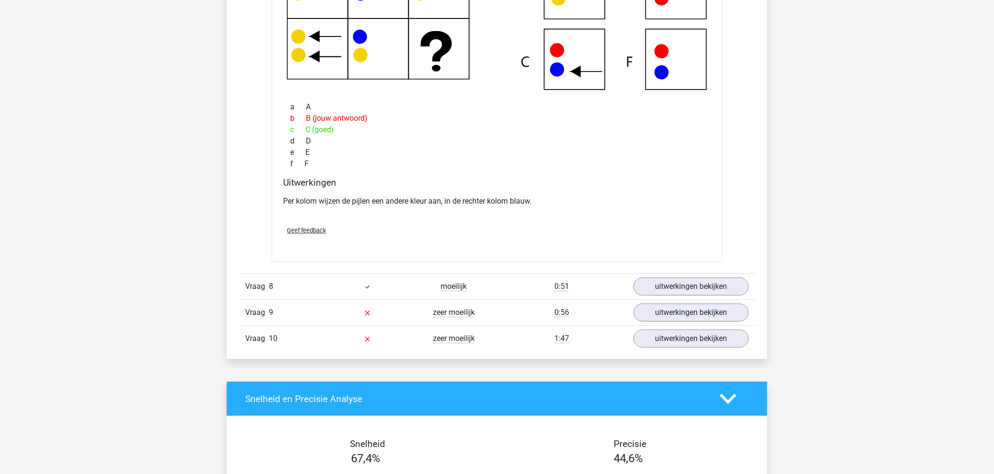
scroll to position [3002, 0]
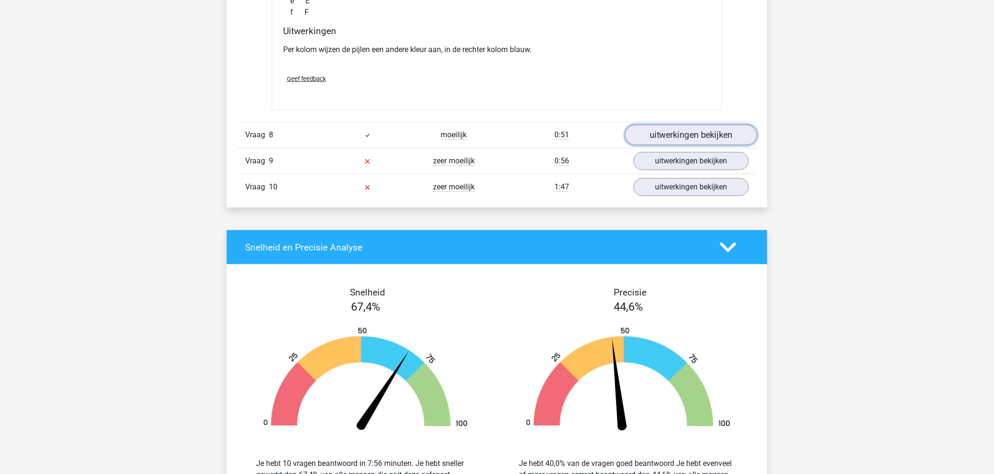
click at [675, 134] on link "uitwerkingen bekijken" at bounding box center [691, 135] width 132 height 21
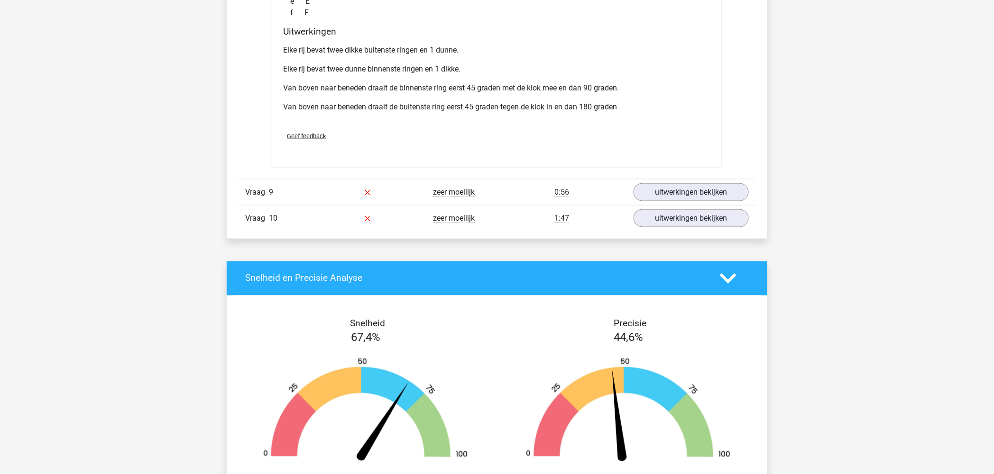
scroll to position [3476, 0]
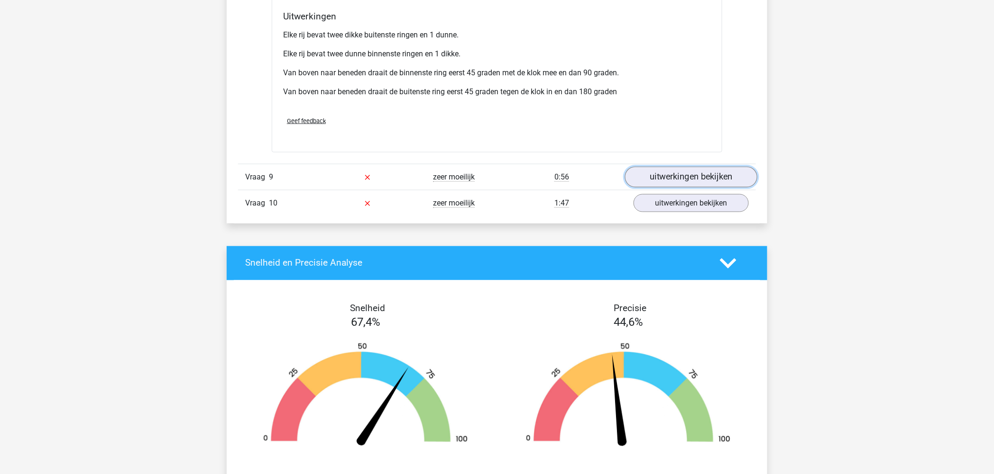
click at [676, 171] on link "uitwerkingen bekijken" at bounding box center [691, 177] width 132 height 21
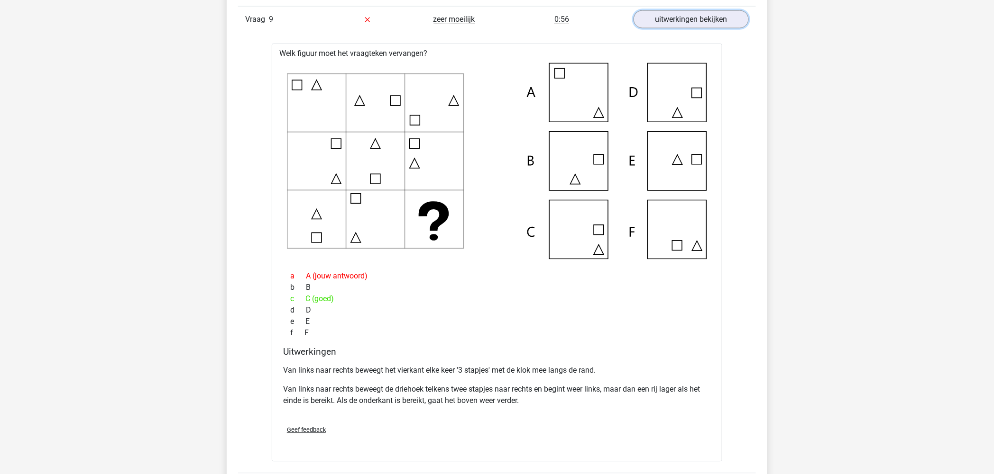
scroll to position [3950, 0]
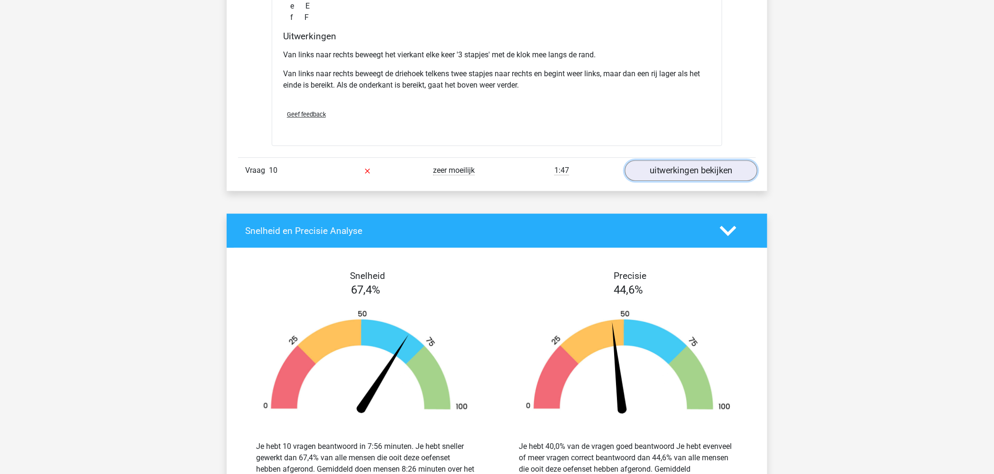
click at [687, 164] on link "uitwerkingen bekijken" at bounding box center [691, 170] width 132 height 21
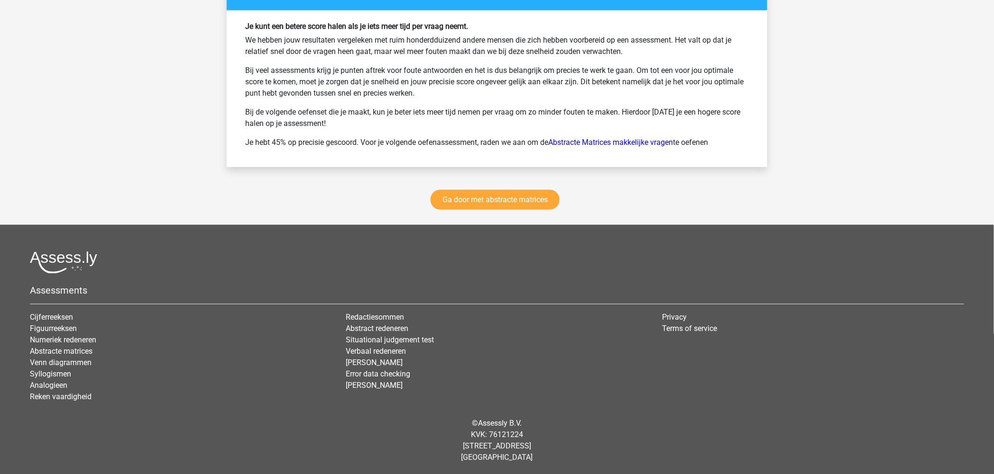
scroll to position [4968, 0]
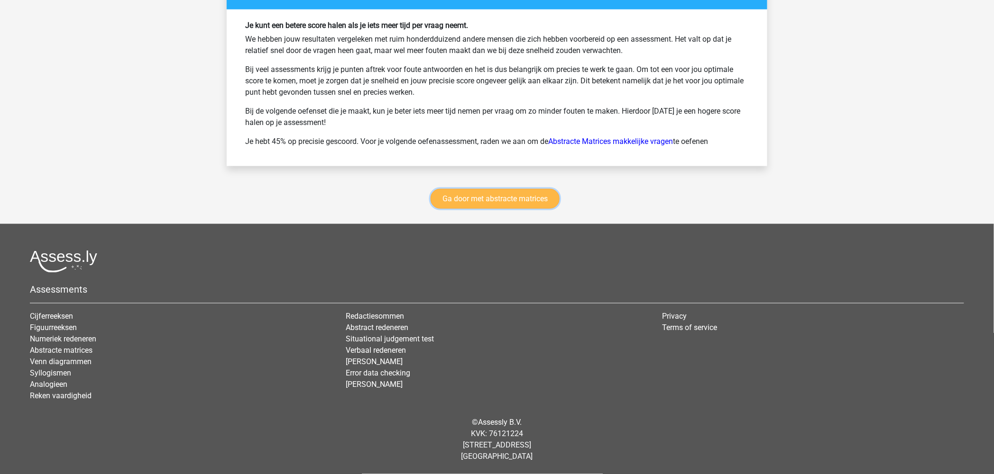
click at [508, 199] on link "Ga door met abstracte matrices" at bounding box center [494, 199] width 129 height 20
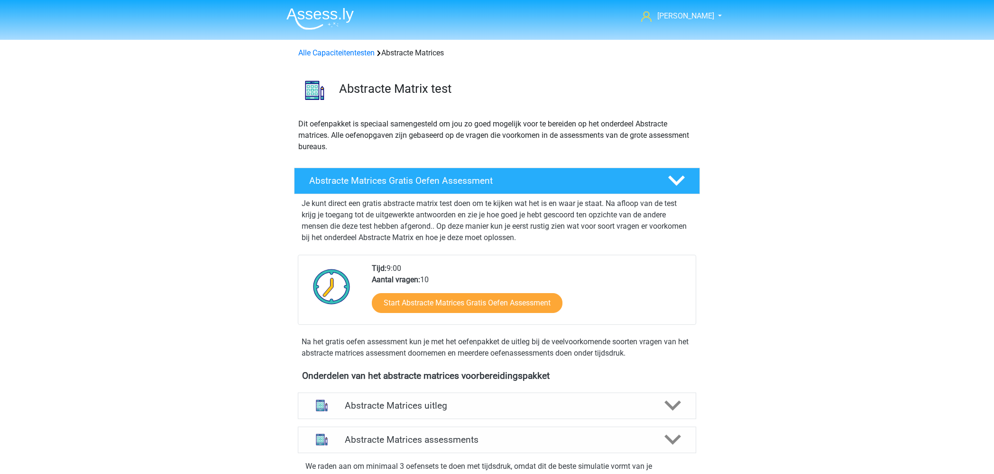
scroll to position [423, 0]
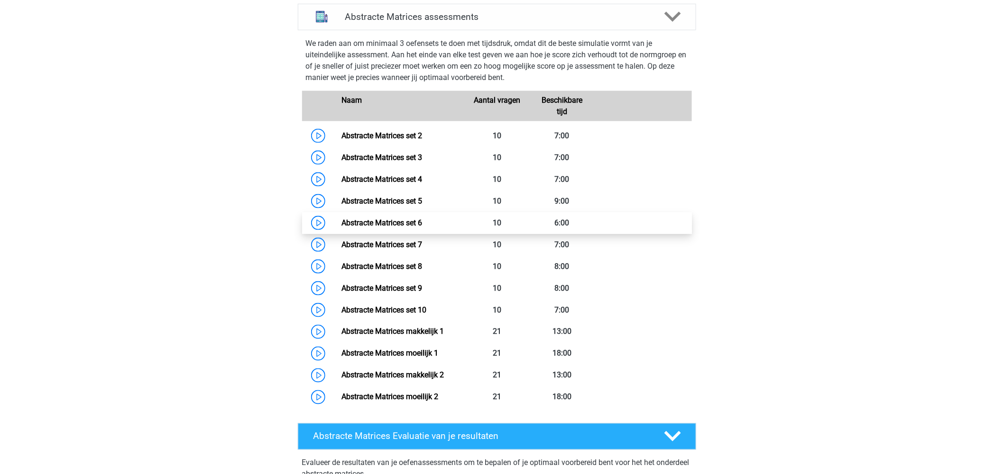
click at [369, 220] on link "Abstracte Matrices set 6" at bounding box center [381, 223] width 81 height 9
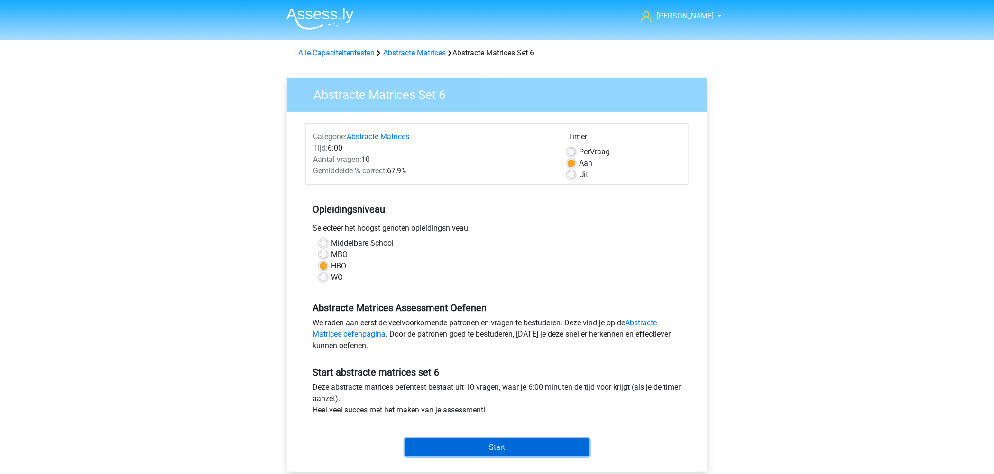
click at [528, 449] on input "Start" at bounding box center [497, 448] width 184 height 18
click at [510, 442] on input "Start" at bounding box center [497, 448] width 184 height 18
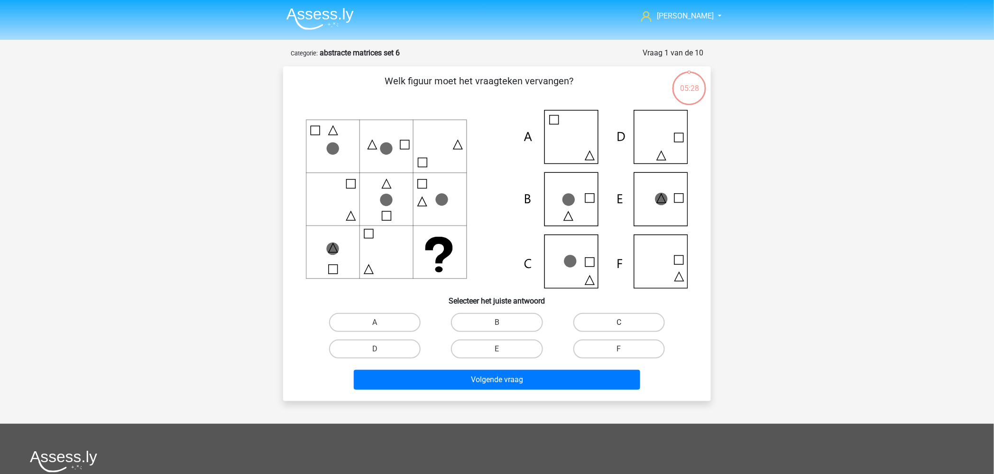
click at [604, 323] on label "C" at bounding box center [618, 322] width 91 height 19
click at [619, 323] on input "C" at bounding box center [622, 326] width 6 height 6
radio input "true"
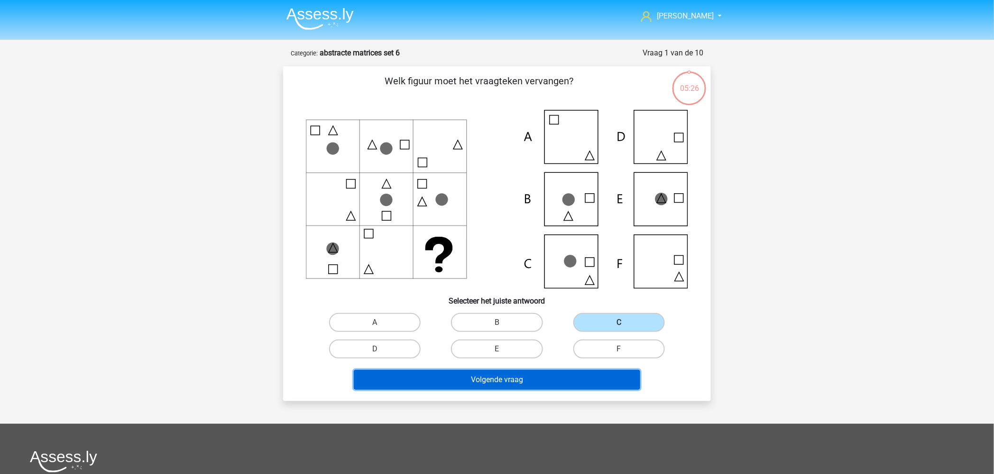
click at [514, 378] on button "Volgende vraag" at bounding box center [497, 380] width 287 height 20
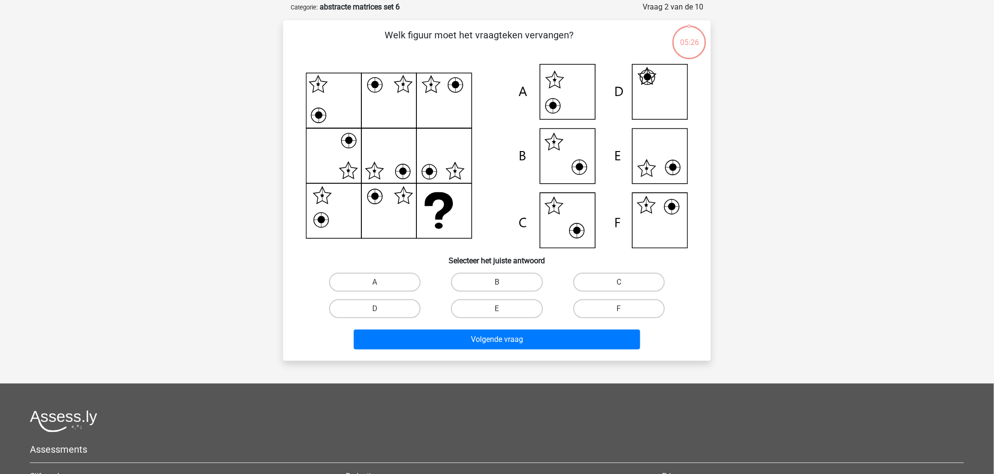
scroll to position [47, 0]
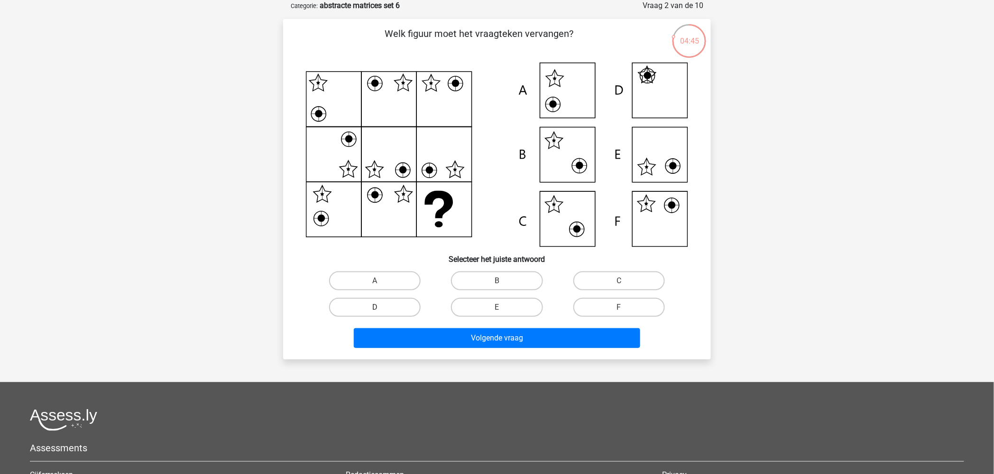
click at [350, 310] on label "D" at bounding box center [374, 307] width 91 height 19
click at [375, 310] on input "D" at bounding box center [378, 311] width 6 height 6
radio input "true"
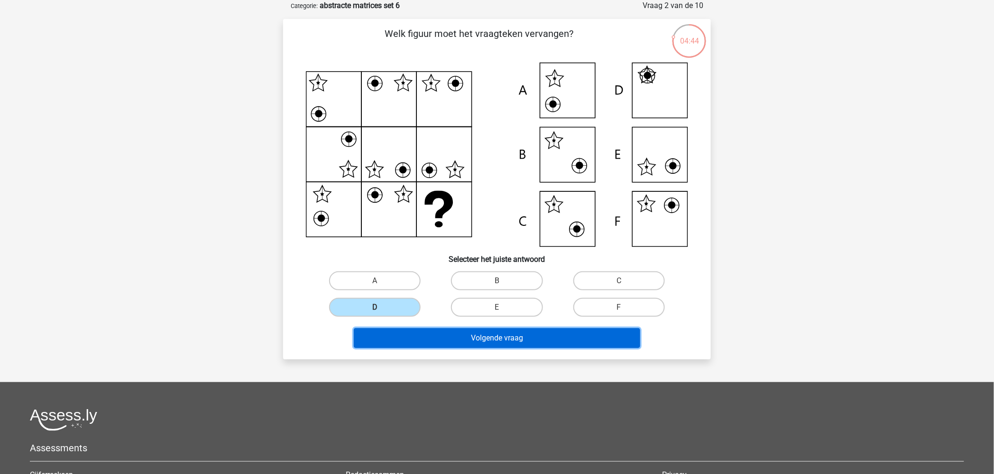
click at [432, 337] on button "Volgende vraag" at bounding box center [497, 338] width 287 height 20
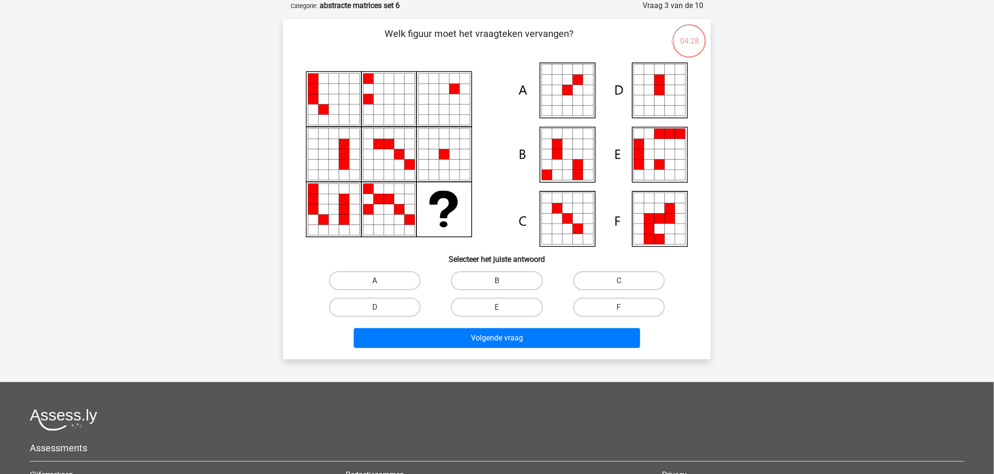
click at [378, 278] on label "A" at bounding box center [374, 281] width 91 height 19
click at [378, 281] on input "A" at bounding box center [378, 284] width 6 height 6
radio input "true"
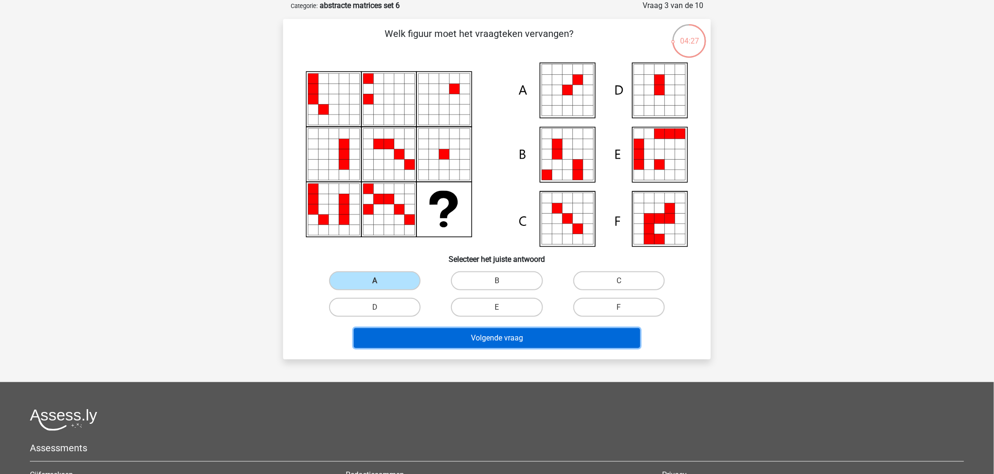
click at [463, 333] on button "Volgende vraag" at bounding box center [497, 338] width 287 height 20
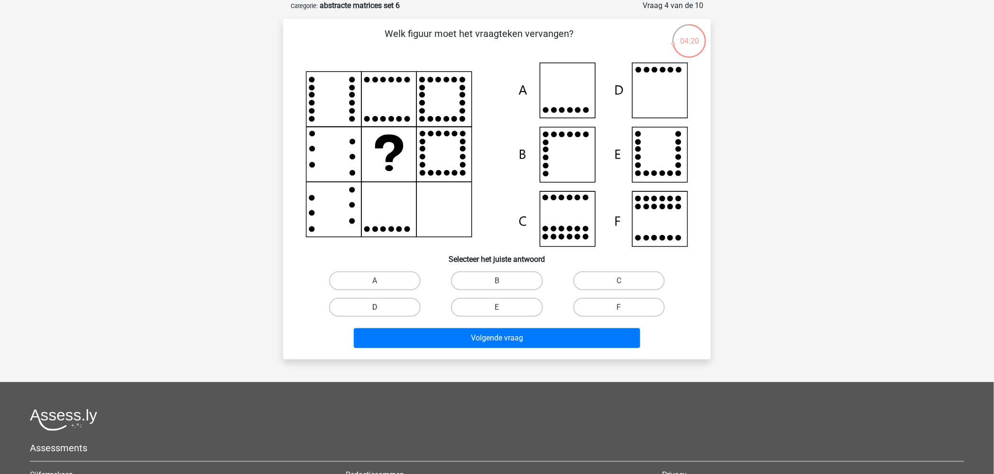
click at [373, 306] on label "D" at bounding box center [374, 307] width 91 height 19
click at [375, 308] on input "D" at bounding box center [378, 311] width 6 height 6
radio input "true"
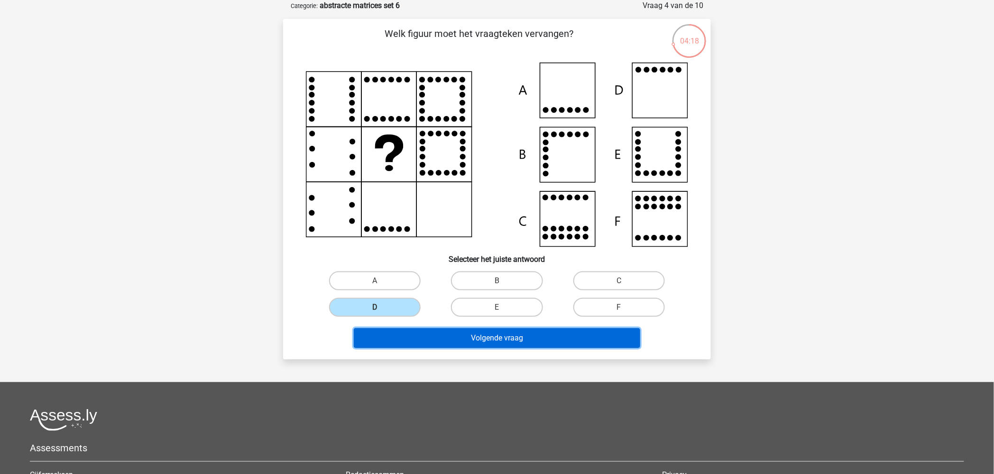
click at [497, 334] on button "Volgende vraag" at bounding box center [497, 338] width 287 height 20
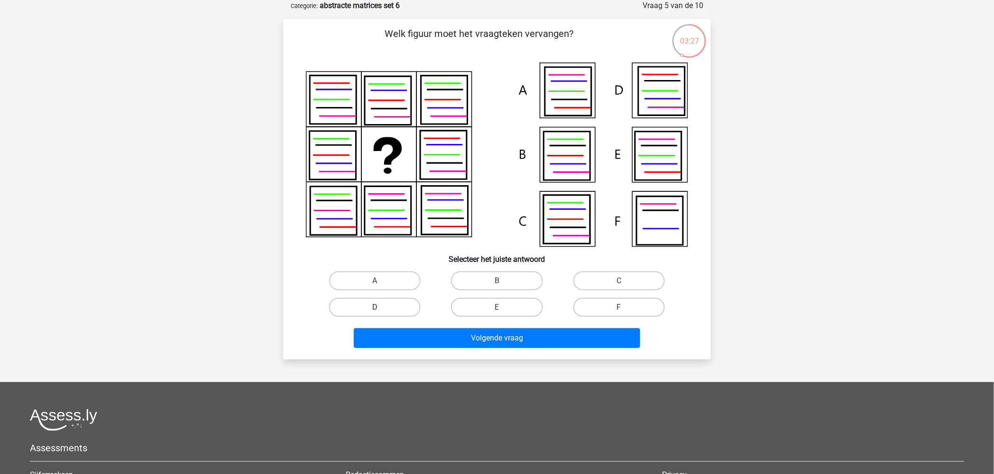
click at [375, 305] on label "D" at bounding box center [374, 307] width 91 height 19
click at [375, 308] on input "D" at bounding box center [378, 311] width 6 height 6
radio input "true"
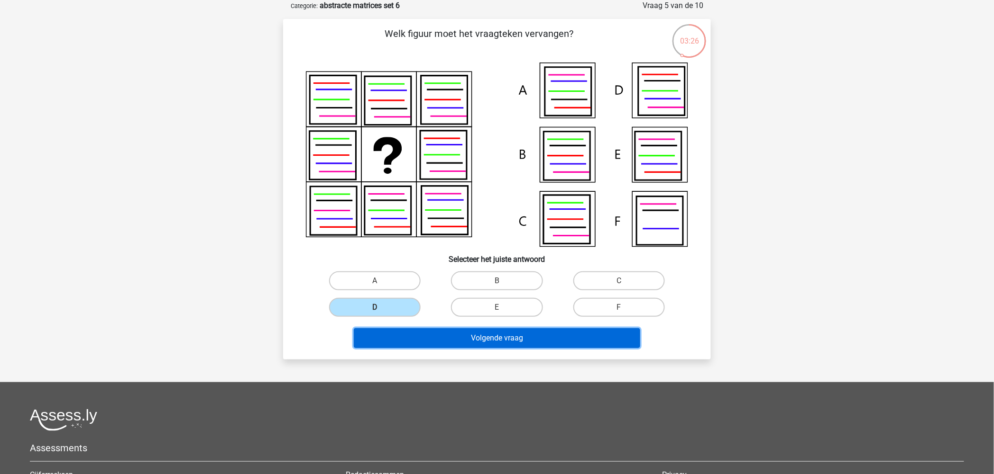
click at [452, 339] on button "Volgende vraag" at bounding box center [497, 338] width 287 height 20
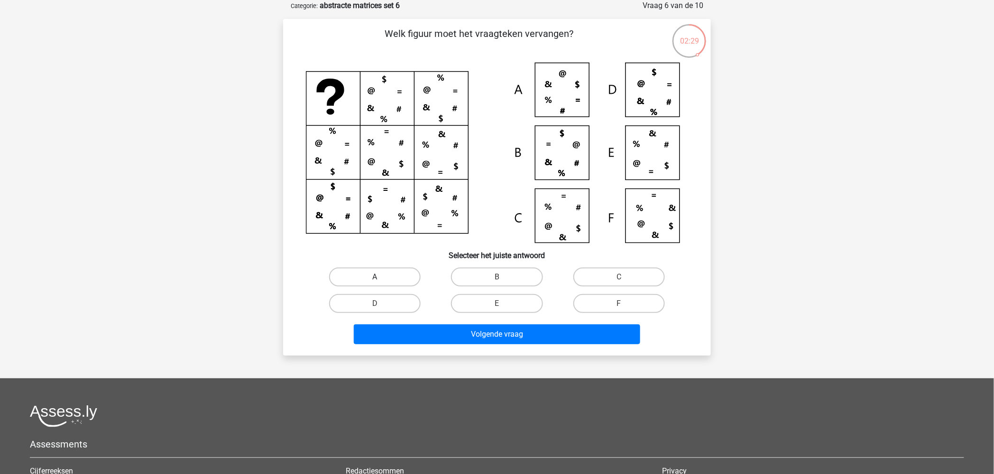
click at [378, 274] on label "A" at bounding box center [374, 277] width 91 height 19
click at [378, 277] on input "A" at bounding box center [378, 280] width 6 height 6
radio input "true"
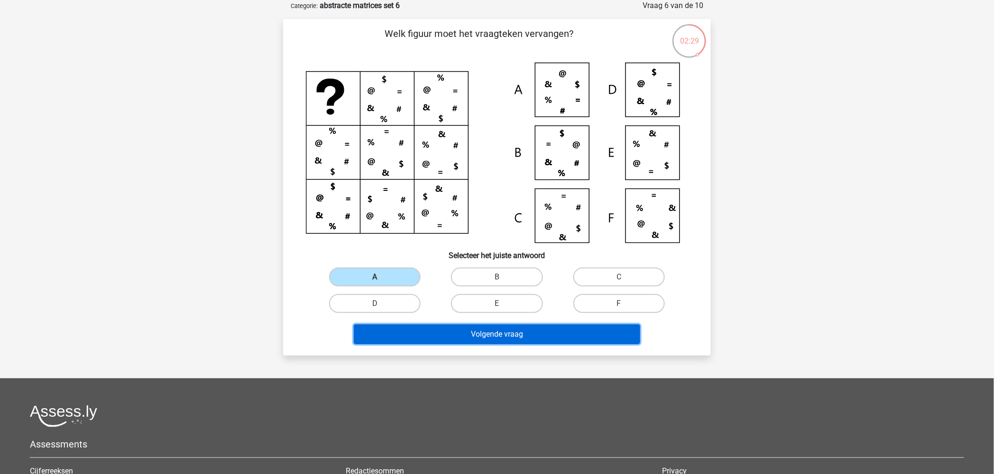
click at [463, 334] on button "Volgende vraag" at bounding box center [497, 335] width 287 height 20
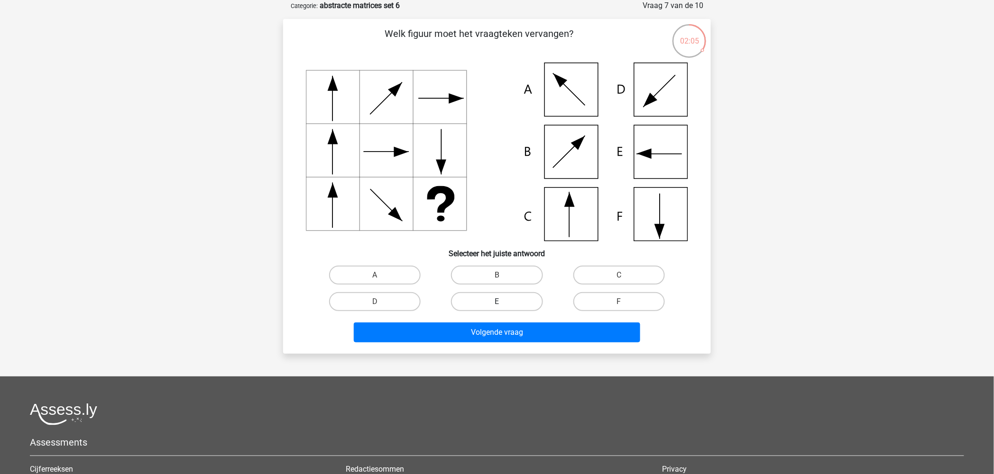
click at [501, 297] on label "E" at bounding box center [496, 301] width 91 height 19
click at [501, 302] on input "E" at bounding box center [500, 305] width 6 height 6
radio input "true"
click at [531, 344] on div "Volgende vraag" at bounding box center [497, 335] width 366 height 24
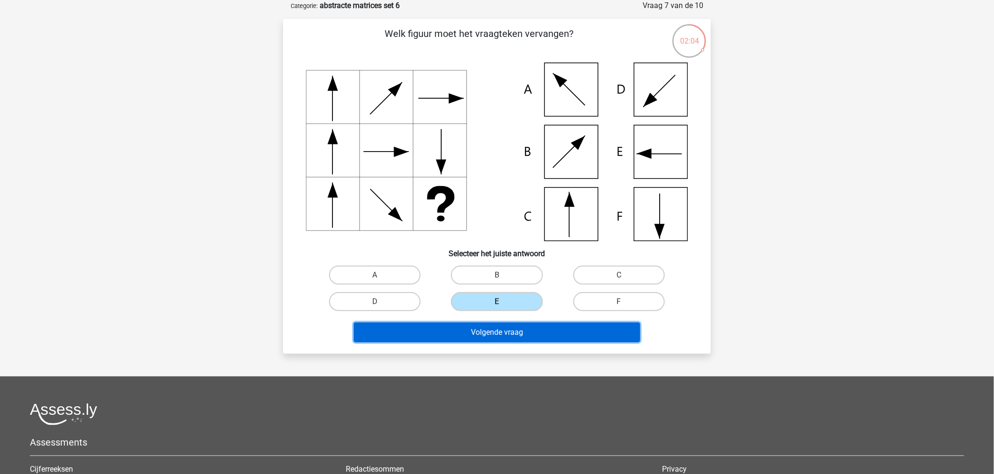
click at [536, 330] on button "Volgende vraag" at bounding box center [497, 333] width 287 height 20
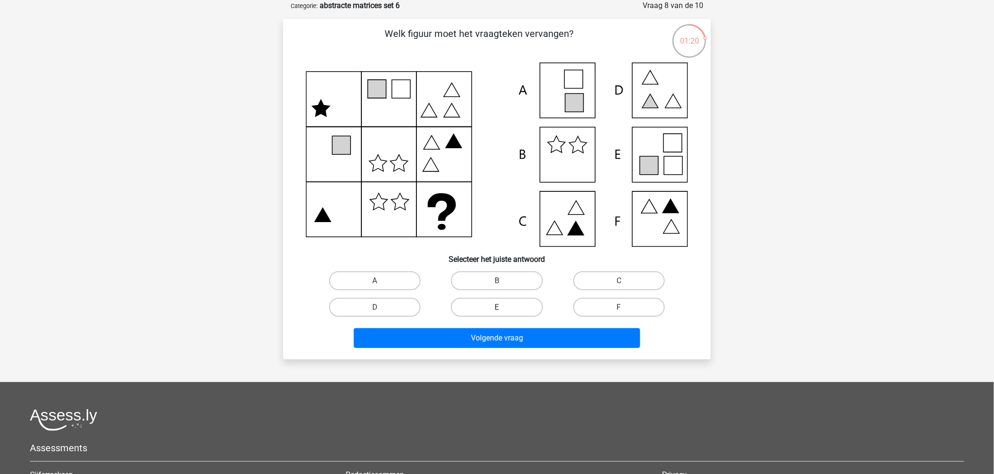
click at [508, 310] on label "E" at bounding box center [496, 307] width 91 height 19
click at [503, 310] on input "E" at bounding box center [500, 311] width 6 height 6
radio input "true"
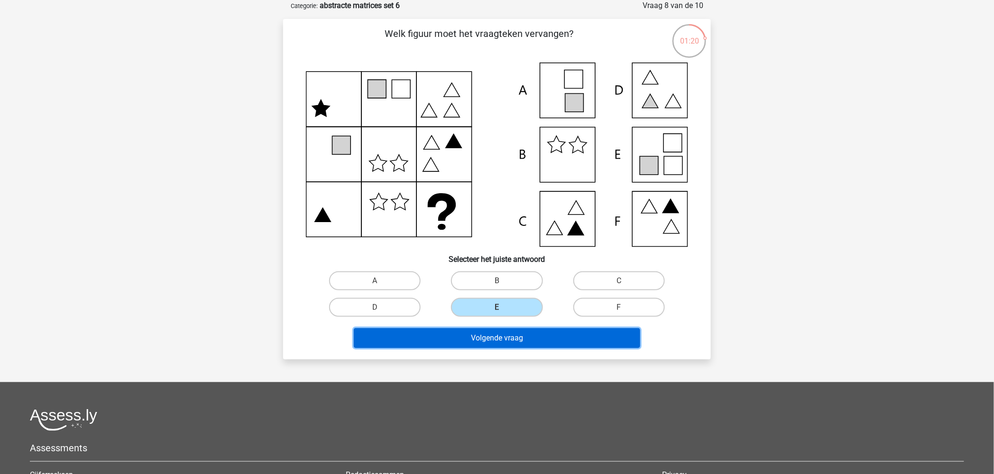
click at [518, 338] on button "Volgende vraag" at bounding box center [497, 338] width 287 height 20
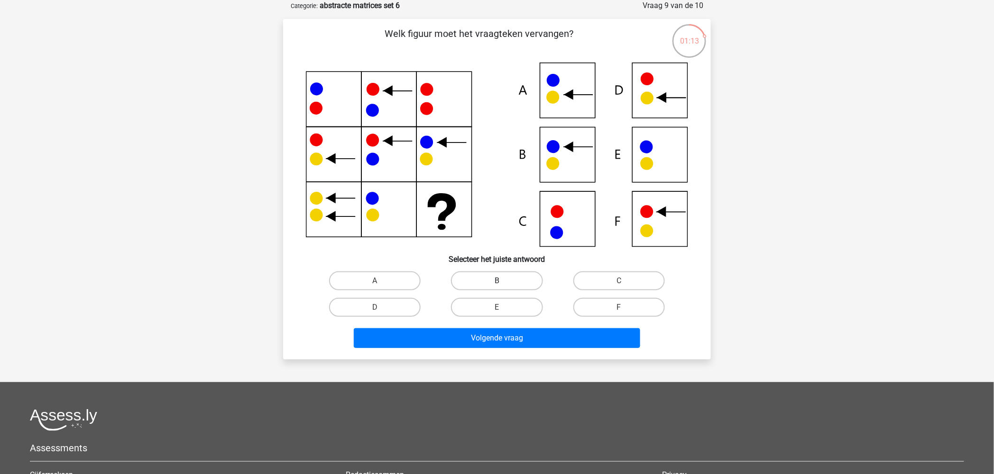
click at [496, 278] on label "B" at bounding box center [496, 281] width 91 height 19
click at [497, 281] on input "B" at bounding box center [500, 284] width 6 height 6
radio input "true"
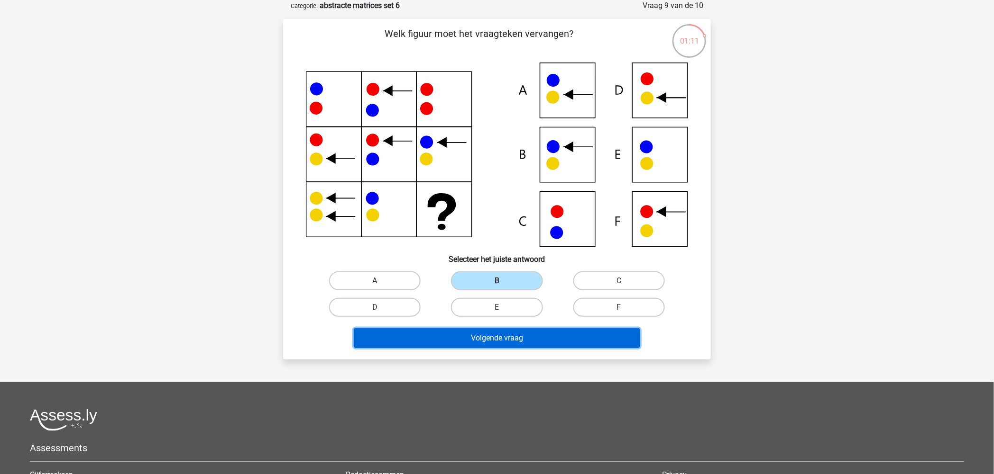
click at [457, 332] on button "Volgende vraag" at bounding box center [497, 338] width 287 height 20
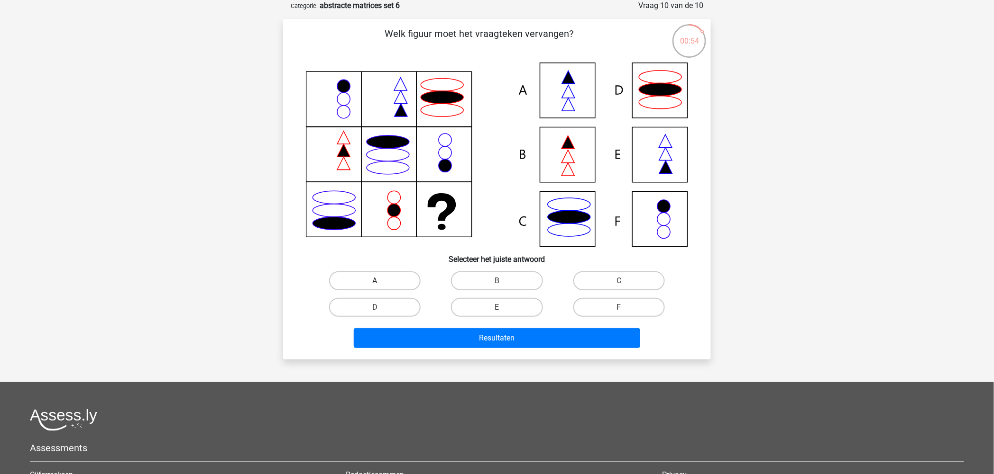
click at [365, 282] on label "A" at bounding box center [374, 281] width 91 height 19
click at [375, 282] on input "A" at bounding box center [378, 284] width 6 height 6
radio input "true"
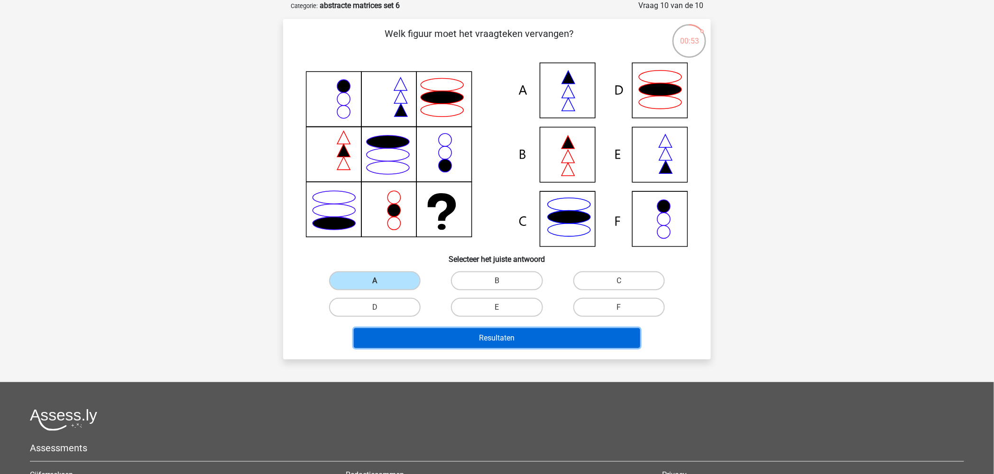
click at [542, 333] on button "Resultaten" at bounding box center [497, 338] width 287 height 20
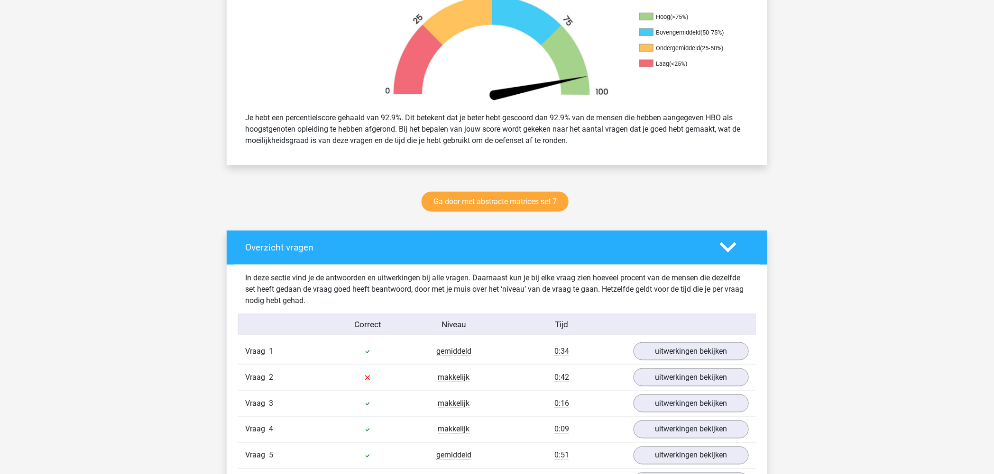
scroll to position [474, 0]
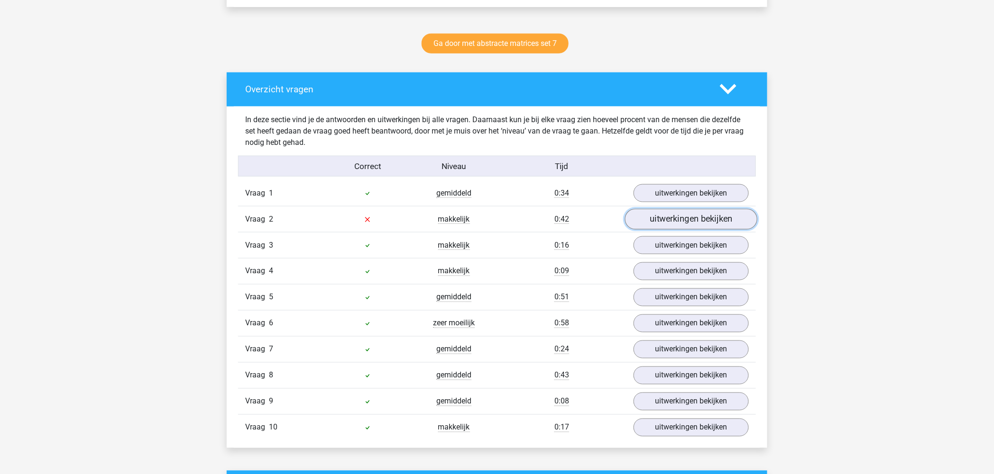
click at [690, 220] on link "uitwerkingen bekijken" at bounding box center [691, 219] width 132 height 21
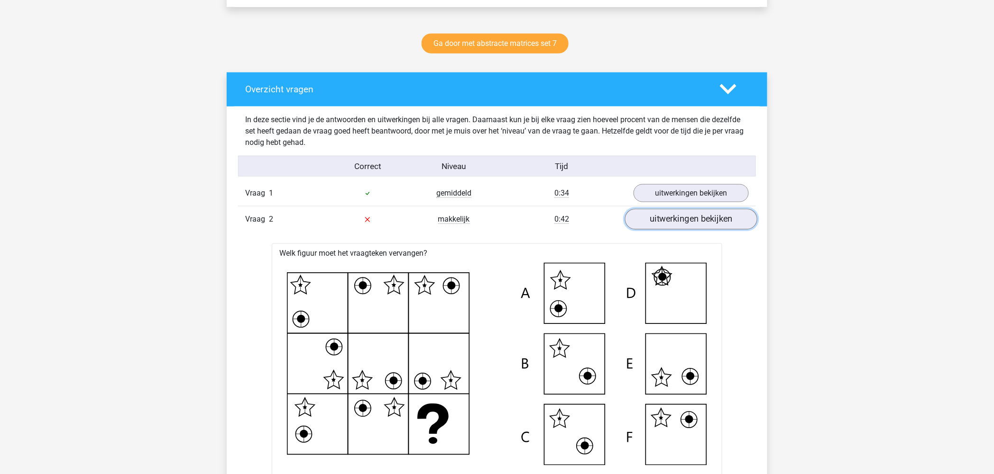
click at [662, 218] on link "uitwerkingen bekijken" at bounding box center [691, 219] width 132 height 21
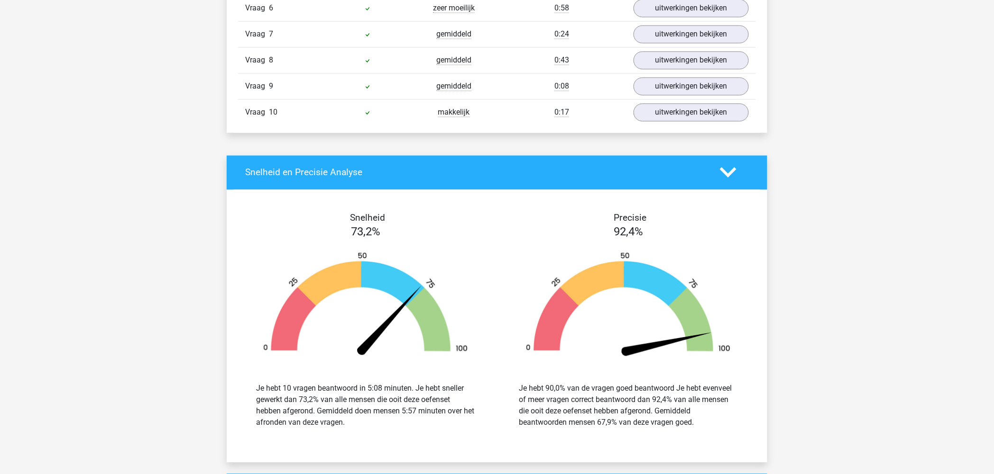
scroll to position [632, 0]
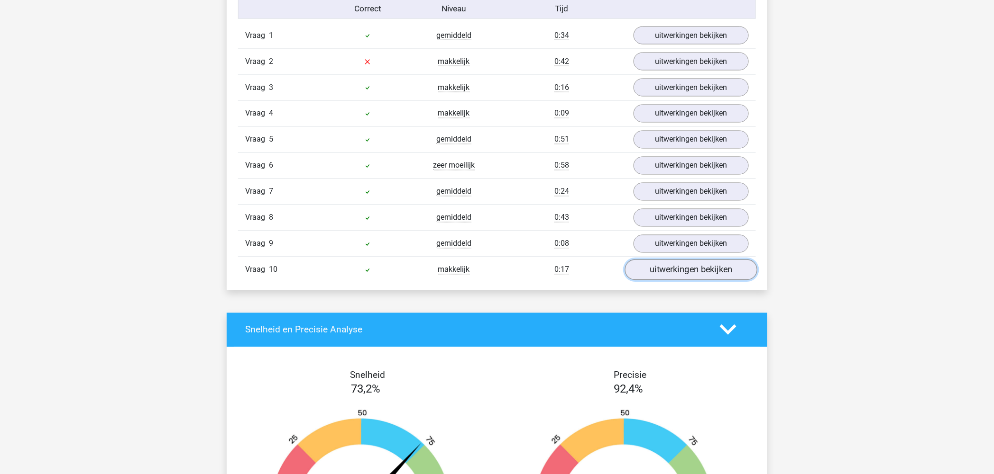
click at [710, 271] on link "uitwerkingen bekijken" at bounding box center [691, 270] width 132 height 21
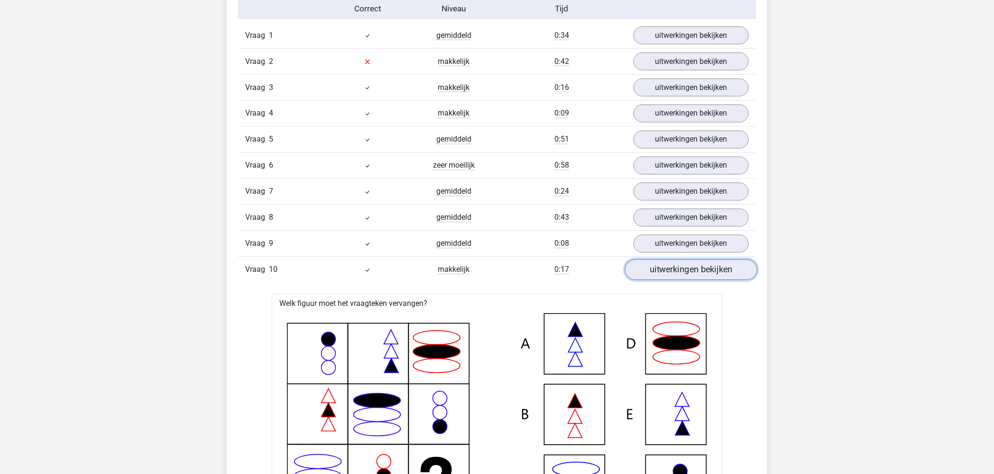
click at [695, 267] on link "uitwerkingen bekijken" at bounding box center [691, 270] width 132 height 21
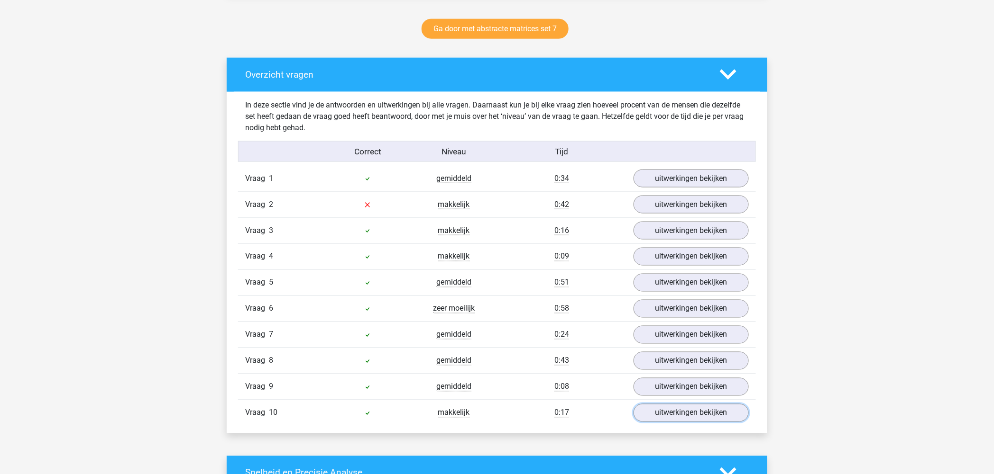
scroll to position [474, 0]
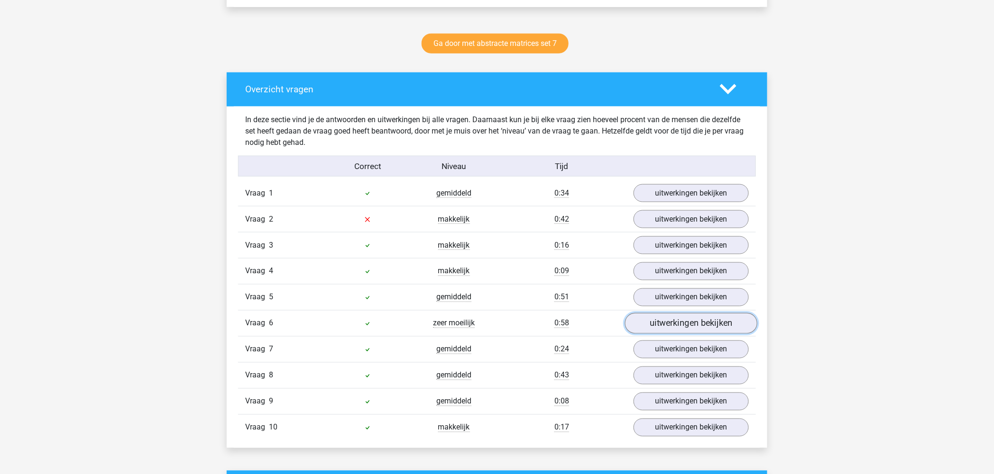
click at [699, 324] on link "uitwerkingen bekijken" at bounding box center [691, 323] width 132 height 21
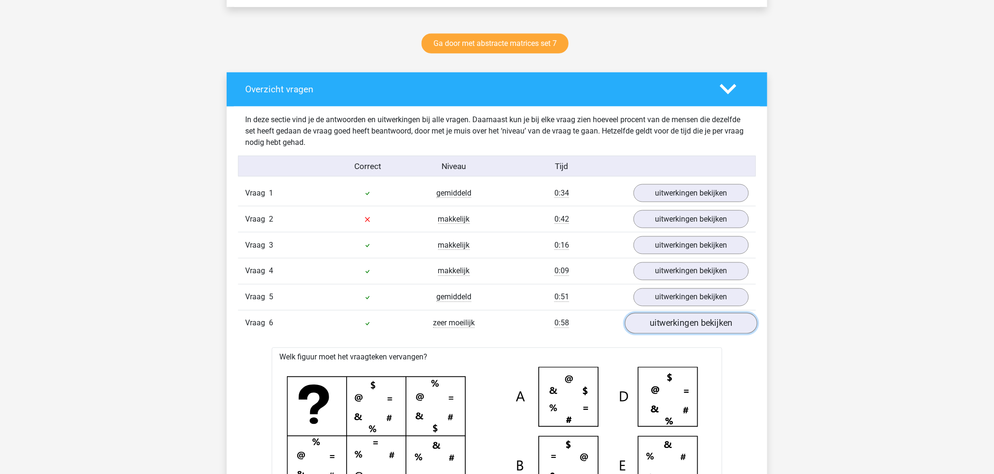
click at [717, 329] on link "uitwerkingen bekijken" at bounding box center [691, 323] width 132 height 21
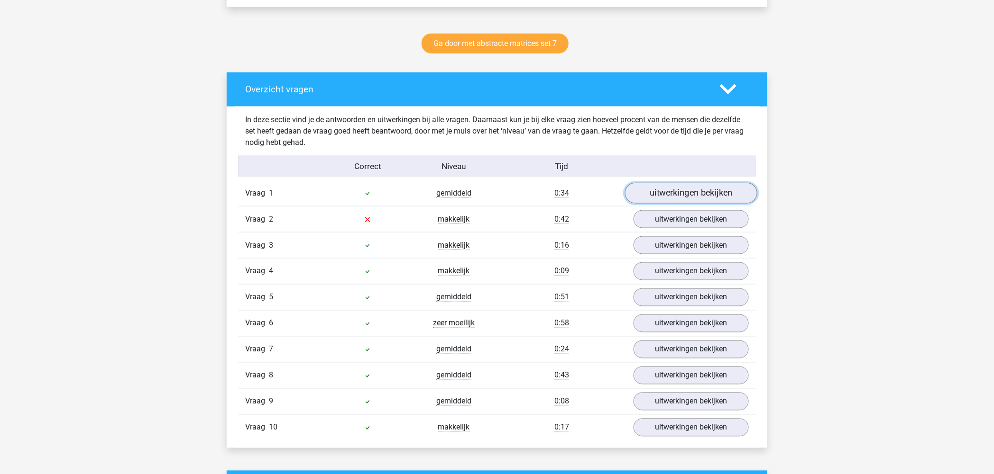
click at [673, 196] on link "uitwerkingen bekijken" at bounding box center [691, 193] width 132 height 21
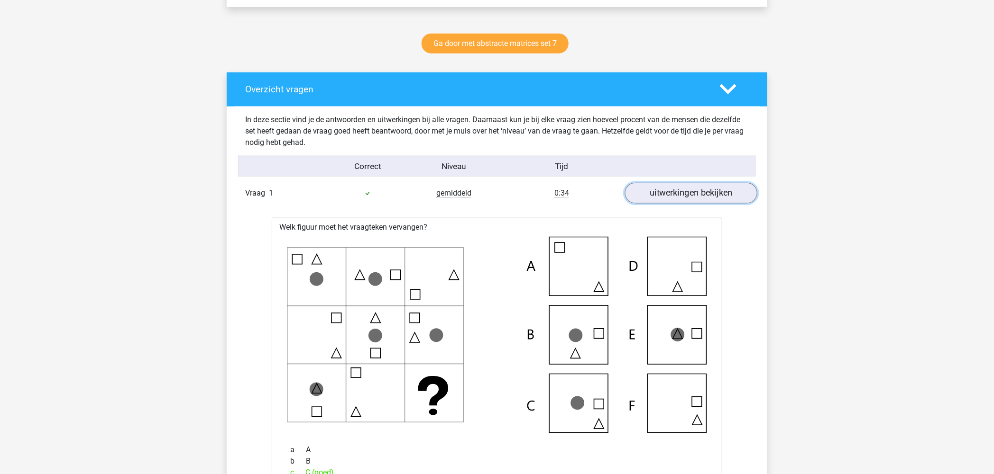
click at [674, 193] on link "uitwerkingen bekijken" at bounding box center [691, 193] width 132 height 21
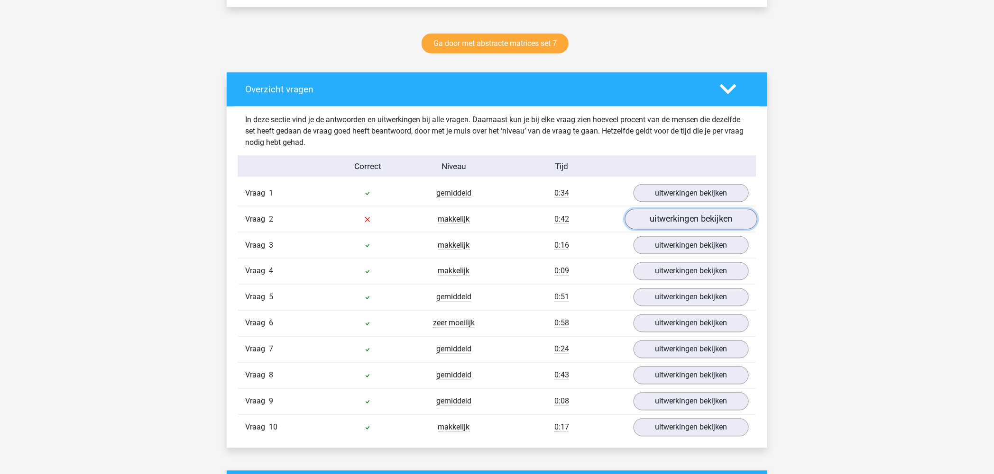
click at [681, 226] on link "uitwerkingen bekijken" at bounding box center [691, 219] width 132 height 21
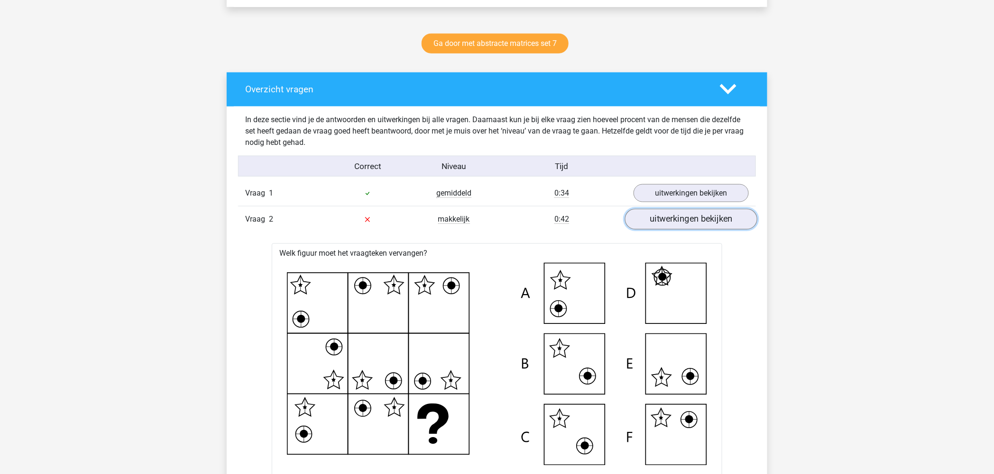
click at [680, 226] on link "uitwerkingen bekijken" at bounding box center [691, 219] width 132 height 21
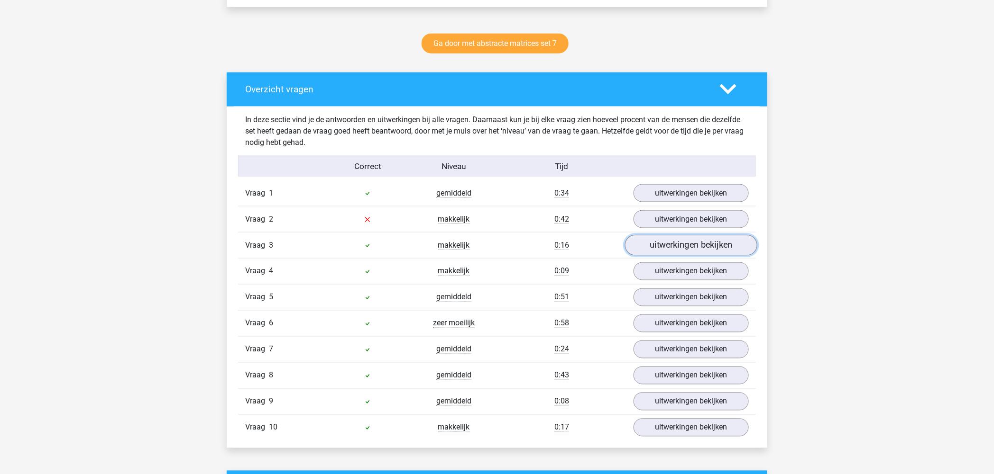
click at [685, 248] on link "uitwerkingen bekijken" at bounding box center [691, 245] width 132 height 21
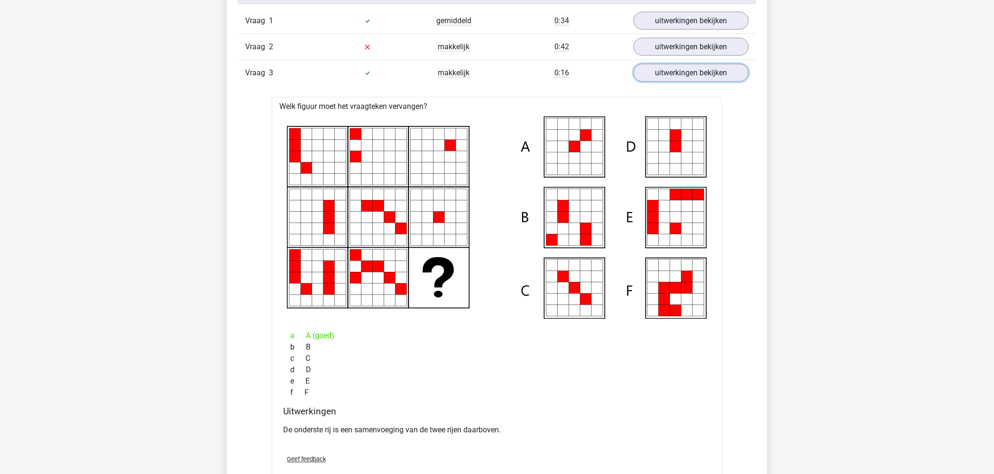
scroll to position [632, 0]
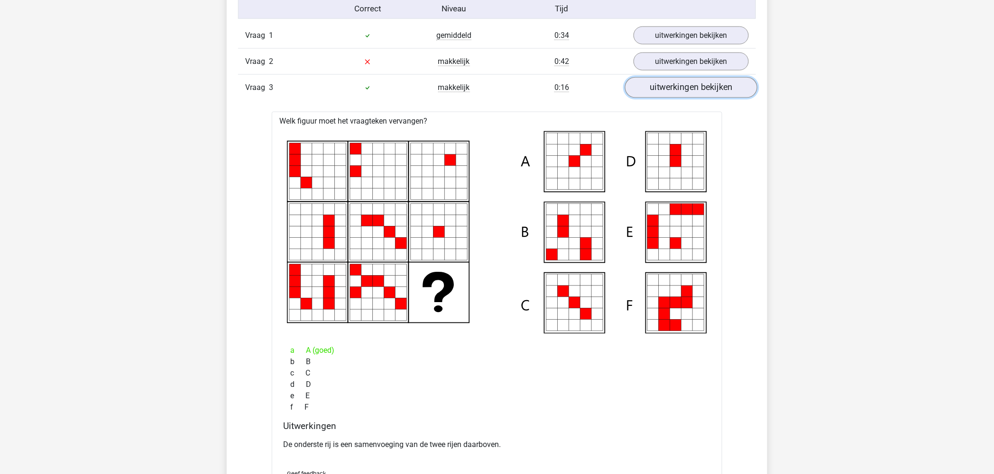
click at [718, 92] on link "uitwerkingen bekijken" at bounding box center [691, 87] width 132 height 21
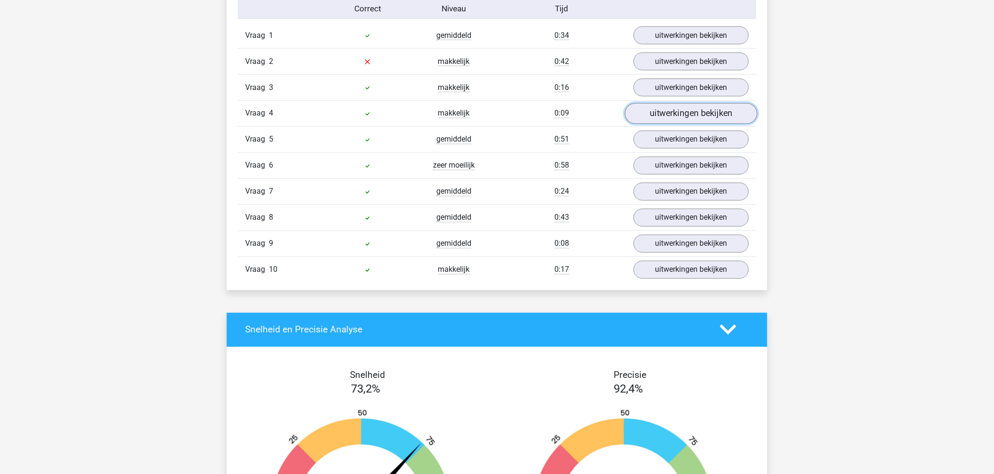
click at [691, 121] on link "uitwerkingen bekijken" at bounding box center [691, 113] width 132 height 21
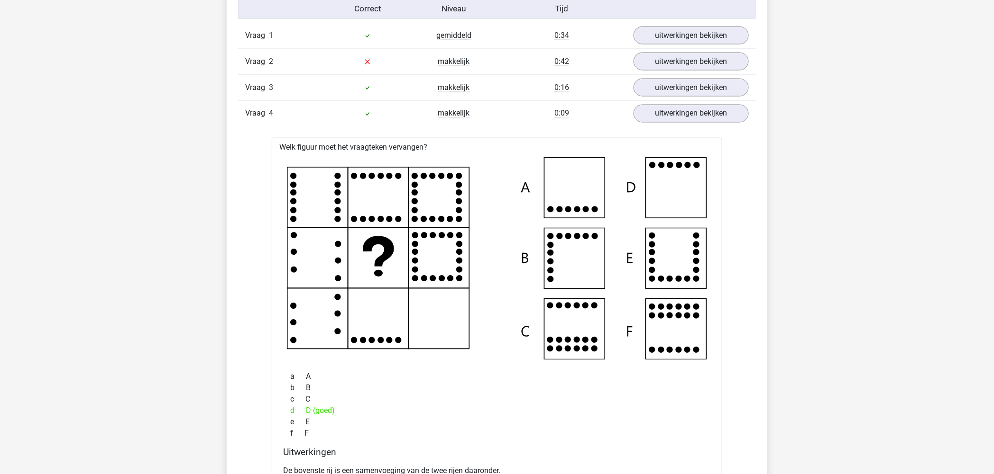
click at [701, 130] on div "Vraag 1 gemiddeld 0:34 uitwerkingen bekijken Welk figuur moet het vraagteken ve…" at bounding box center [496, 361] width 503 height 677
click at [702, 125] on div "Vraag 4 makkelijk 0:09 uitwerkingen bekijken" at bounding box center [497, 113] width 518 height 26
click at [702, 114] on link "uitwerkingen bekijken" at bounding box center [691, 113] width 132 height 21
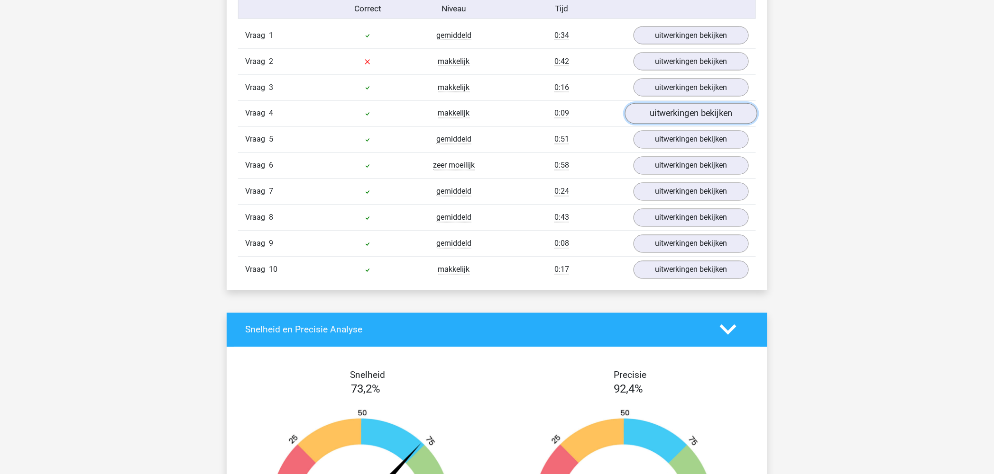
click at [679, 120] on link "uitwerkingen bekijken" at bounding box center [691, 113] width 132 height 21
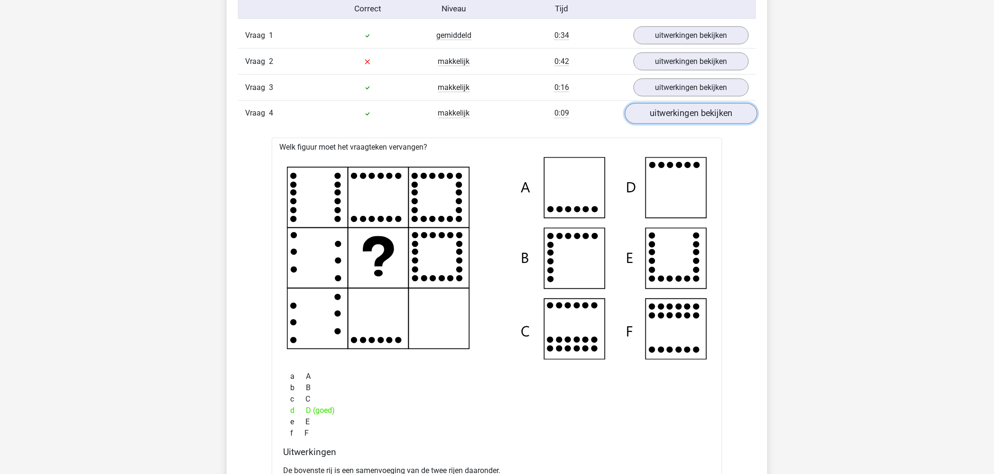
click at [679, 120] on link "uitwerkingen bekijken" at bounding box center [691, 113] width 132 height 21
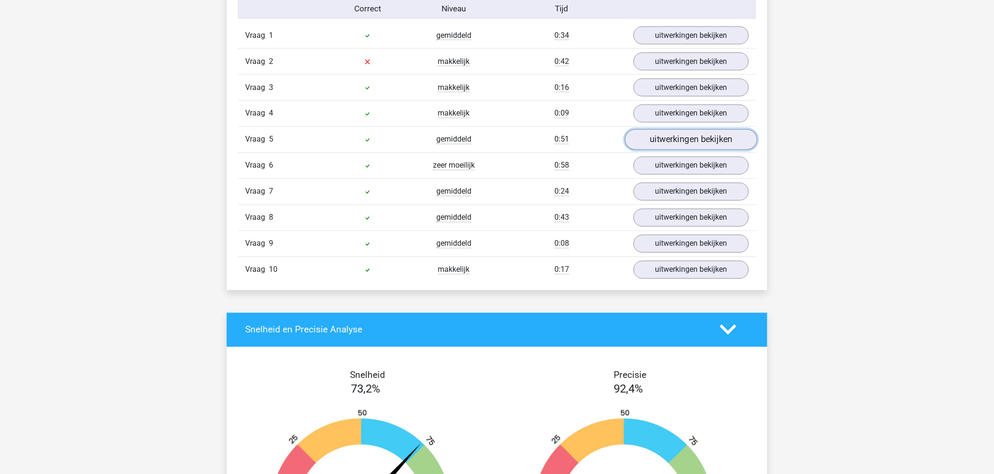
click at [686, 131] on link "uitwerkingen bekijken" at bounding box center [691, 139] width 132 height 21
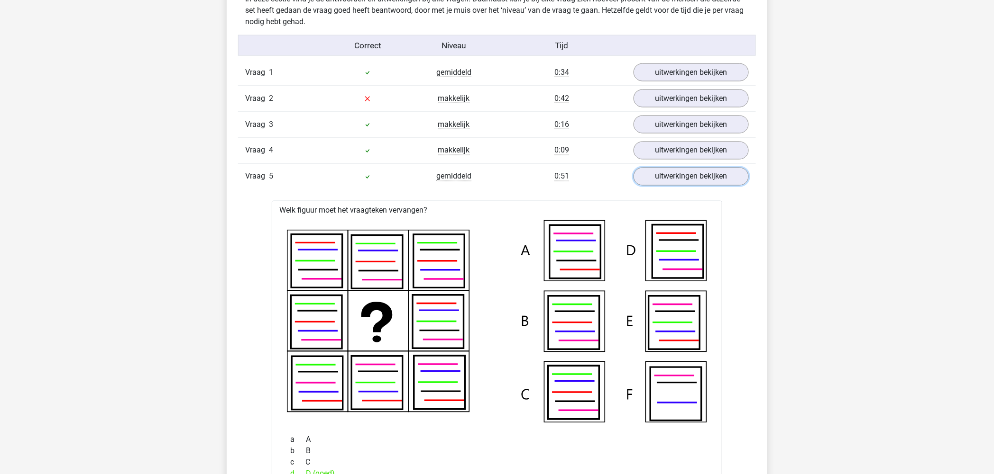
scroll to position [474, 0]
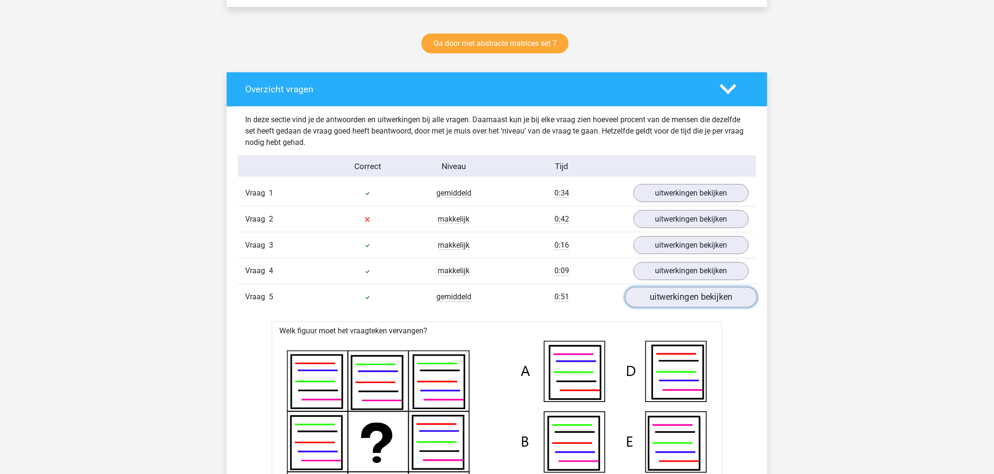
click at [689, 306] on link "uitwerkingen bekijken" at bounding box center [691, 297] width 132 height 21
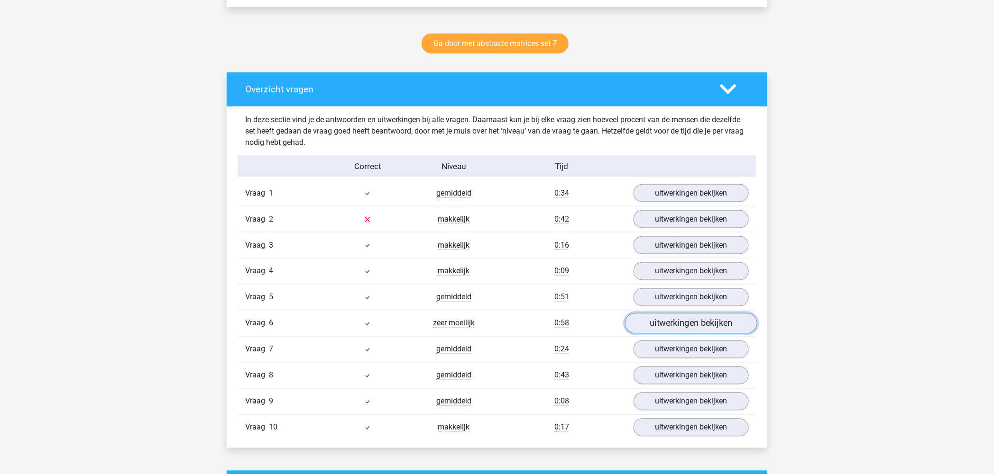
click at [678, 321] on link "uitwerkingen bekijken" at bounding box center [691, 323] width 132 height 21
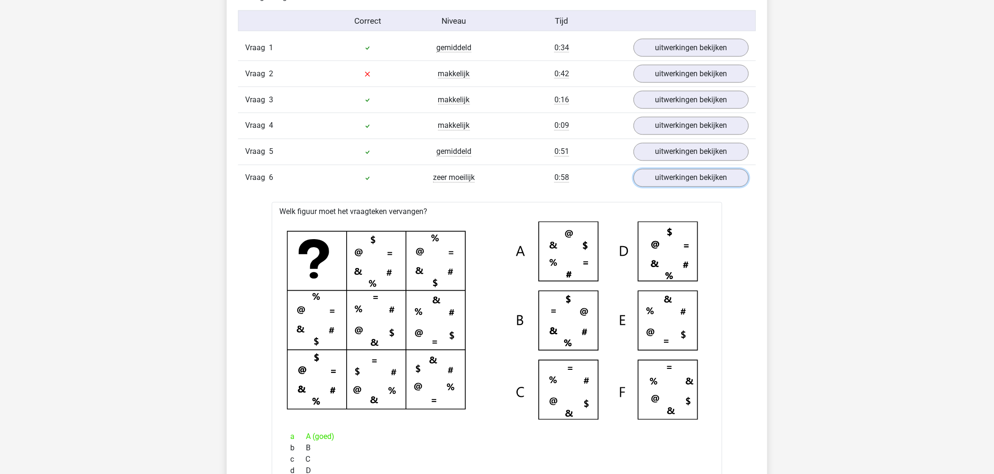
scroll to position [632, 0]
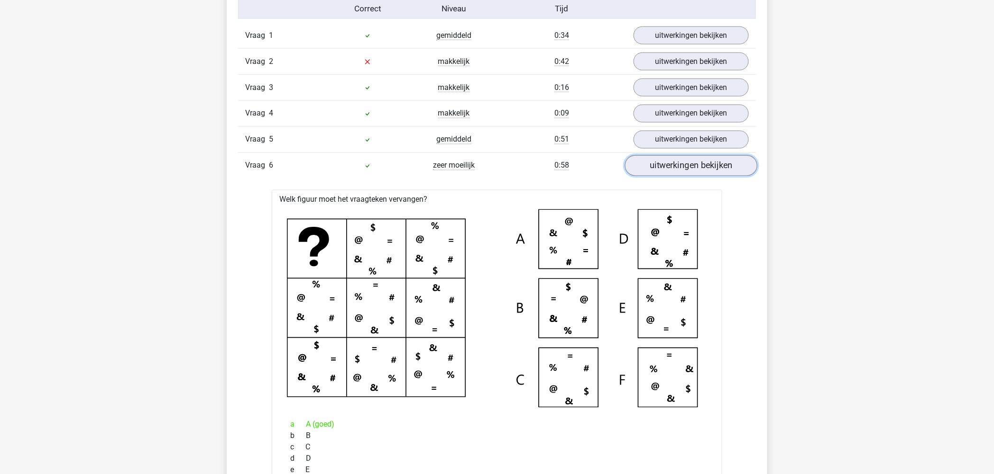
click at [697, 164] on link "uitwerkingen bekijken" at bounding box center [691, 165] width 132 height 21
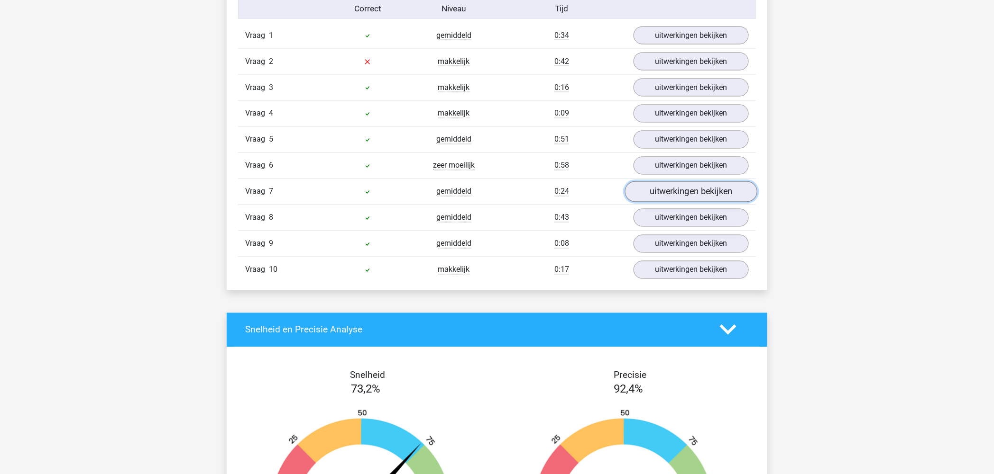
click at [691, 183] on link "uitwerkingen bekijken" at bounding box center [691, 192] width 132 height 21
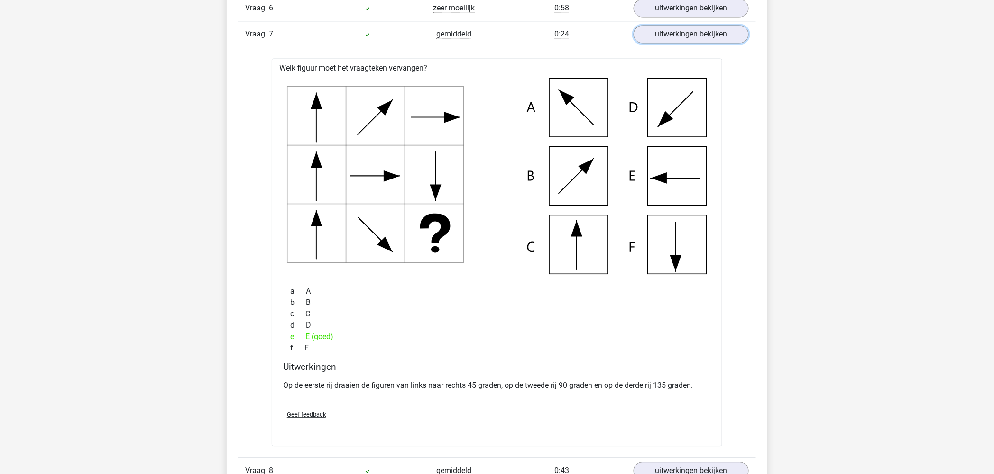
scroll to position [948, 0]
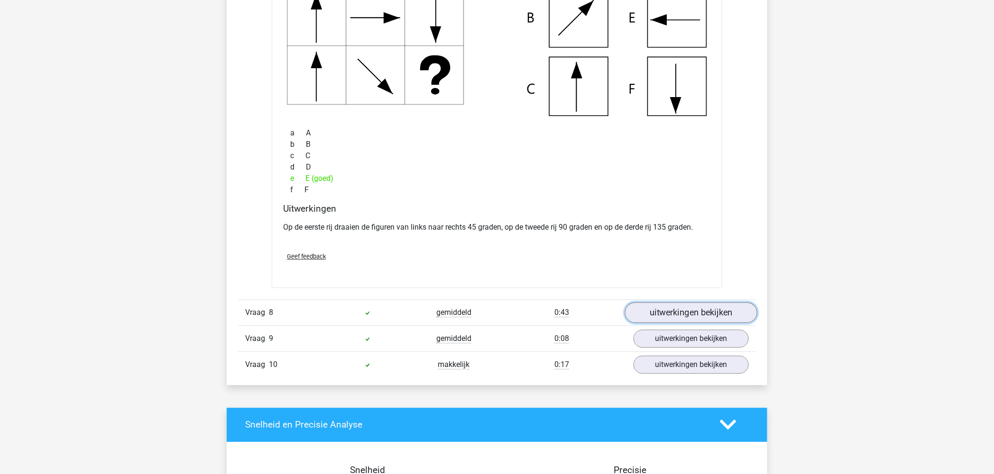
click at [691, 310] on link "uitwerkingen bekijken" at bounding box center [691, 312] width 132 height 21
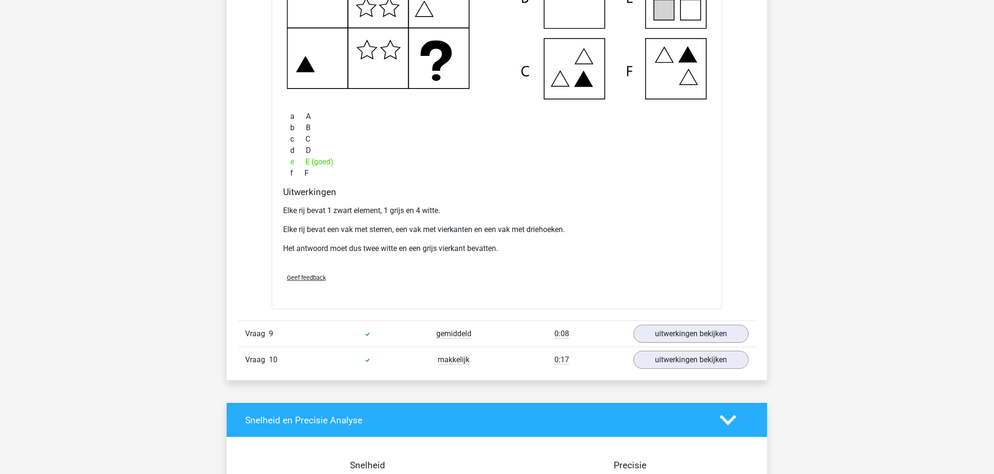
scroll to position [1422, 0]
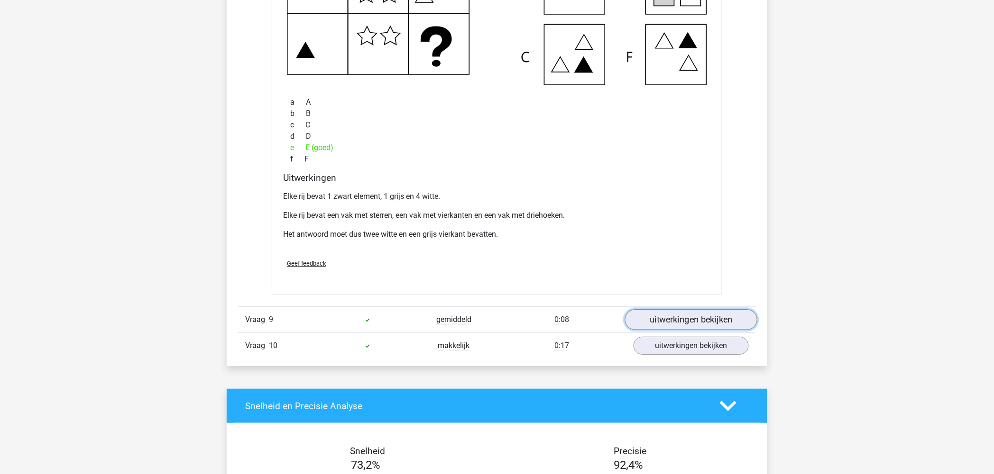
click at [651, 314] on link "uitwerkingen bekijken" at bounding box center [691, 320] width 132 height 21
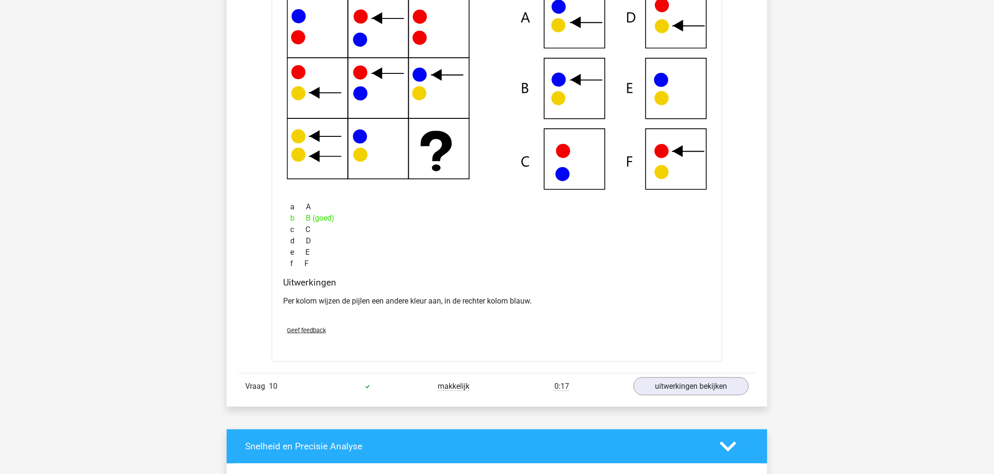
scroll to position [1896, 0]
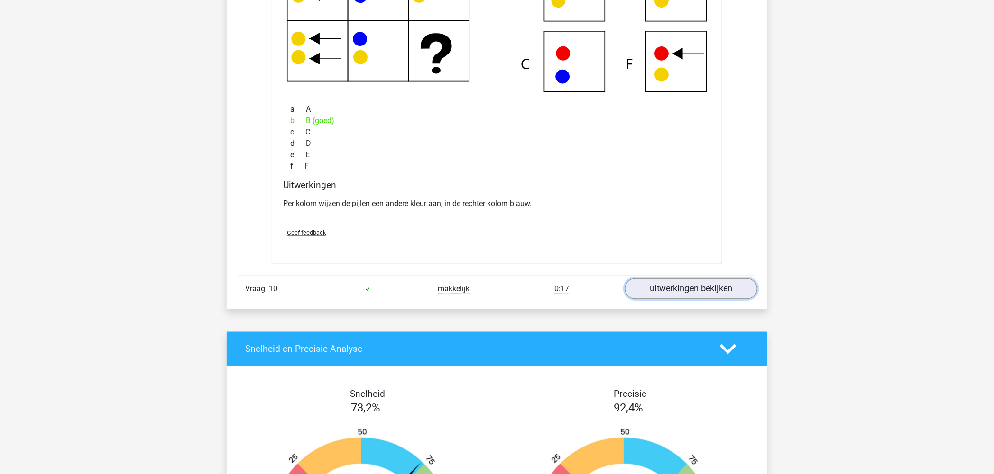
click at [705, 292] on link "uitwerkingen bekijken" at bounding box center [691, 289] width 132 height 21
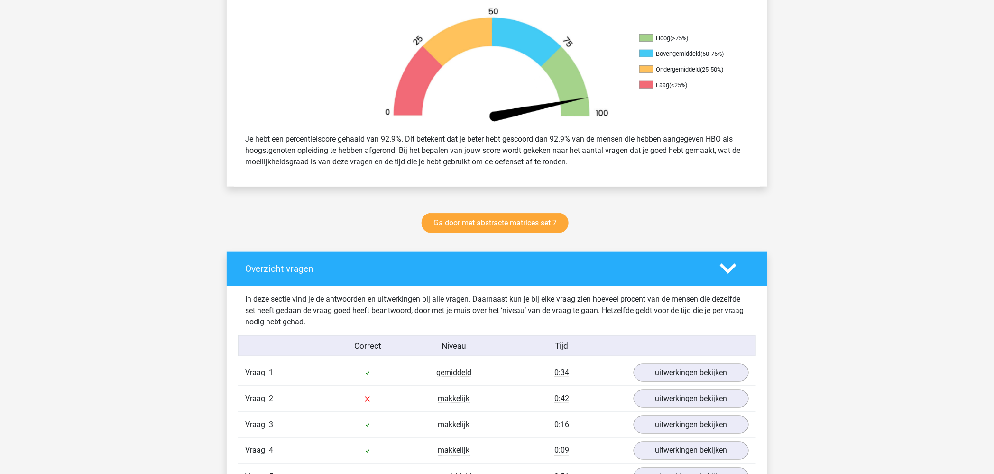
scroll to position [316, 0]
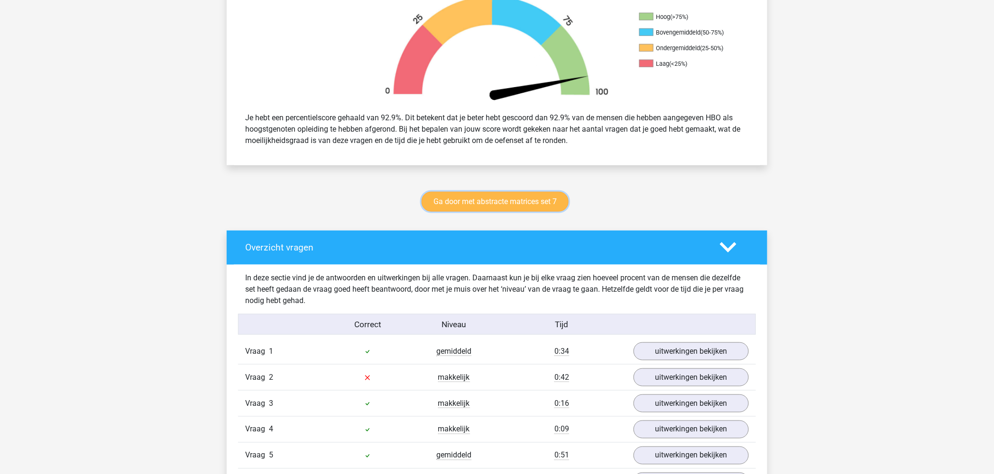
click at [502, 200] on link "Ga door met abstracte matrices set 7" at bounding box center [494, 202] width 147 height 20
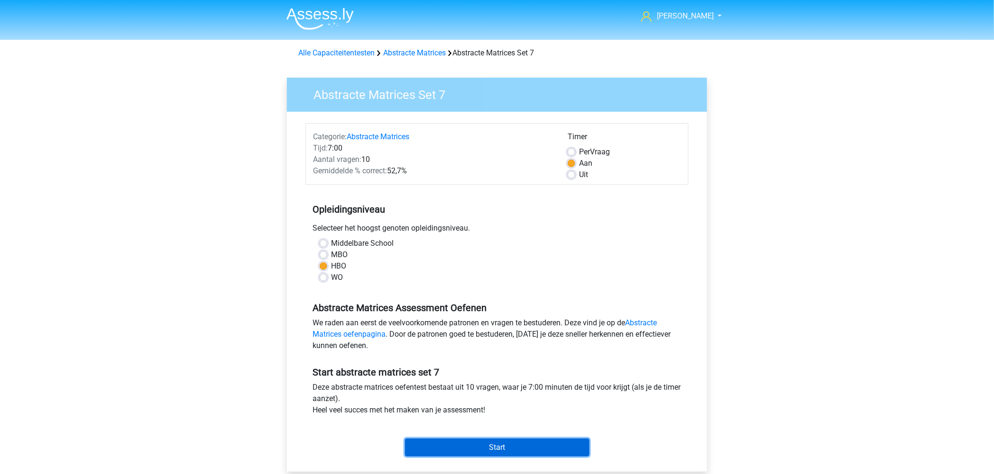
click at [483, 446] on input "Start" at bounding box center [497, 448] width 184 height 18
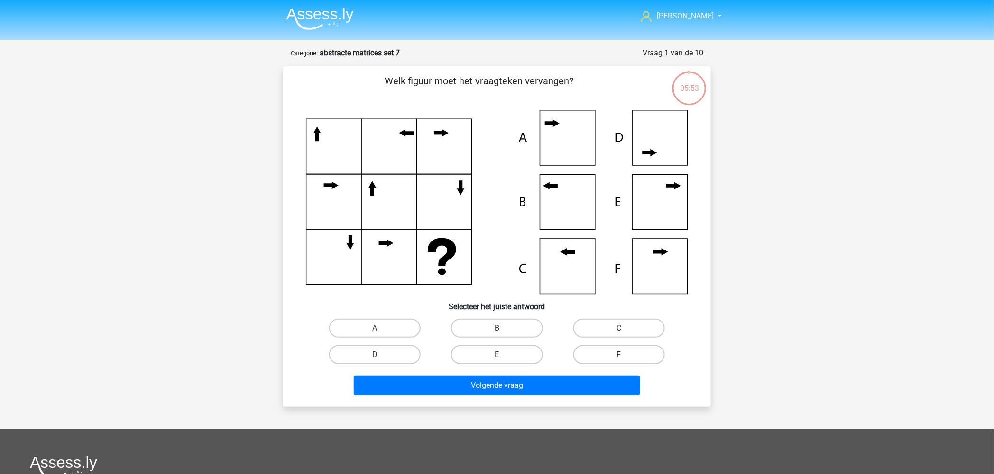
click at [487, 333] on label "B" at bounding box center [496, 328] width 91 height 19
click at [497, 333] on input "B" at bounding box center [500, 331] width 6 height 6
radio input "true"
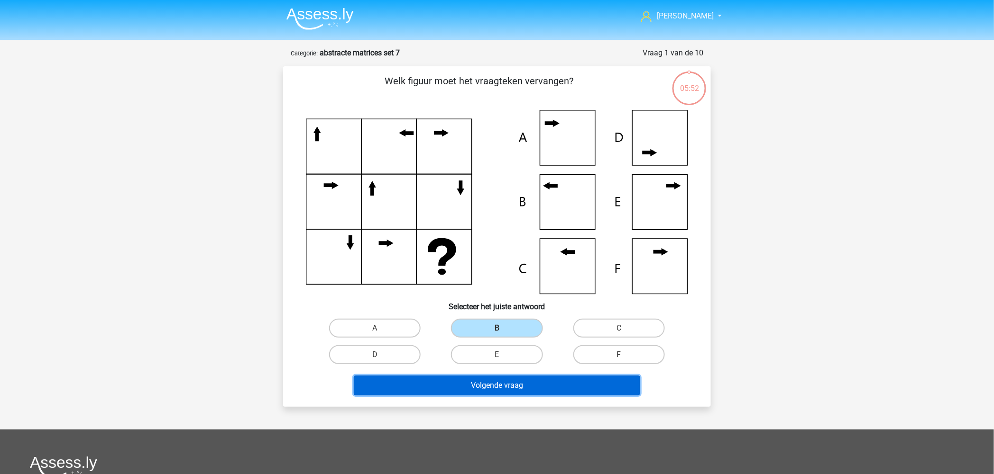
click at [509, 381] on button "Volgende vraag" at bounding box center [497, 386] width 287 height 20
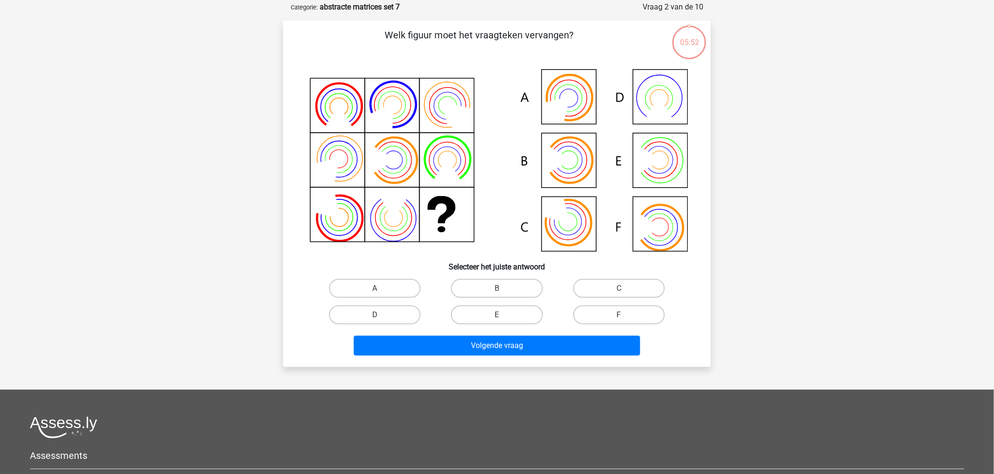
scroll to position [47, 0]
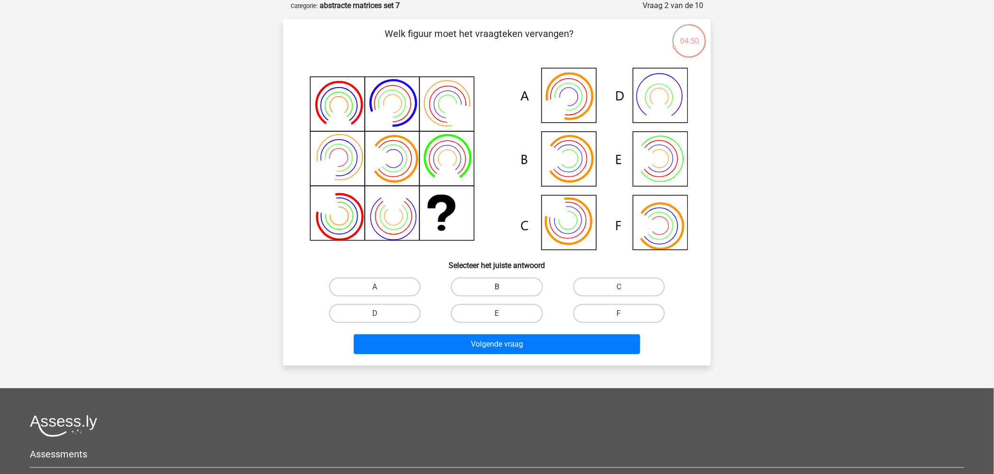
click at [491, 285] on label "B" at bounding box center [496, 287] width 91 height 19
click at [497, 287] on input "B" at bounding box center [500, 290] width 6 height 6
radio input "true"
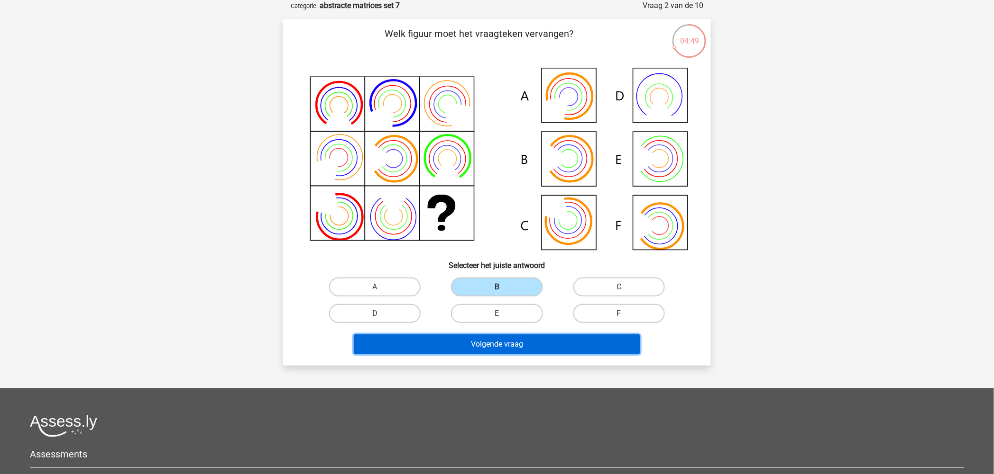
click at [527, 348] on button "Volgende vraag" at bounding box center [497, 345] width 287 height 20
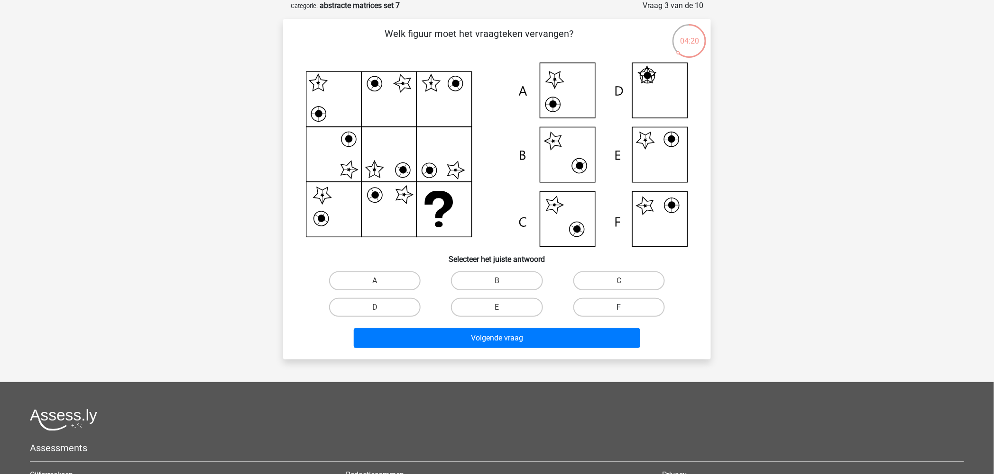
click at [627, 301] on label "F" at bounding box center [618, 307] width 91 height 19
click at [625, 308] on input "F" at bounding box center [622, 311] width 6 height 6
radio input "true"
click at [565, 325] on div "Volgende vraag" at bounding box center [496, 336] width 397 height 31
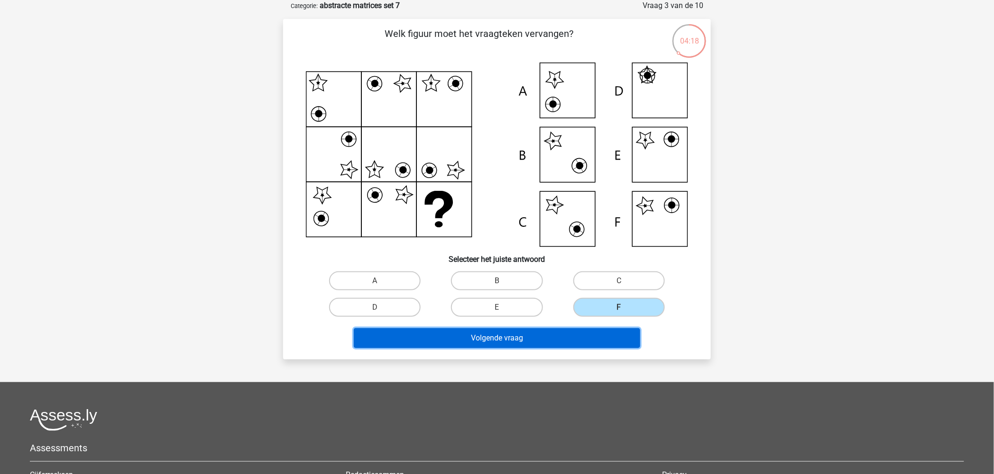
click at [563, 335] on button "Volgende vraag" at bounding box center [497, 338] width 287 height 20
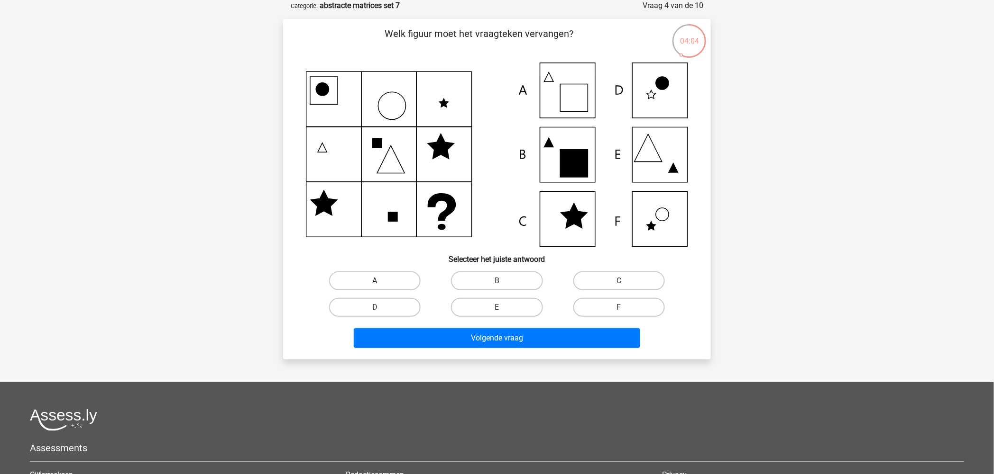
click at [388, 277] on label "A" at bounding box center [374, 281] width 91 height 19
click at [381, 281] on input "A" at bounding box center [378, 284] width 6 height 6
radio input "true"
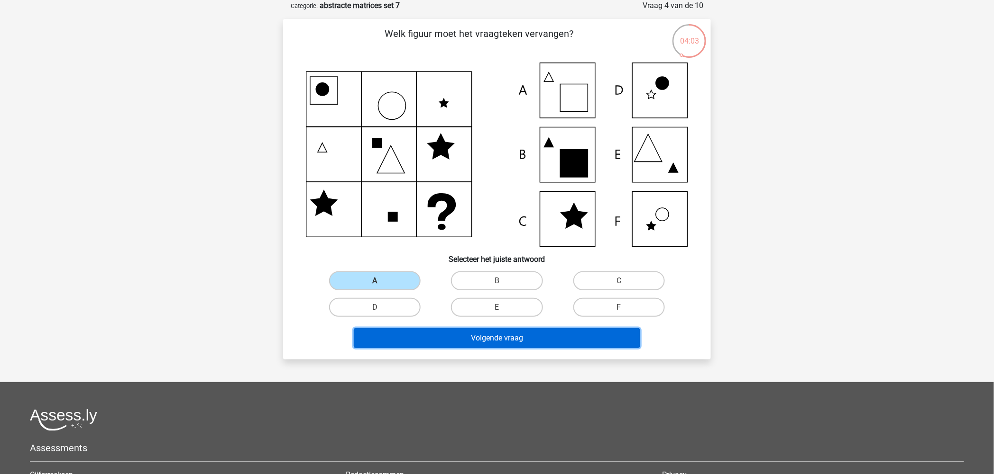
click at [438, 333] on button "Volgende vraag" at bounding box center [497, 338] width 287 height 20
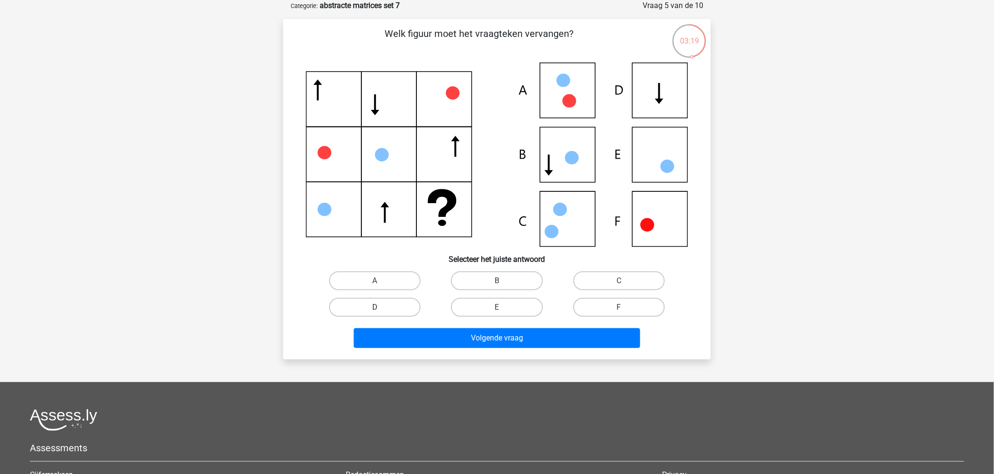
click at [359, 304] on label "D" at bounding box center [374, 307] width 91 height 19
click at [375, 308] on input "D" at bounding box center [378, 311] width 6 height 6
radio input "true"
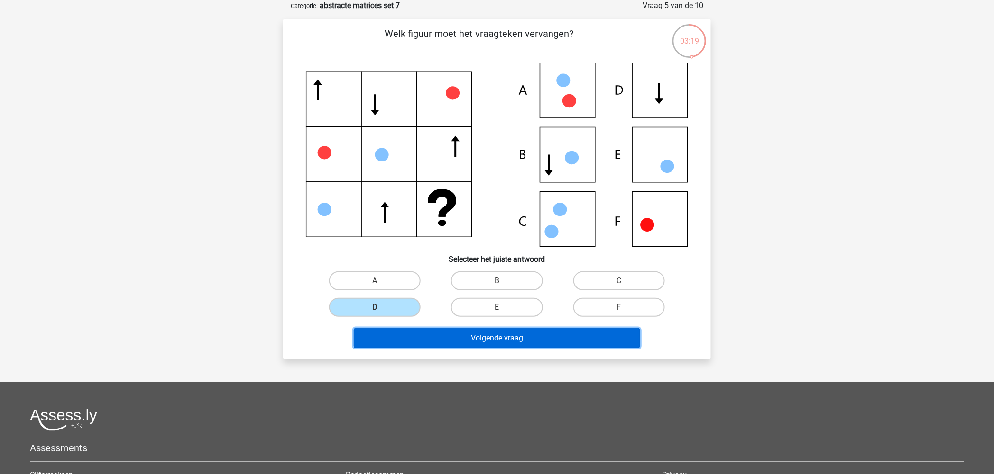
click at [512, 334] on button "Volgende vraag" at bounding box center [497, 338] width 287 height 20
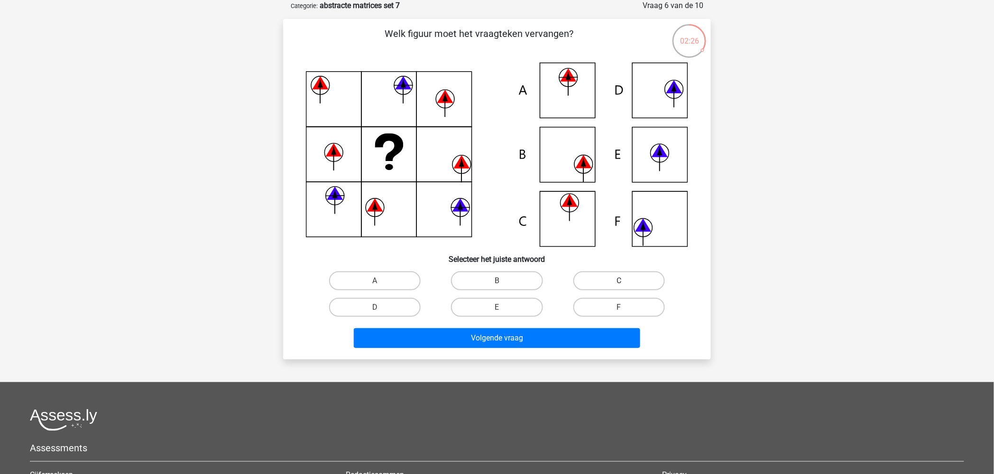
click at [624, 277] on label "C" at bounding box center [618, 281] width 91 height 19
click at [624, 281] on input "C" at bounding box center [622, 284] width 6 height 6
radio input "true"
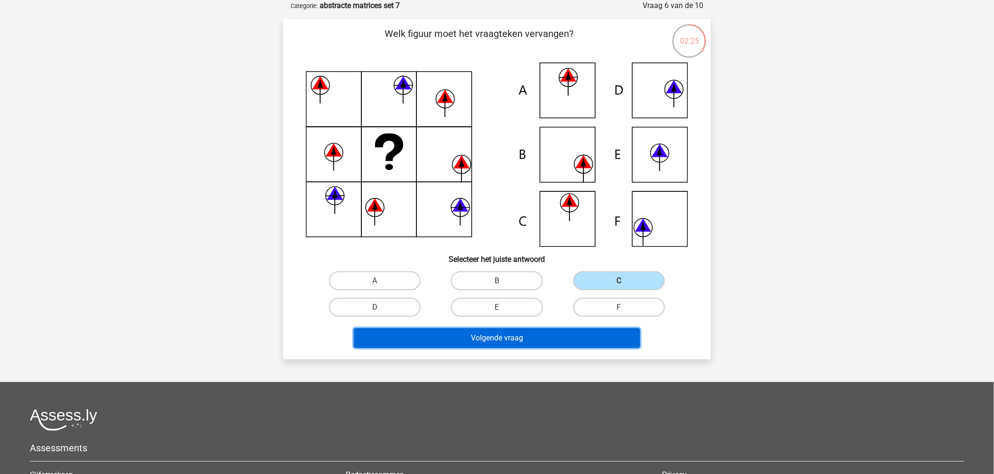
click at [500, 330] on button "Volgende vraag" at bounding box center [497, 338] width 287 height 20
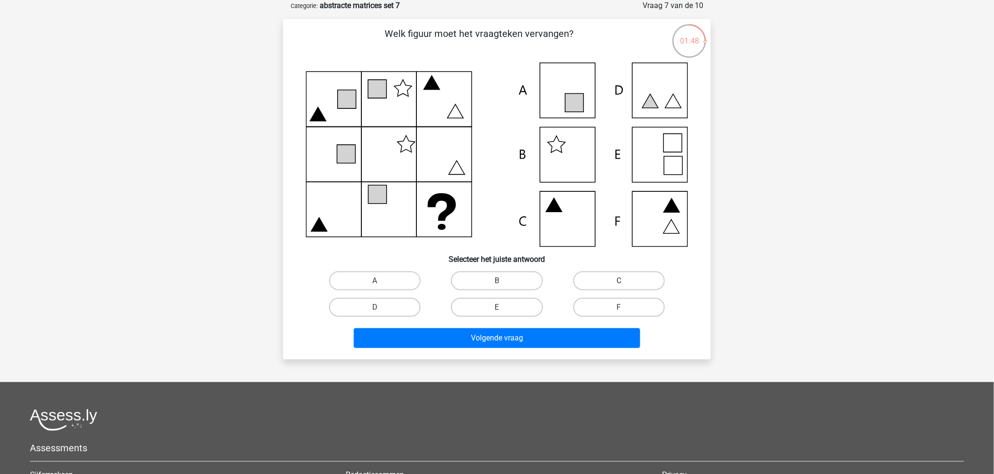
click at [611, 287] on label "C" at bounding box center [618, 281] width 91 height 19
click at [619, 287] on input "C" at bounding box center [622, 284] width 6 height 6
radio input "true"
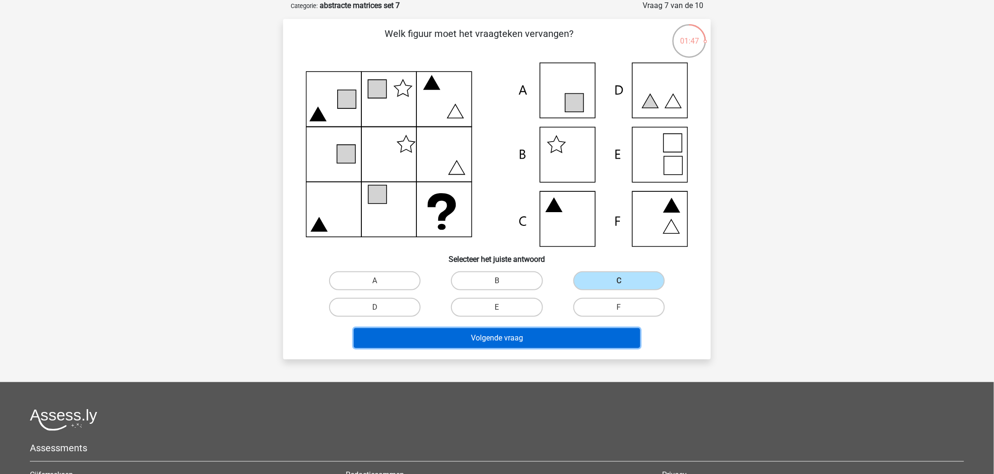
click at [513, 338] on button "Volgende vraag" at bounding box center [497, 338] width 287 height 20
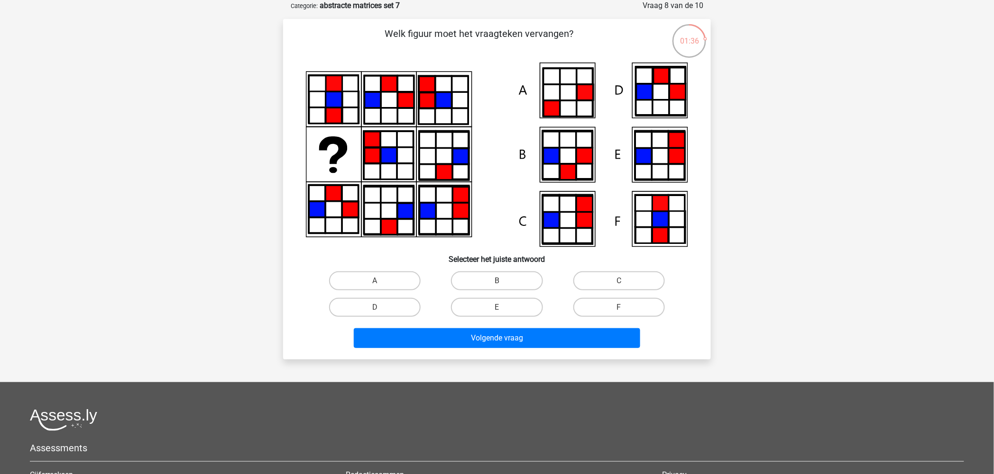
click at [366, 265] on div "Welk figuur moet het vraagteken vervangen?" at bounding box center [497, 190] width 420 height 326
click at [371, 274] on label "A" at bounding box center [374, 281] width 91 height 19
click at [375, 281] on input "A" at bounding box center [378, 284] width 6 height 6
radio input "true"
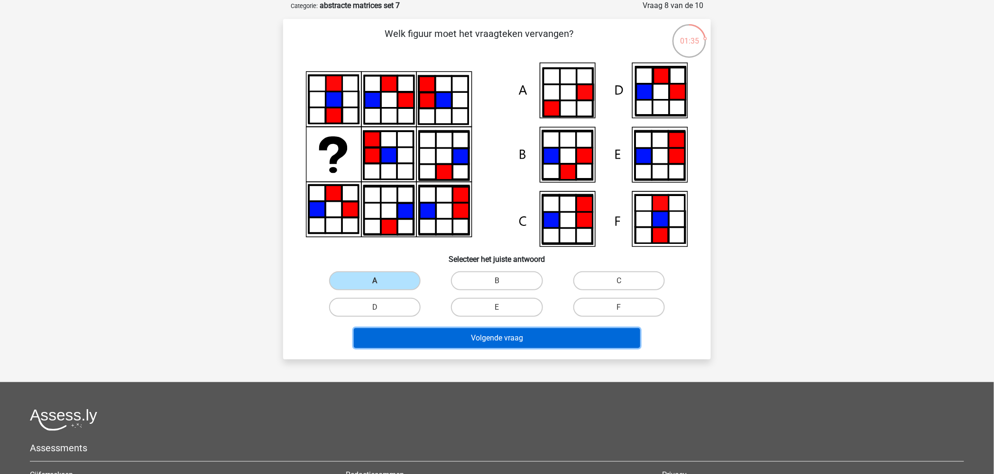
click at [481, 334] on button "Volgende vraag" at bounding box center [497, 338] width 287 height 20
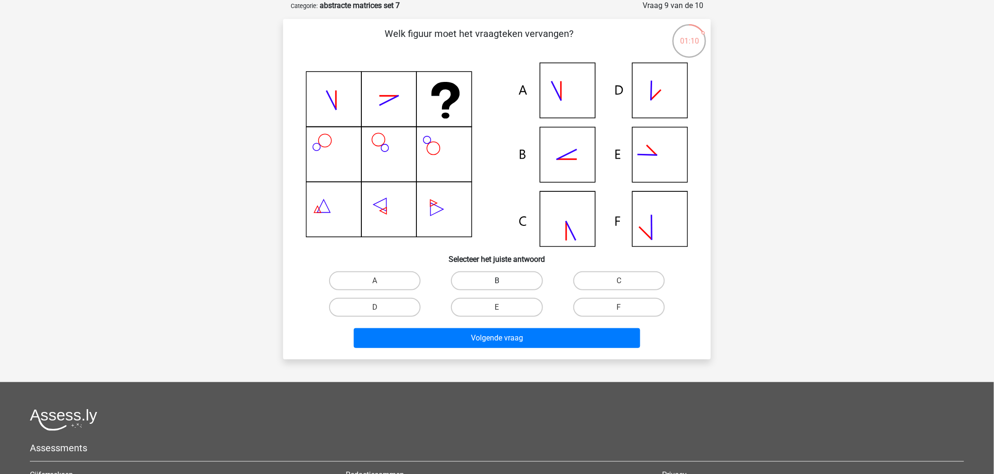
click at [489, 278] on label "B" at bounding box center [496, 281] width 91 height 19
click at [497, 281] on input "B" at bounding box center [500, 284] width 6 height 6
radio input "true"
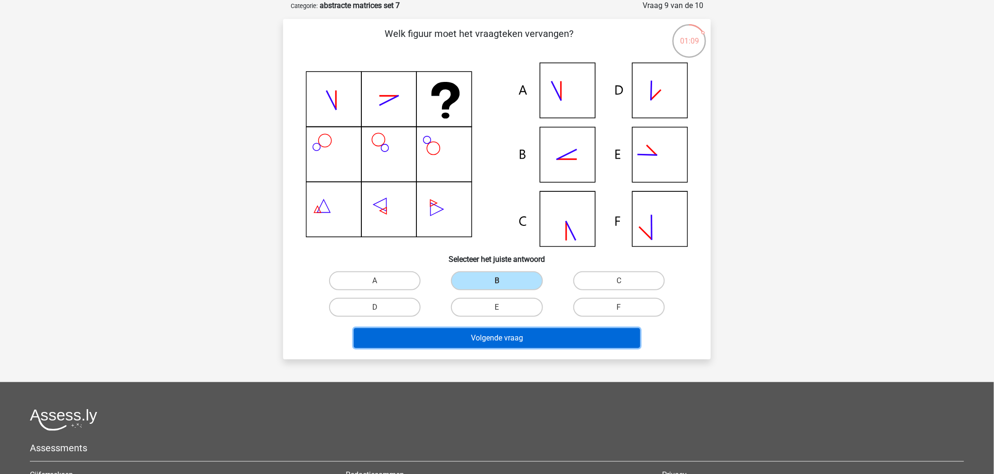
click at [525, 330] on button "Volgende vraag" at bounding box center [497, 338] width 287 height 20
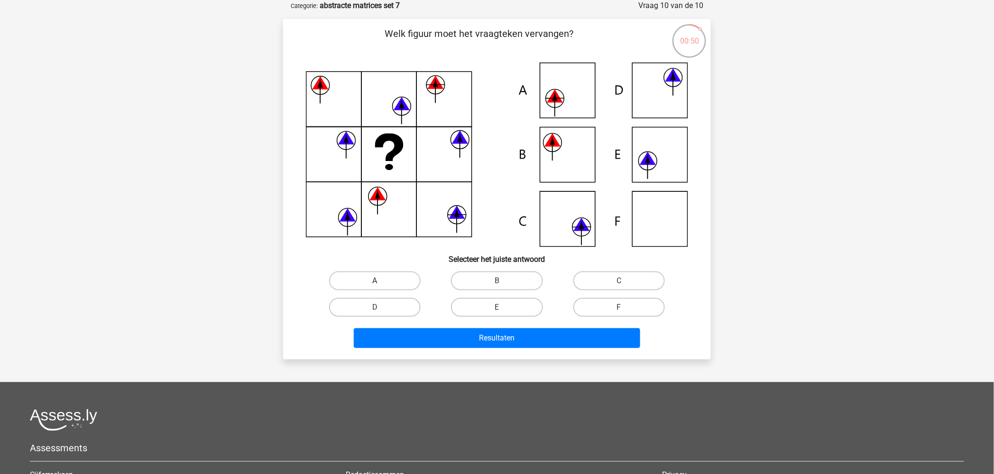
click at [368, 281] on label "A" at bounding box center [374, 281] width 91 height 19
click at [375, 281] on input "A" at bounding box center [378, 284] width 6 height 6
radio input "true"
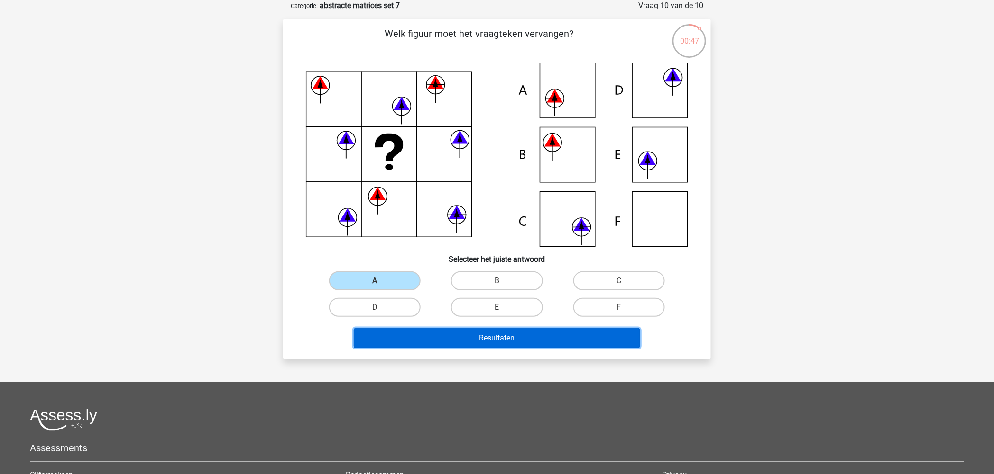
click at [476, 334] on button "Resultaten" at bounding box center [497, 338] width 287 height 20
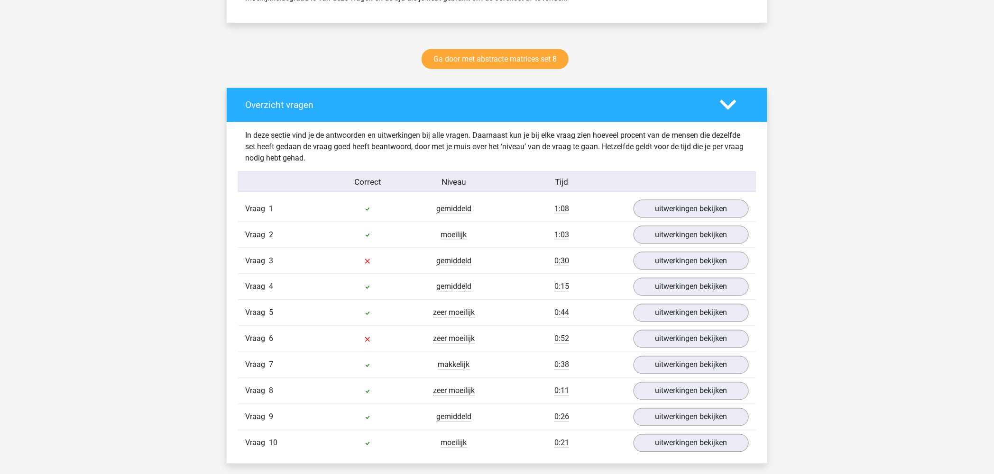
scroll to position [474, 0]
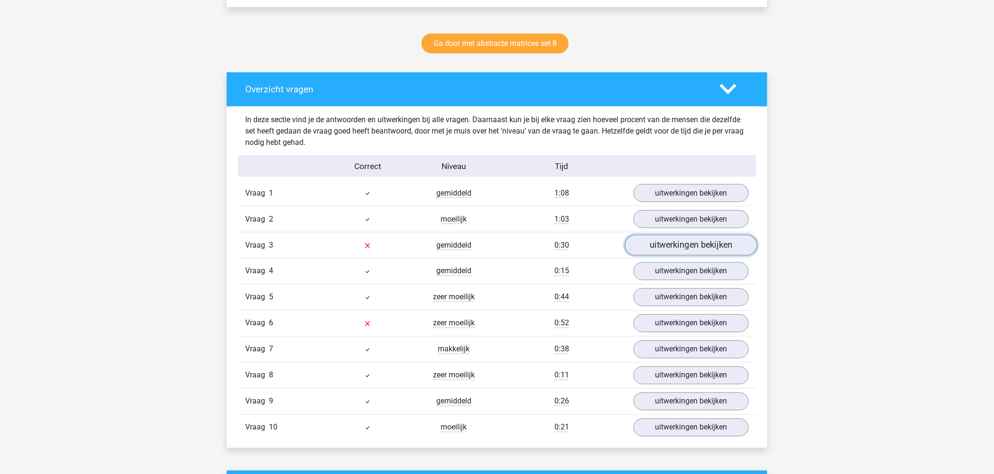
click at [681, 244] on link "uitwerkingen bekijken" at bounding box center [691, 245] width 132 height 21
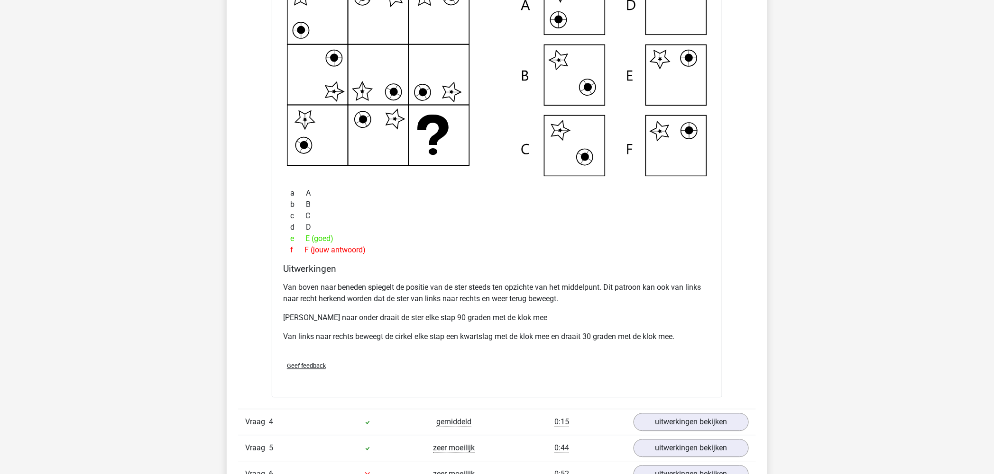
scroll to position [948, 0]
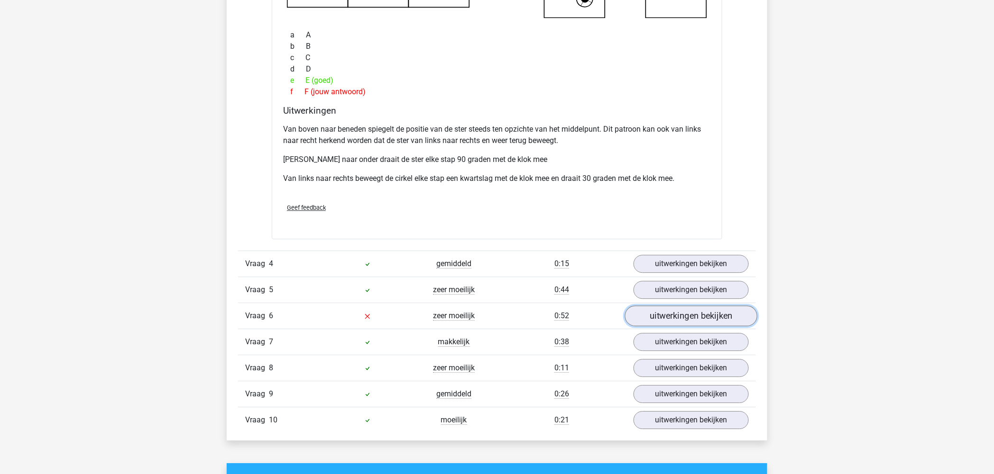
click at [674, 316] on link "uitwerkingen bekijken" at bounding box center [691, 316] width 132 height 21
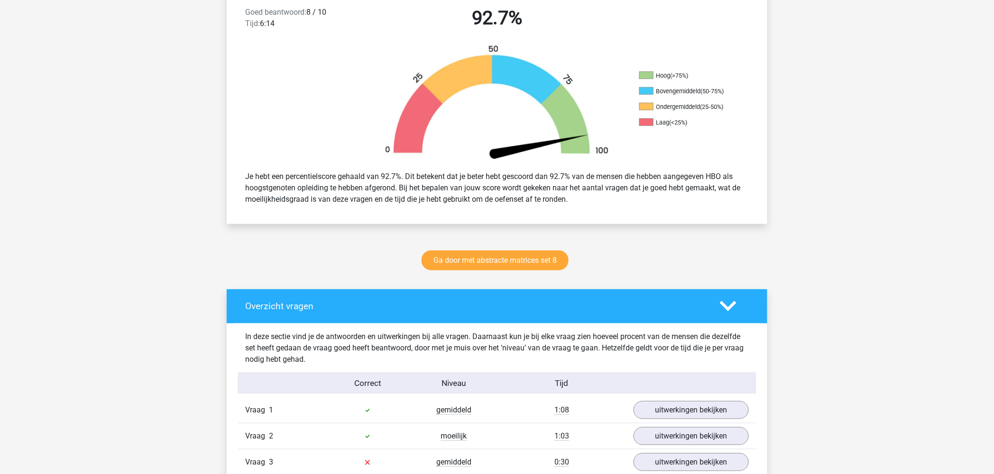
scroll to position [158, 0]
